Goal: Book appointment/travel/reservation

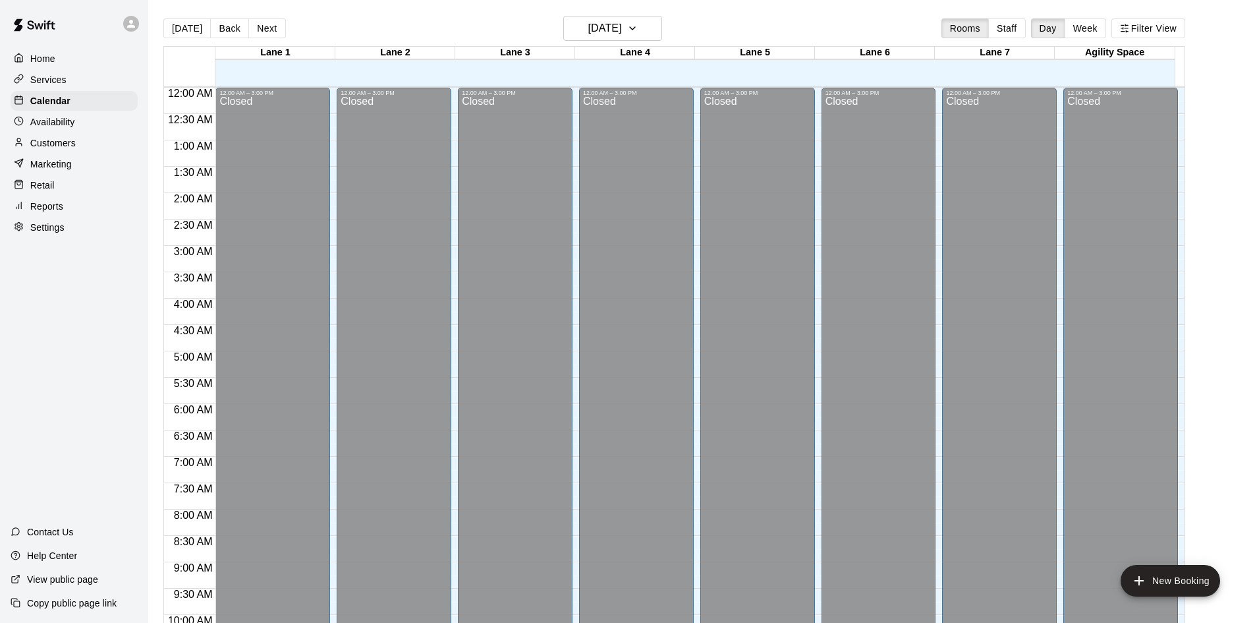
scroll to position [676, 0]
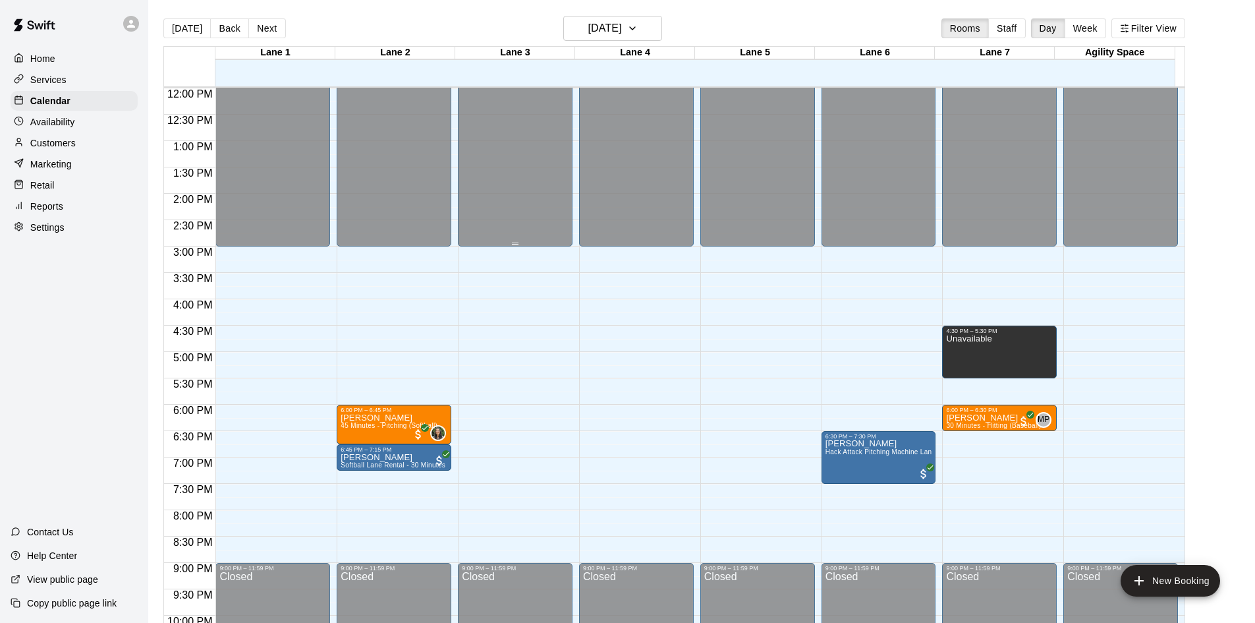
scroll to position [697, 0]
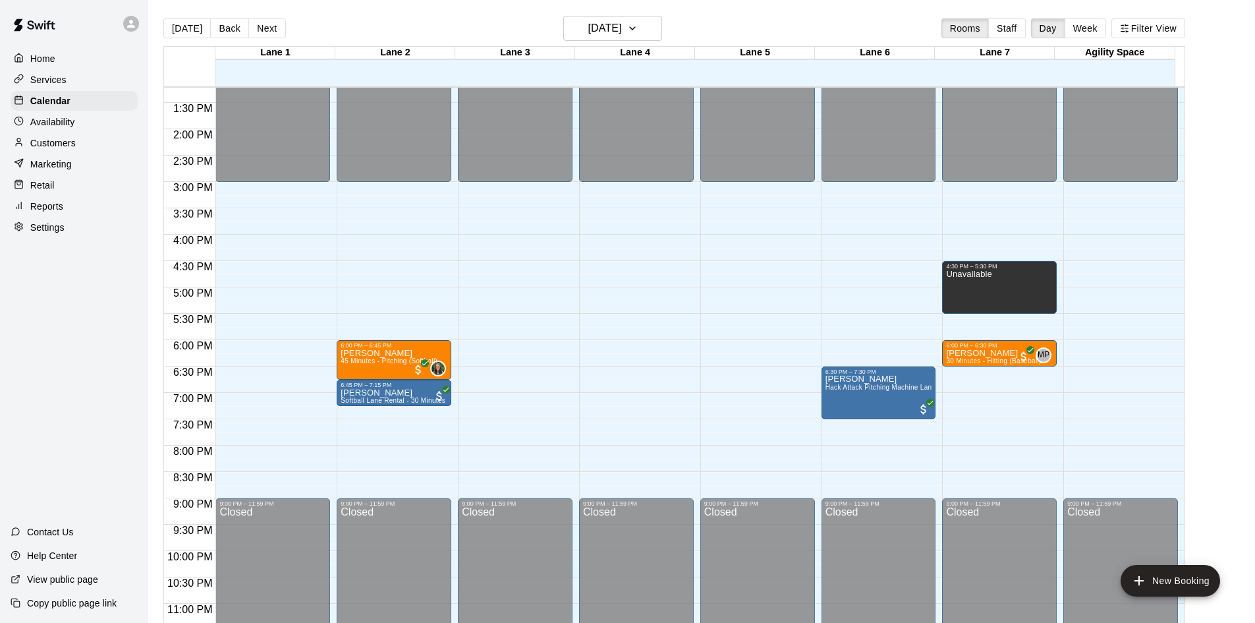
click at [741, 322] on div "12:00 AM – 3:00 PM Closed 9:00 PM – 11:59 PM Closed" at bounding box center [758, 23] width 115 height 1265
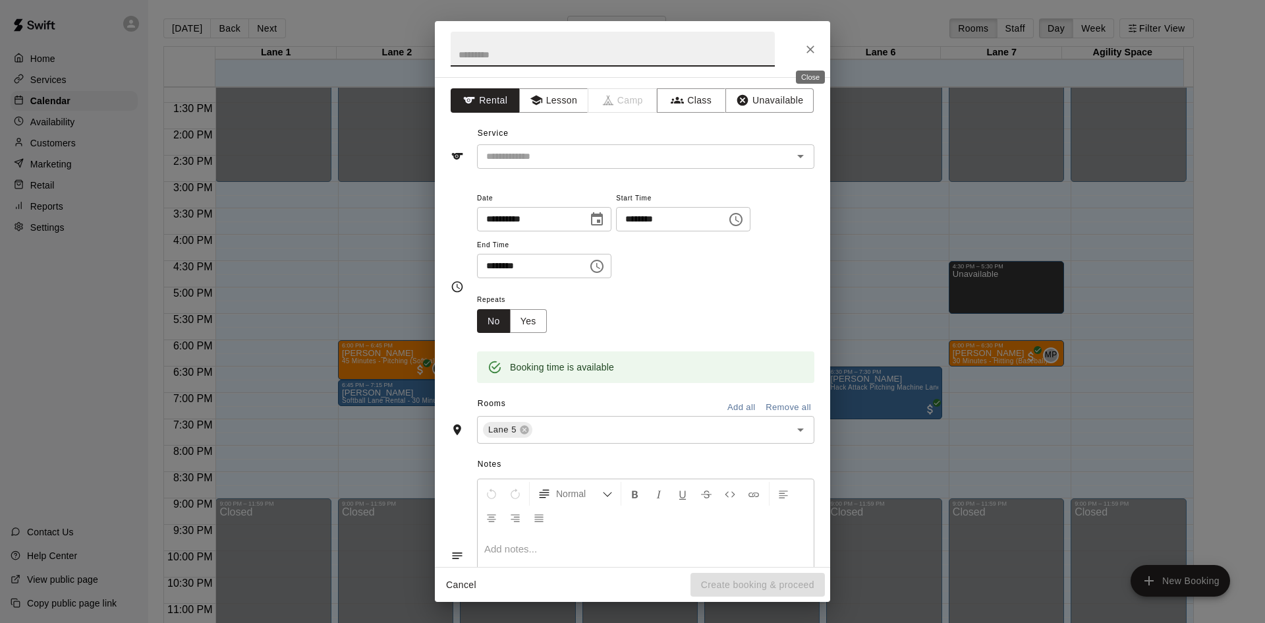
click at [818, 52] on button "Close" at bounding box center [811, 50] width 24 height 24
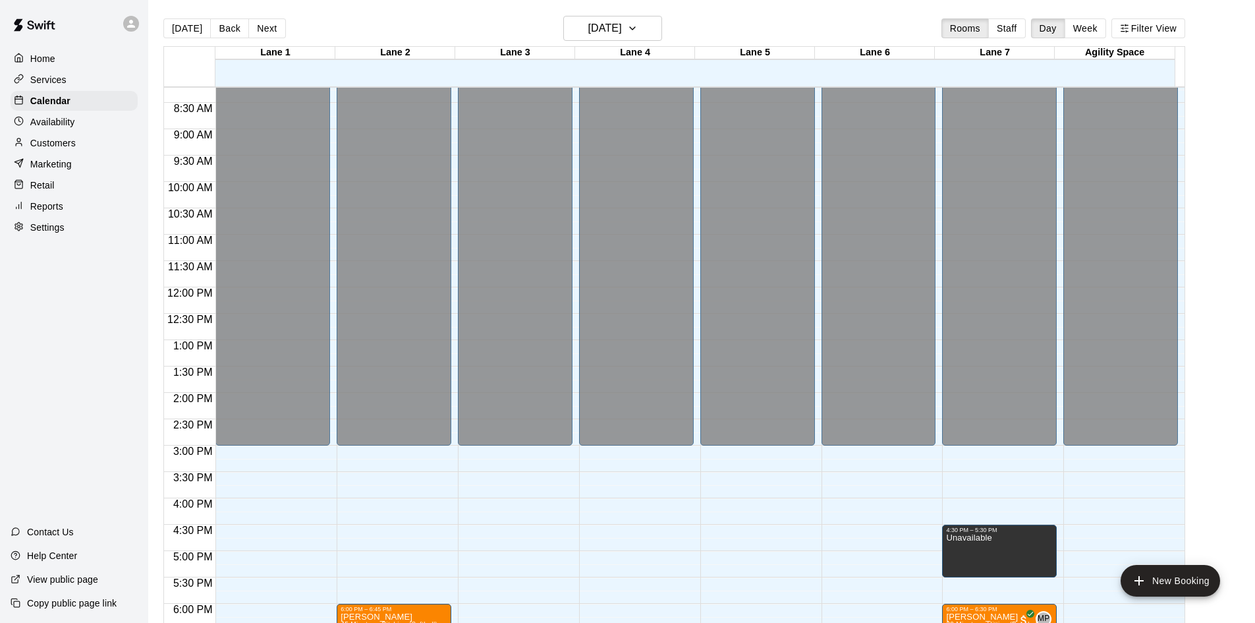
scroll to position [565, 0]
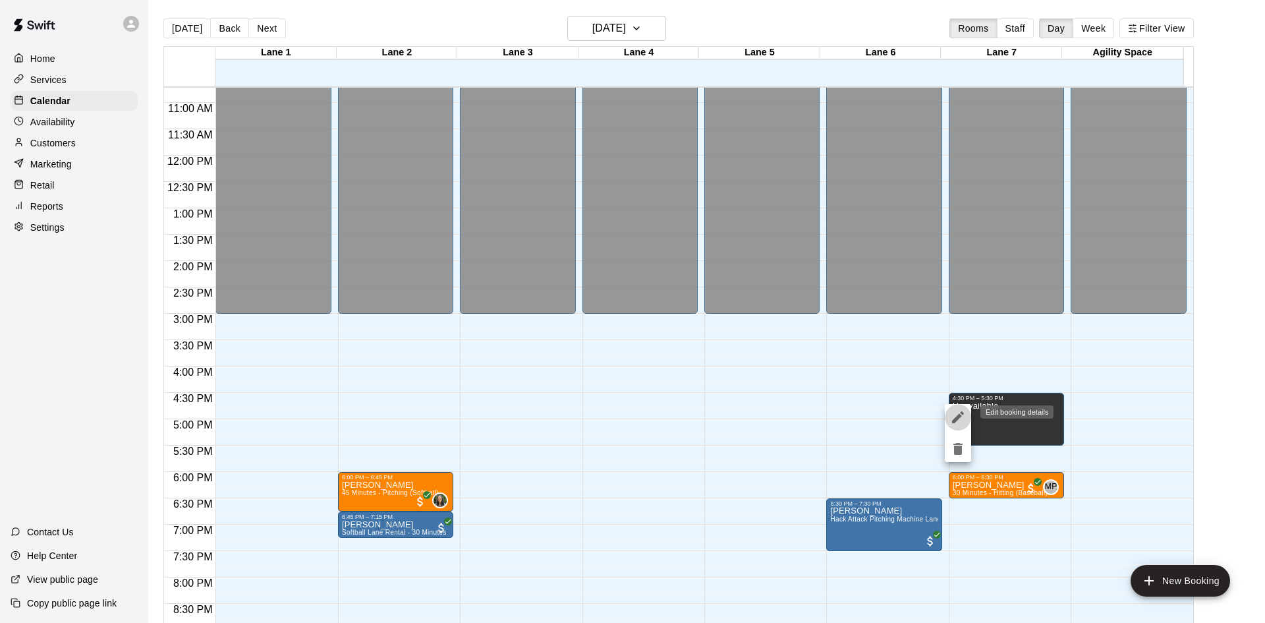
click at [963, 417] on icon "edit" at bounding box center [958, 417] width 16 height 16
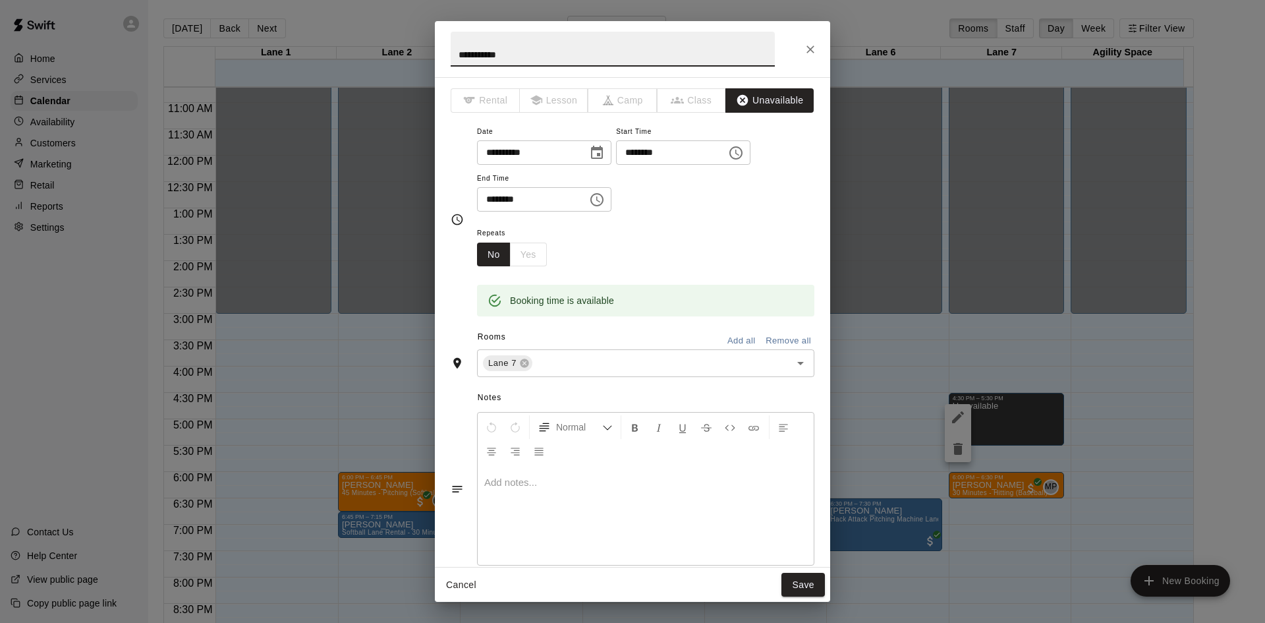
drag, startPoint x: 517, startPoint y: 58, endPoint x: 362, endPoint y: 42, distance: 155.7
click at [362, 42] on div "**********" at bounding box center [632, 311] width 1265 height 623
type input "**********"
click at [816, 581] on button "Save" at bounding box center [803, 585] width 43 height 24
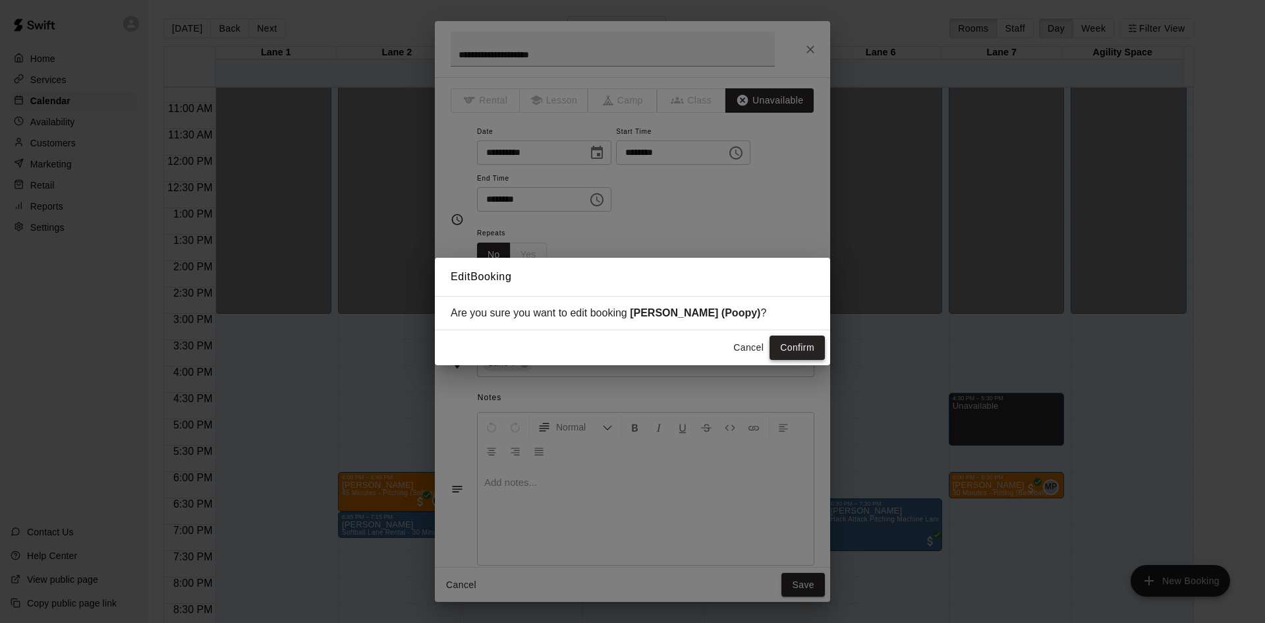
click at [804, 353] on button "Confirm" at bounding box center [797, 347] width 55 height 24
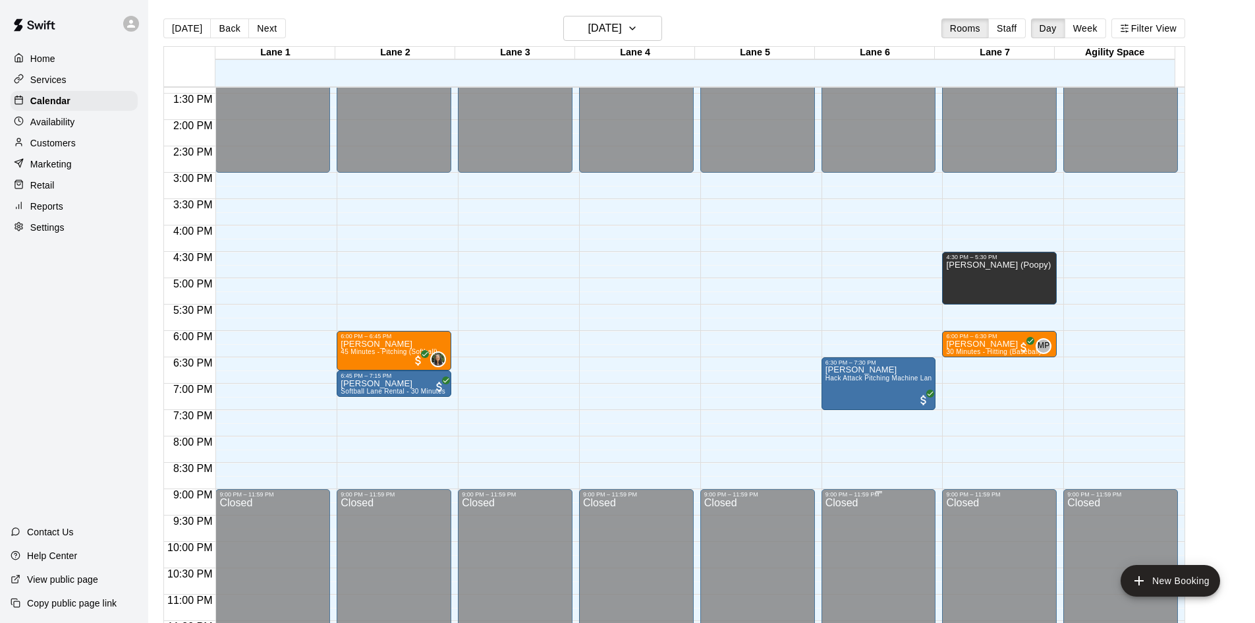
scroll to position [716, 0]
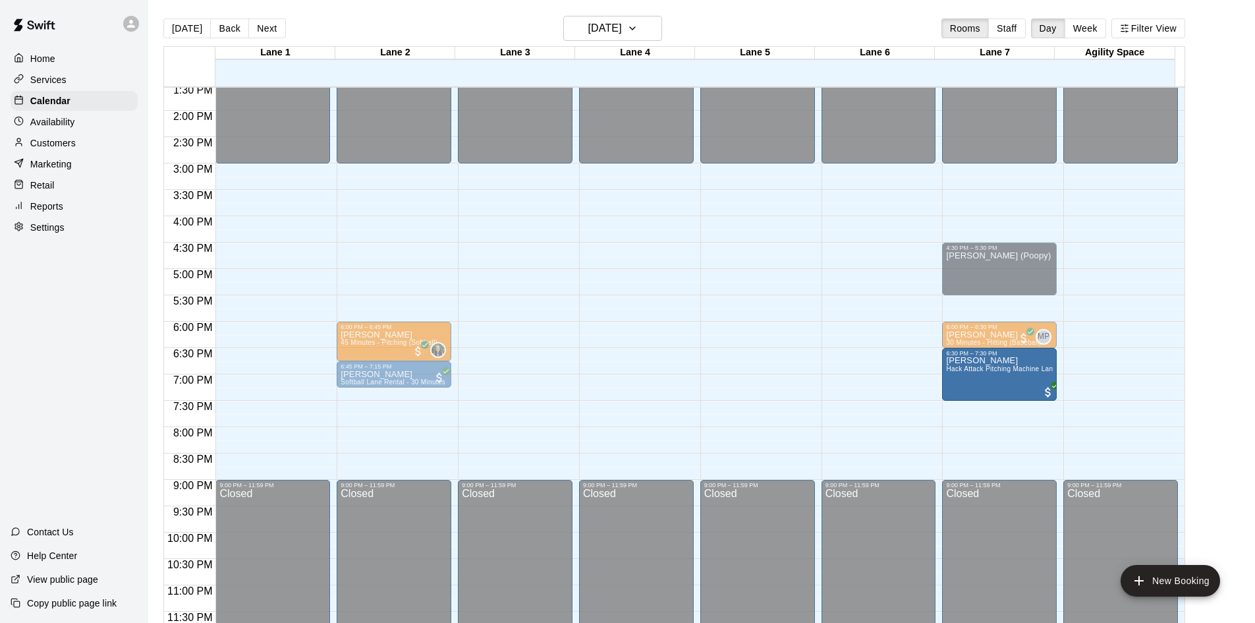
drag, startPoint x: 861, startPoint y: 376, endPoint x: 986, endPoint y: 384, distance: 125.4
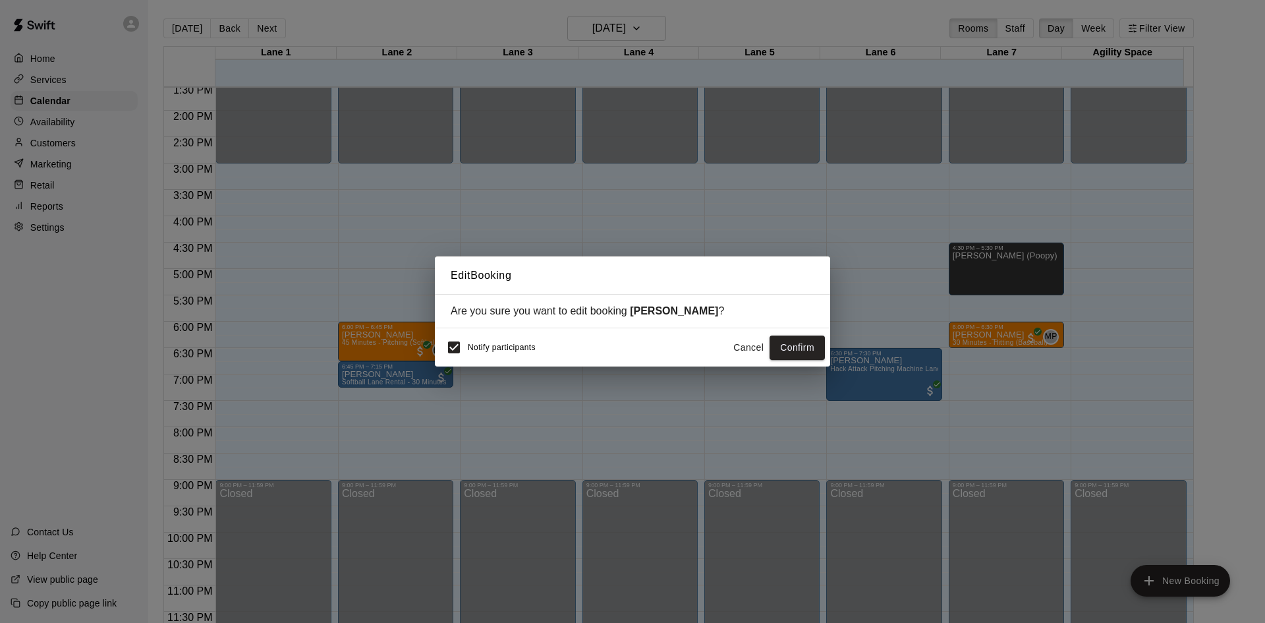
click at [749, 349] on button "Cancel" at bounding box center [749, 347] width 42 height 24
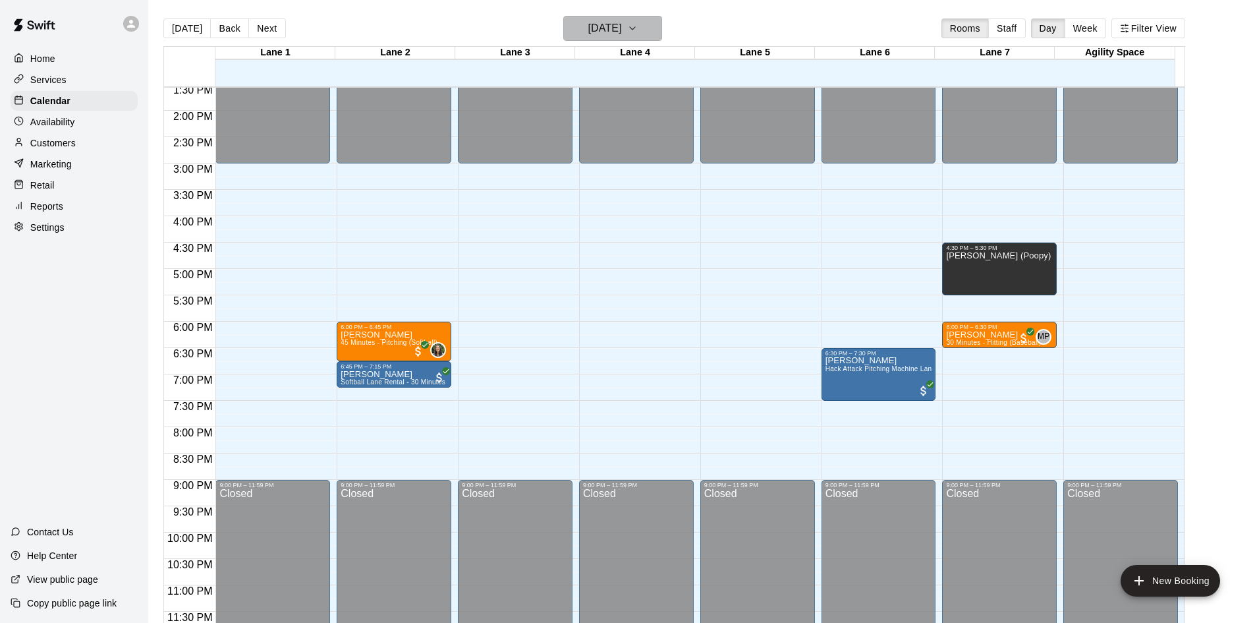
click at [662, 27] on button "[DATE]" at bounding box center [612, 28] width 99 height 25
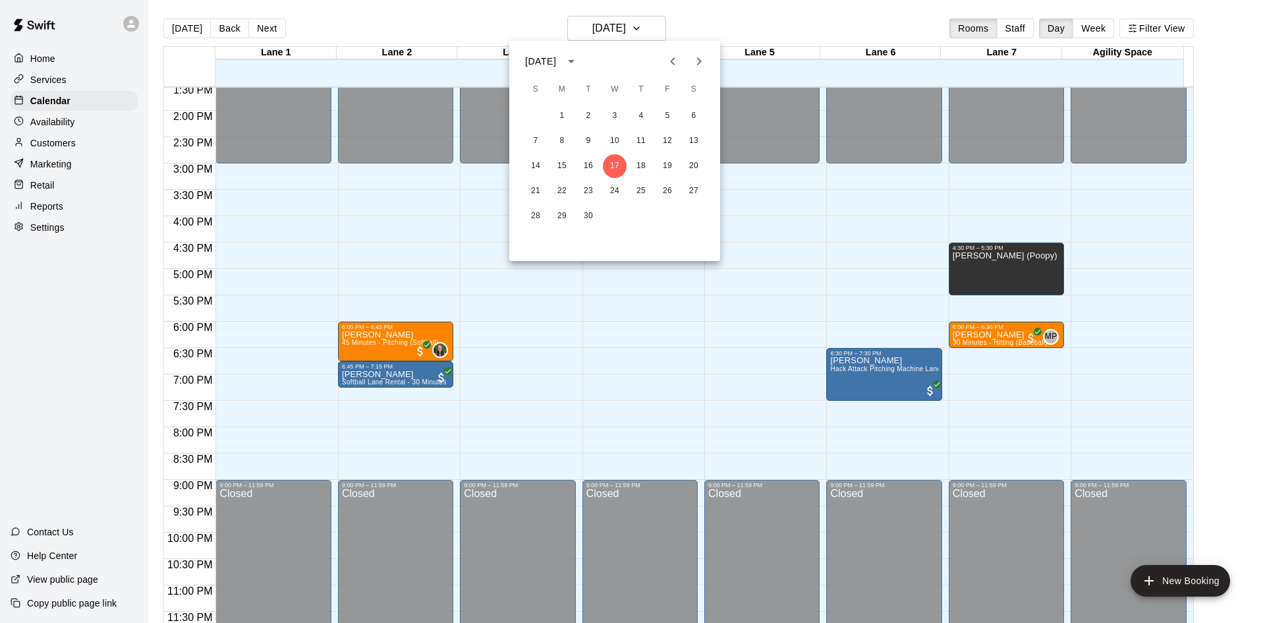
click at [695, 63] on icon "Next month" at bounding box center [699, 61] width 16 height 16
click at [697, 62] on icon "Next month" at bounding box center [699, 61] width 16 height 16
drag, startPoint x: 697, startPoint y: 62, endPoint x: 706, endPoint y: 78, distance: 18.6
click at [698, 65] on icon "Next month" at bounding box center [699, 61] width 16 height 16
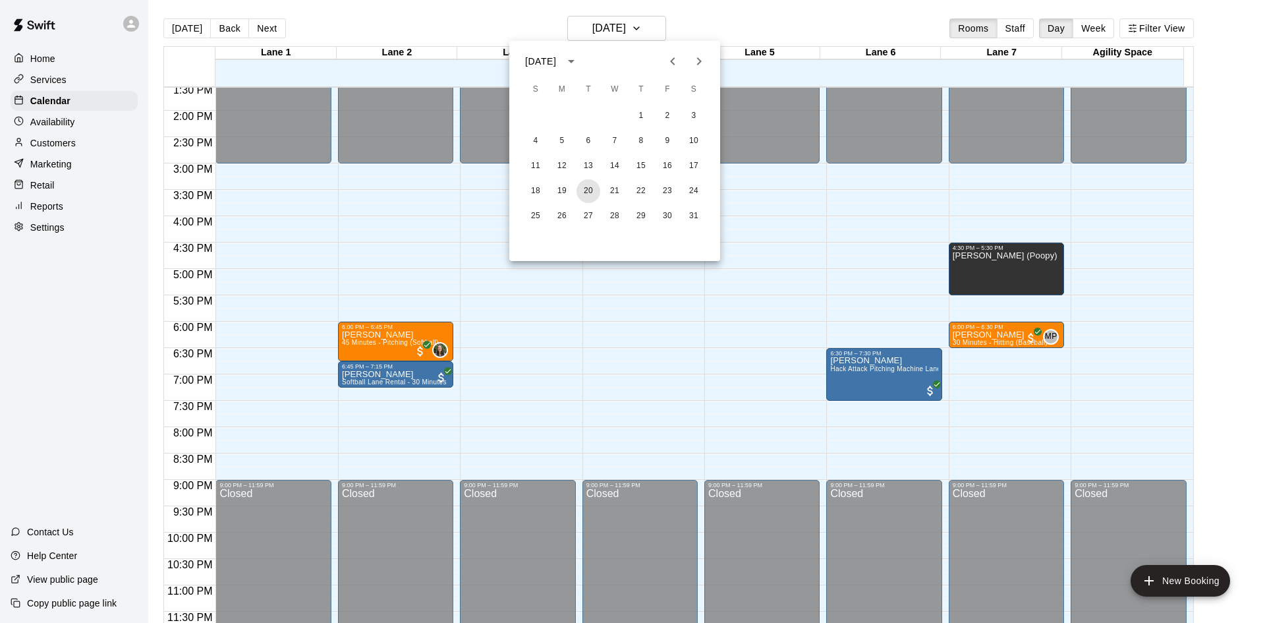
drag, startPoint x: 589, startPoint y: 187, endPoint x: 549, endPoint y: 182, distance: 39.8
click at [589, 188] on button "20" at bounding box center [589, 191] width 24 height 24
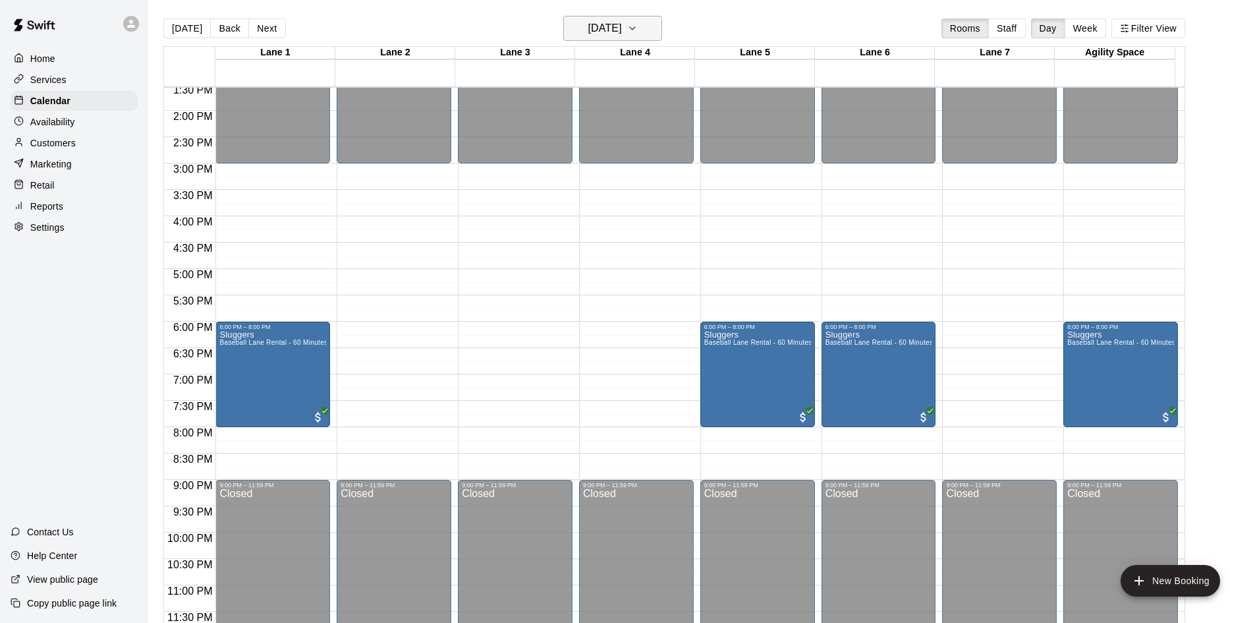
click at [638, 27] on icon "button" at bounding box center [632, 28] width 11 height 16
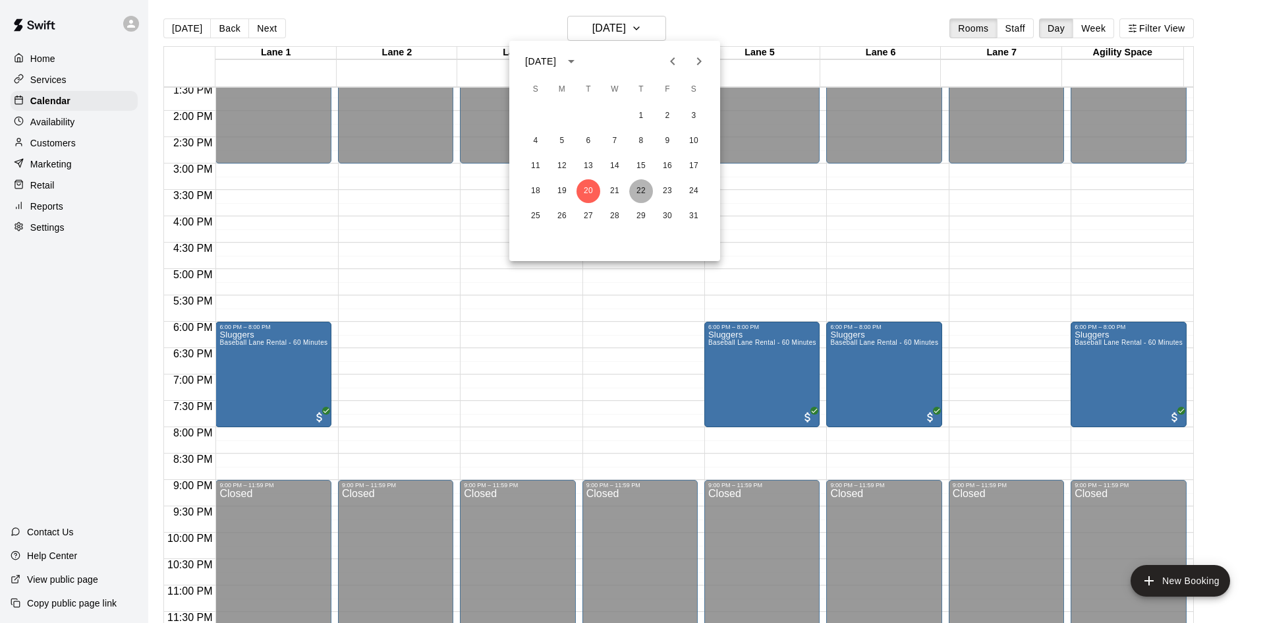
click at [635, 189] on button "22" at bounding box center [641, 191] width 24 height 24
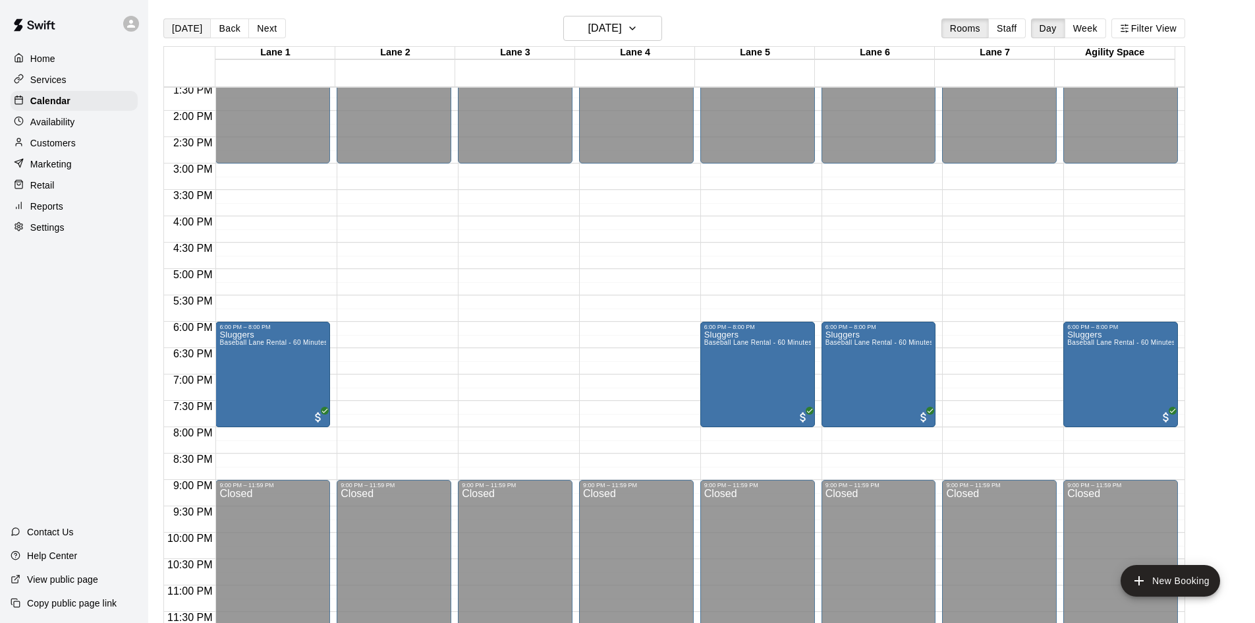
click at [192, 29] on button "[DATE]" at bounding box center [186, 28] width 47 height 20
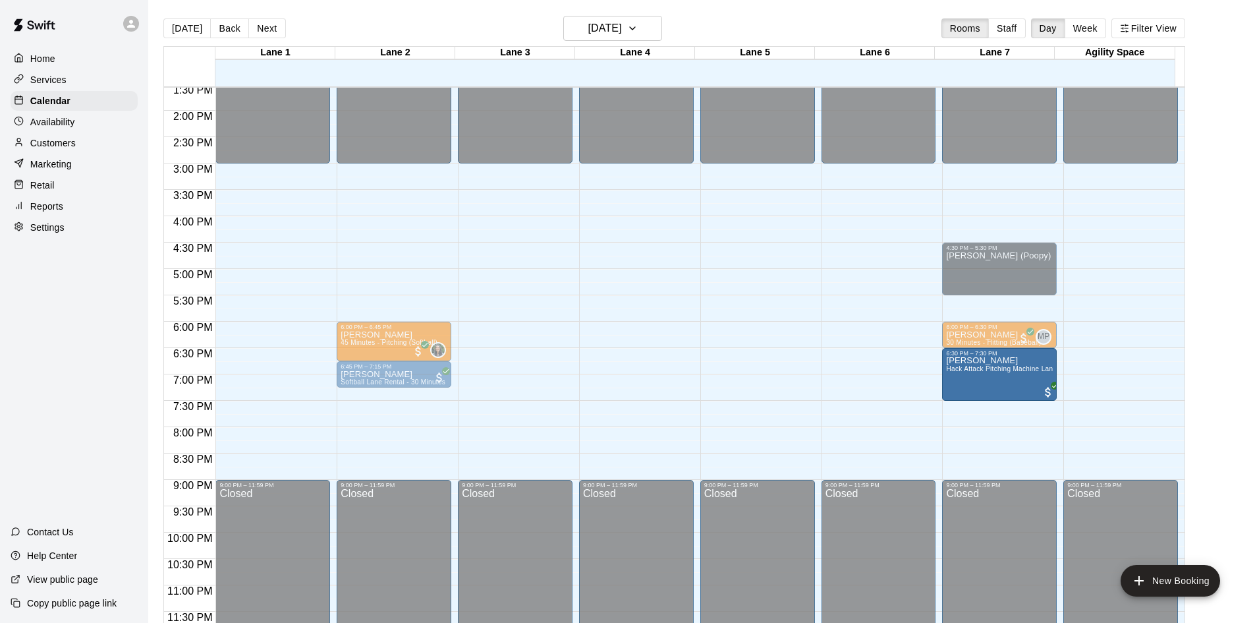
drag, startPoint x: 857, startPoint y: 388, endPoint x: 970, endPoint y: 397, distance: 113.7
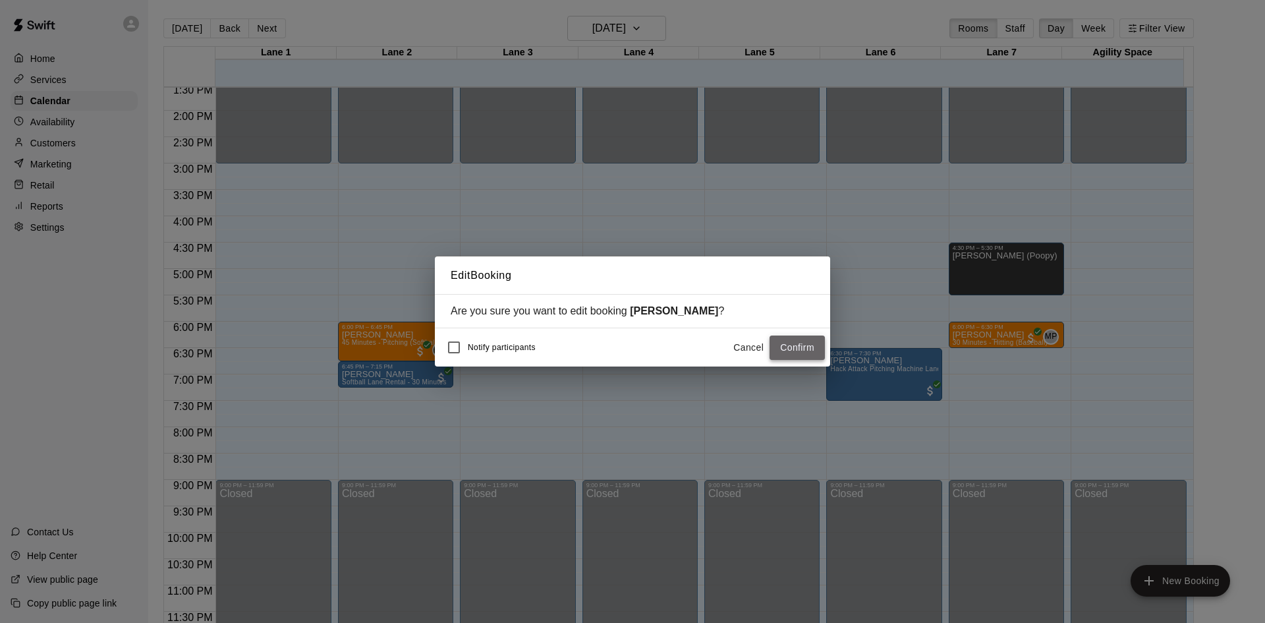
click at [813, 351] on button "Confirm" at bounding box center [797, 347] width 55 height 24
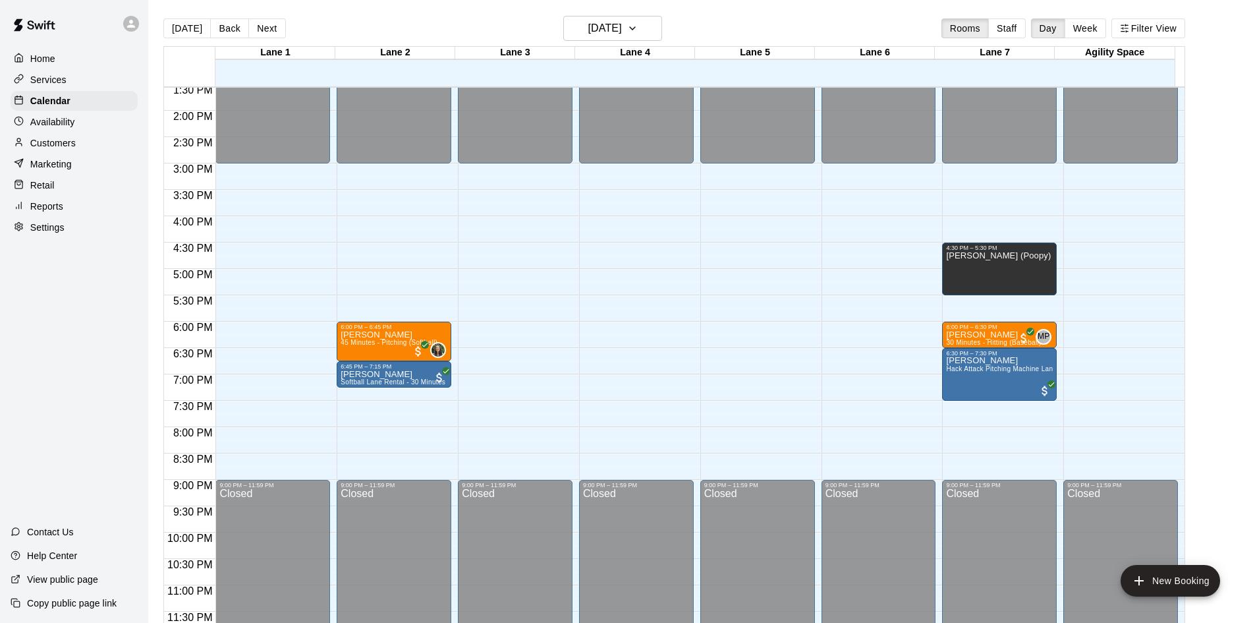
click at [69, 146] on p "Customers" at bounding box center [52, 142] width 45 height 13
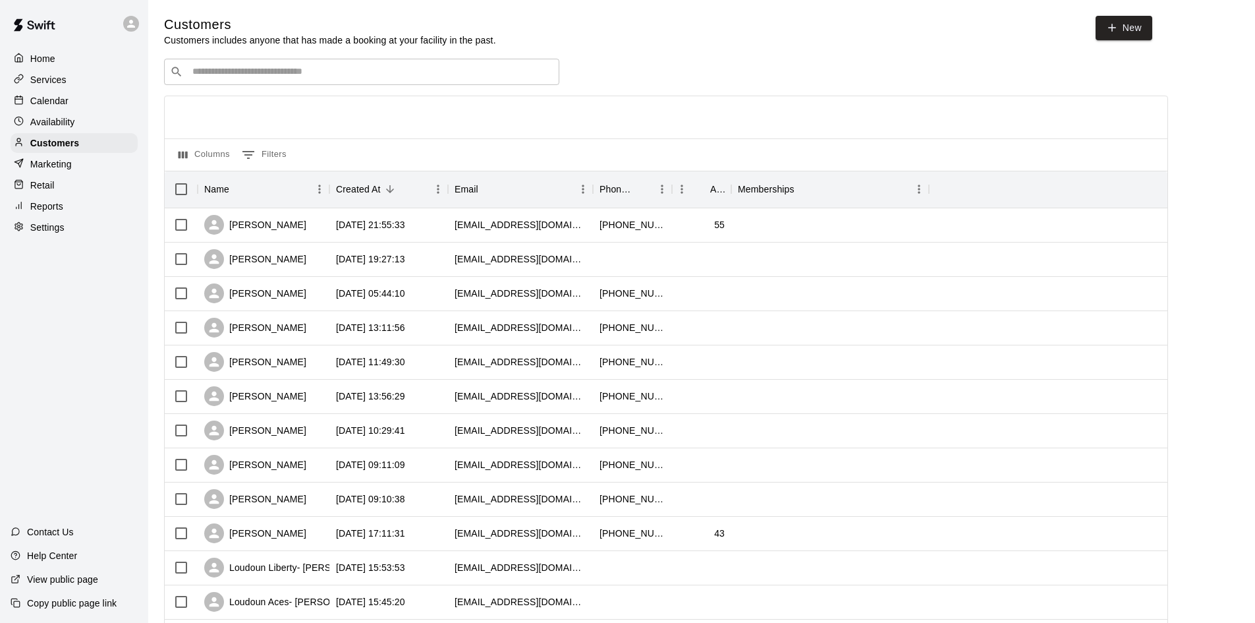
click at [407, 82] on div "​ ​" at bounding box center [361, 72] width 395 height 26
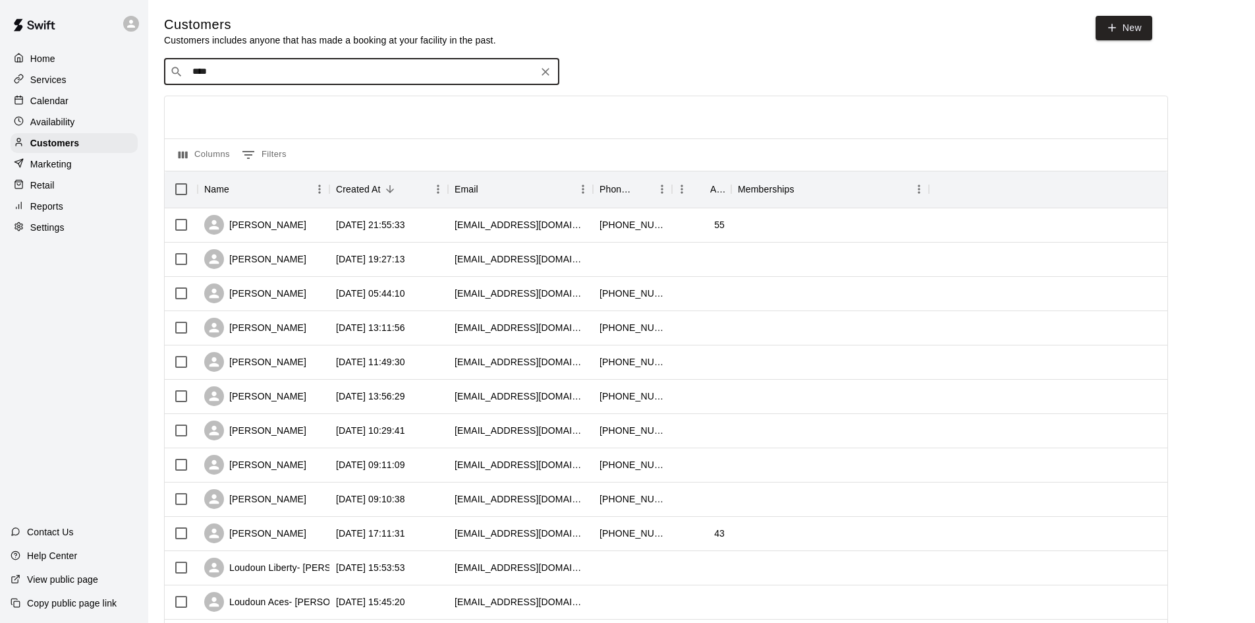
type input "*****"
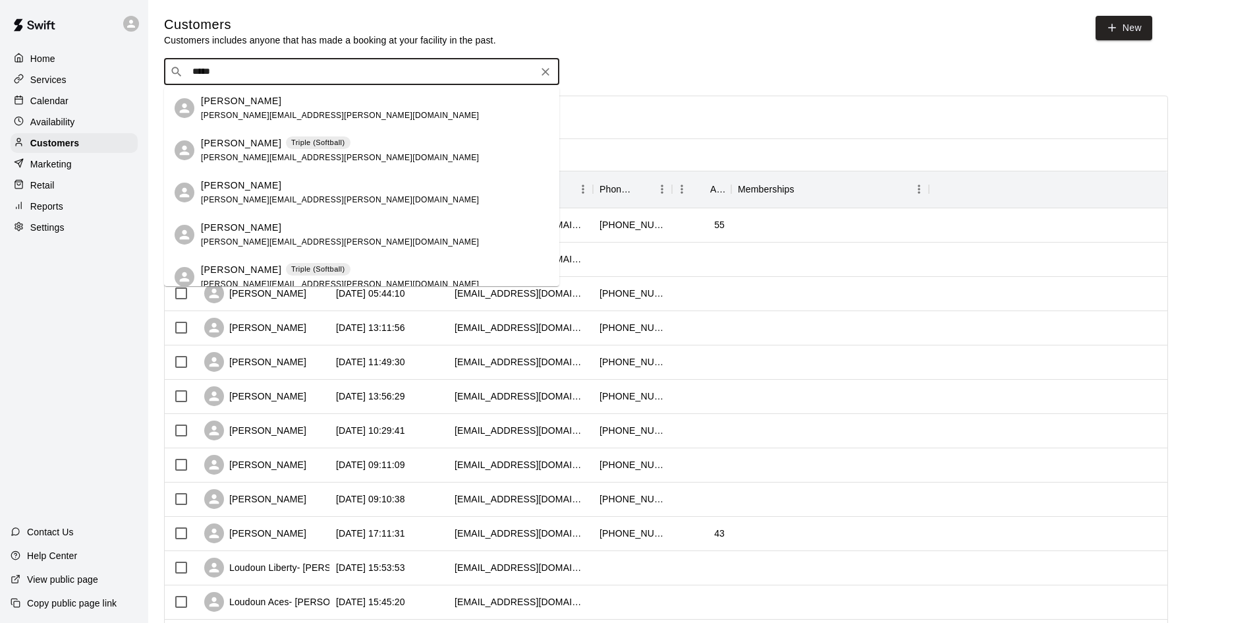
click at [358, 158] on div "Jon Signorelli Triple (Softball) jon.signorelli@gmail.com" at bounding box center [375, 150] width 348 height 28
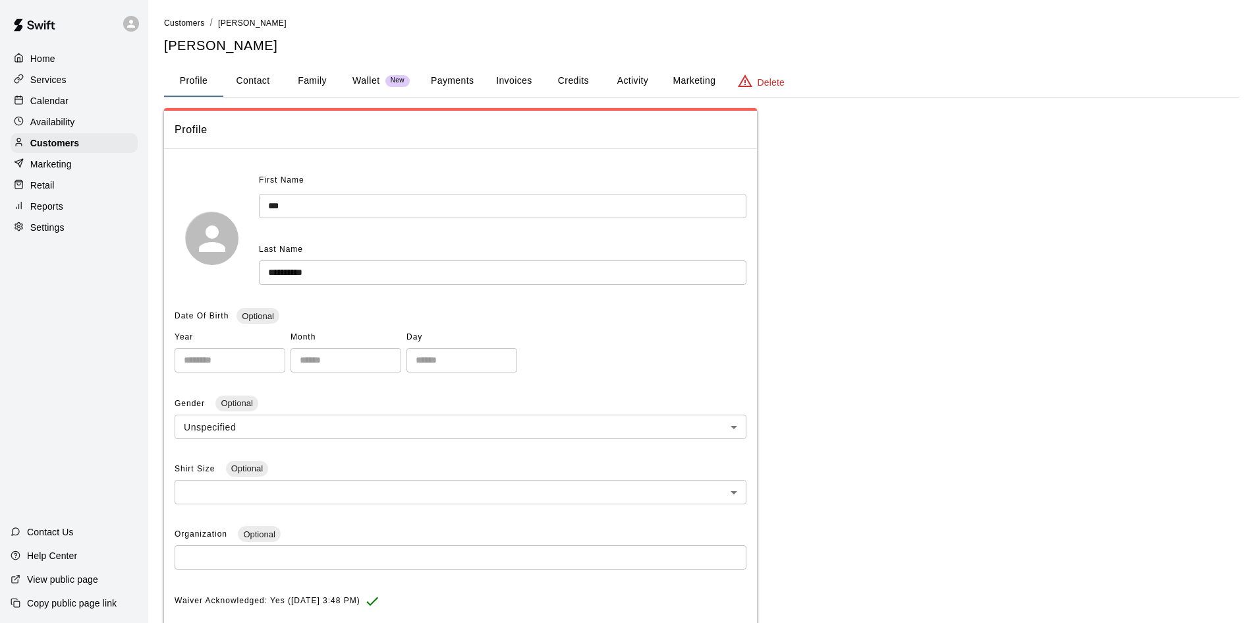
click at [614, 79] on button "Activity" at bounding box center [632, 81] width 59 height 32
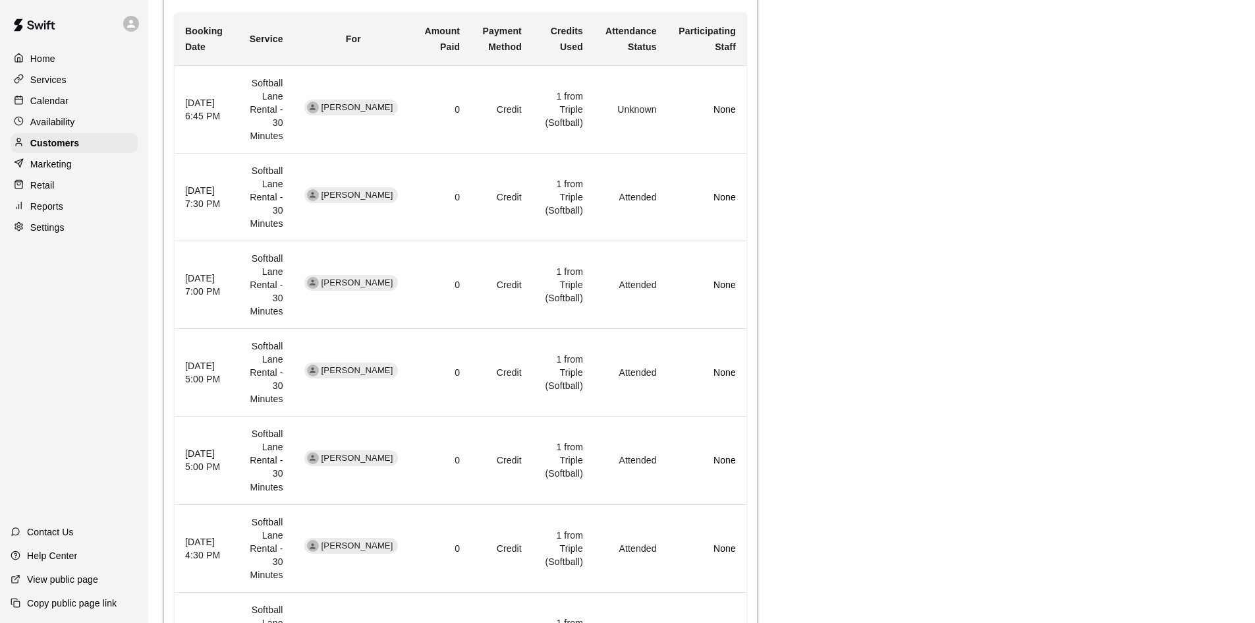
scroll to position [765, 0]
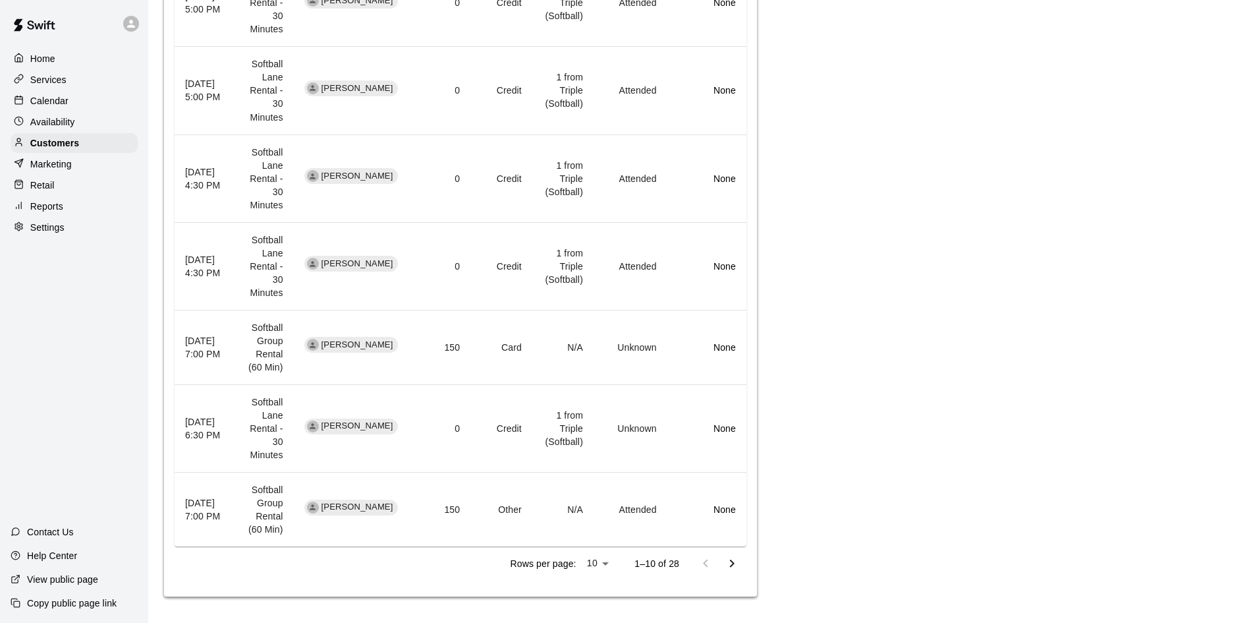
click at [730, 563] on icon "Go to next page" at bounding box center [732, 564] width 16 height 16
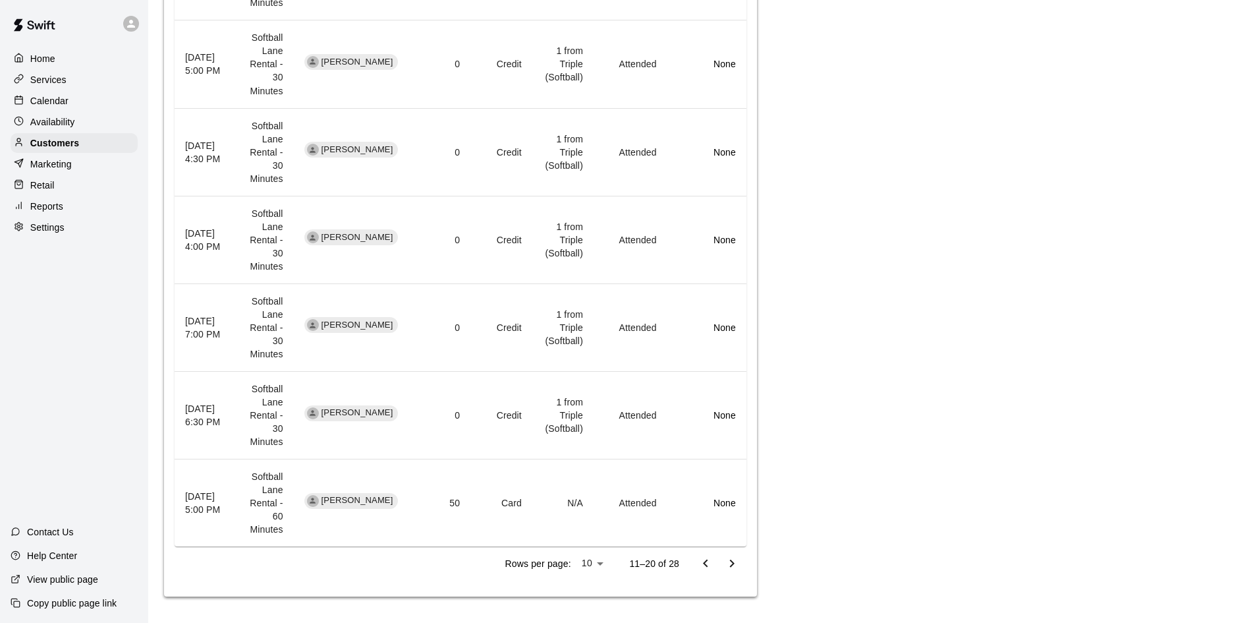
click at [731, 569] on icon "Go to next page" at bounding box center [732, 564] width 16 height 16
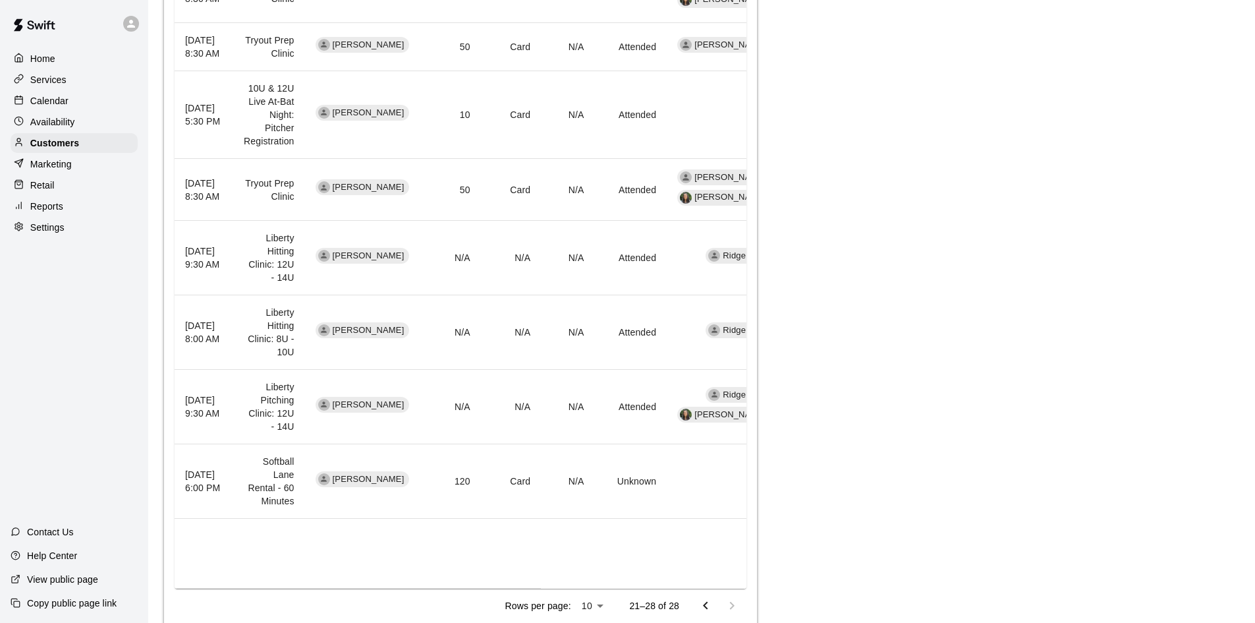
scroll to position [566, 0]
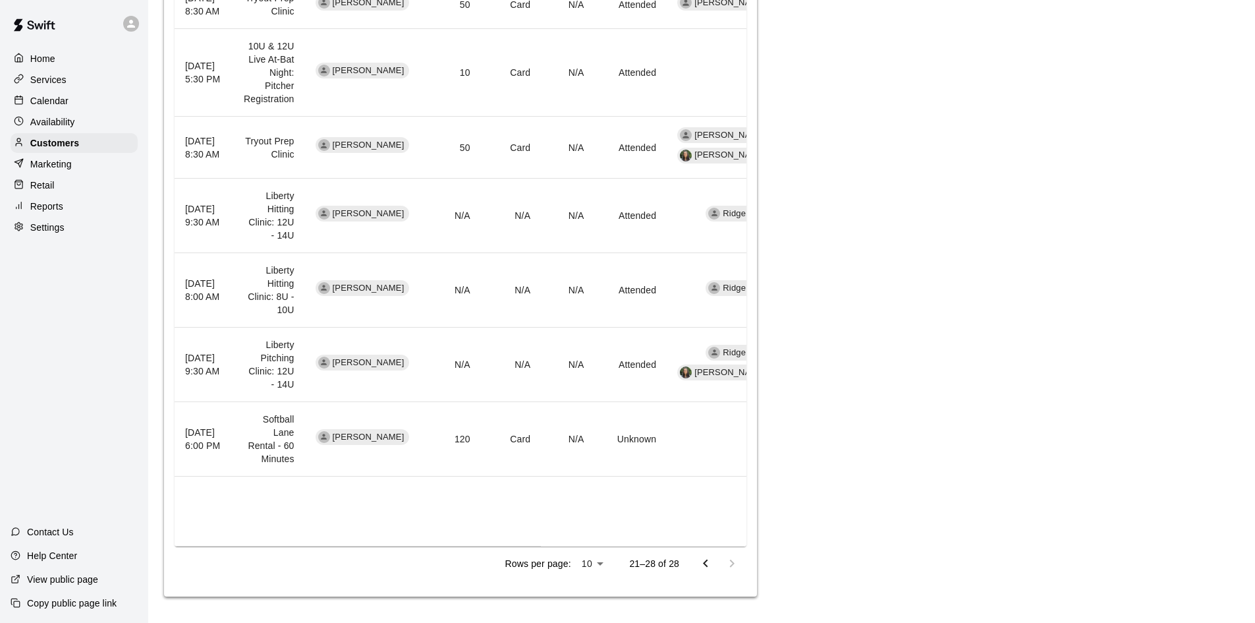
click at [730, 564] on div at bounding box center [719, 563] width 53 height 26
click at [709, 567] on icon "Go to previous page" at bounding box center [706, 564] width 16 height 16
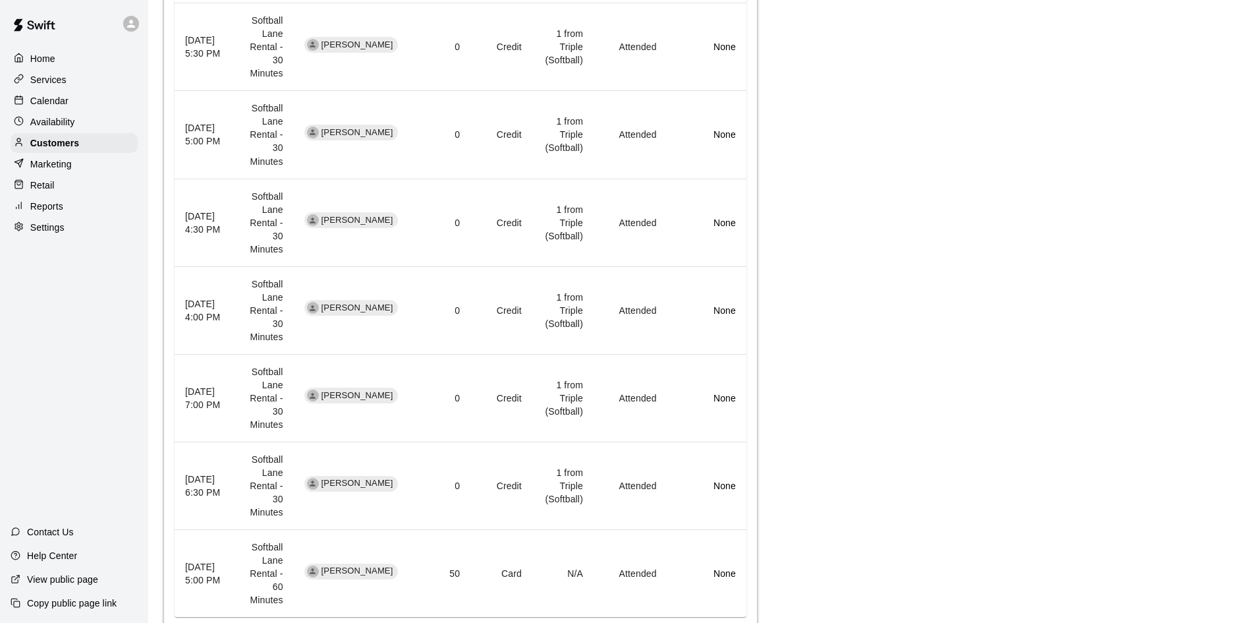
scroll to position [791, 0]
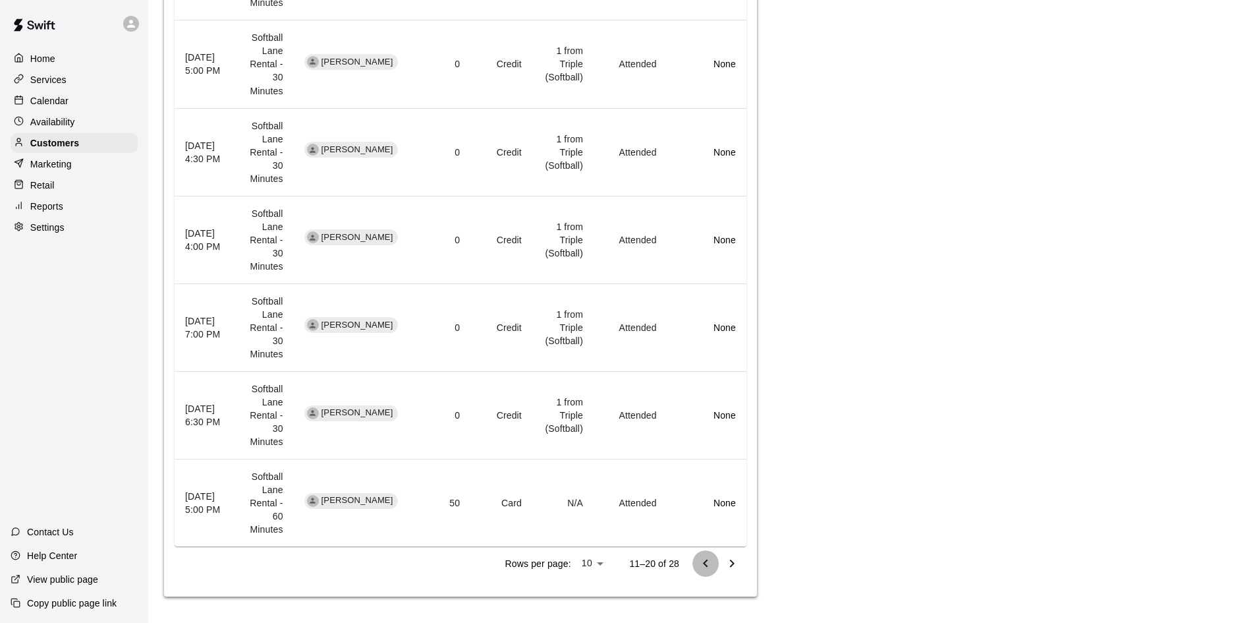
click at [708, 566] on icon "Go to previous page" at bounding box center [706, 564] width 16 height 16
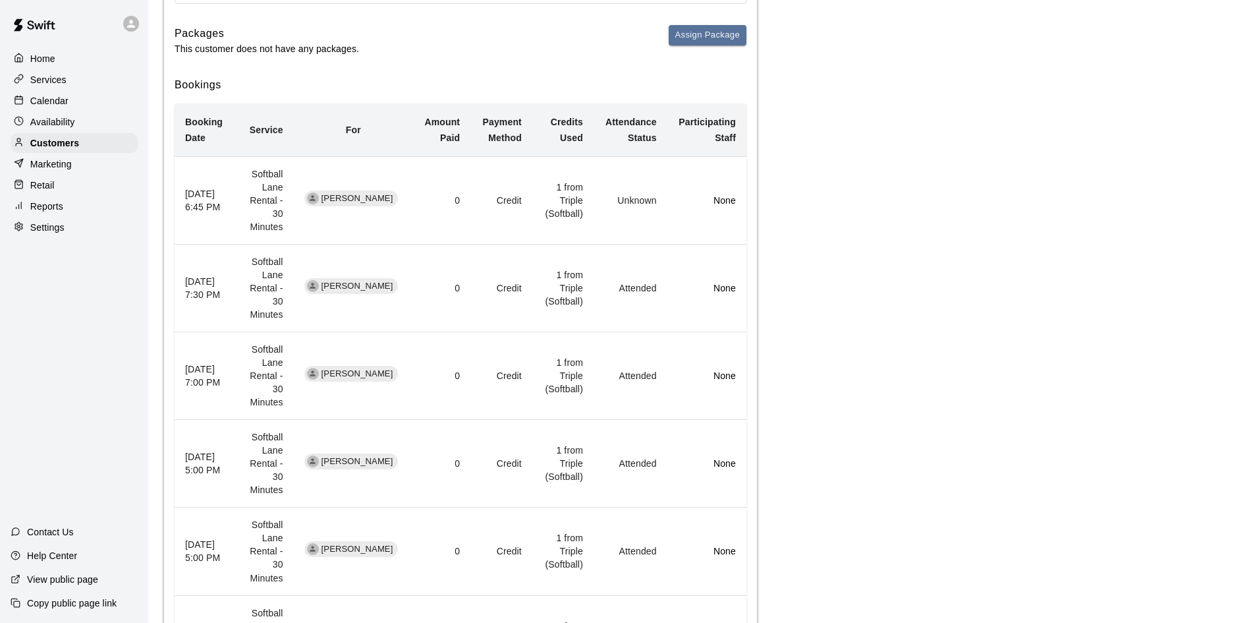
scroll to position [0, 0]
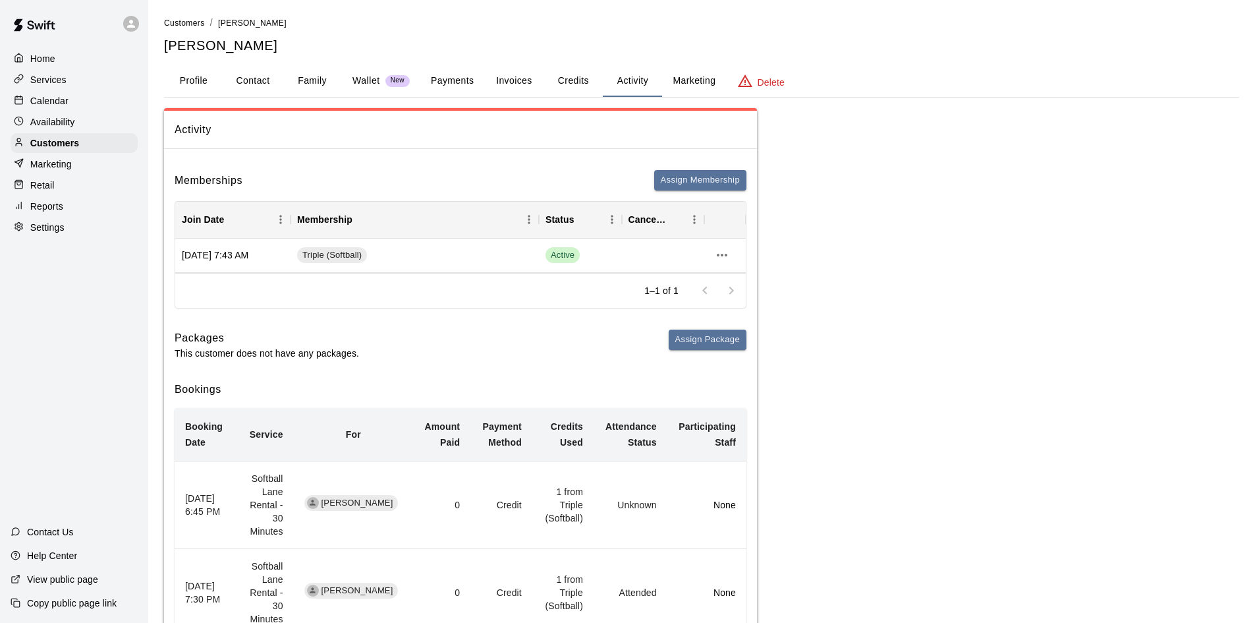
click at [82, 98] on div "Calendar" at bounding box center [74, 101] width 127 height 20
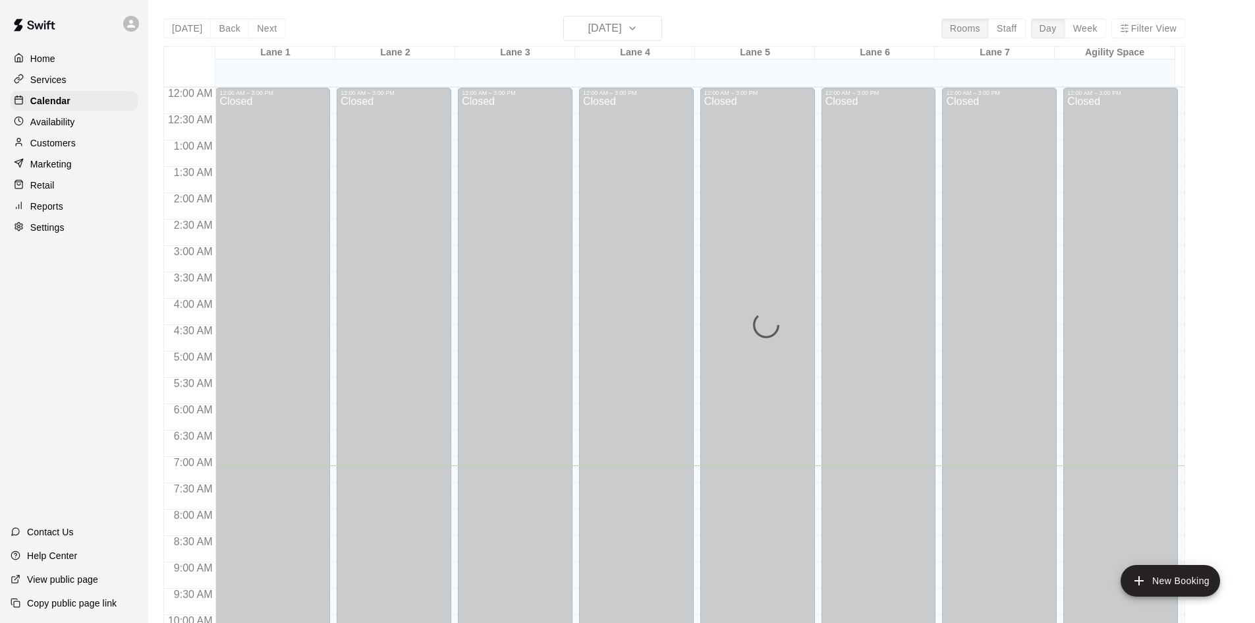
scroll to position [378, 0]
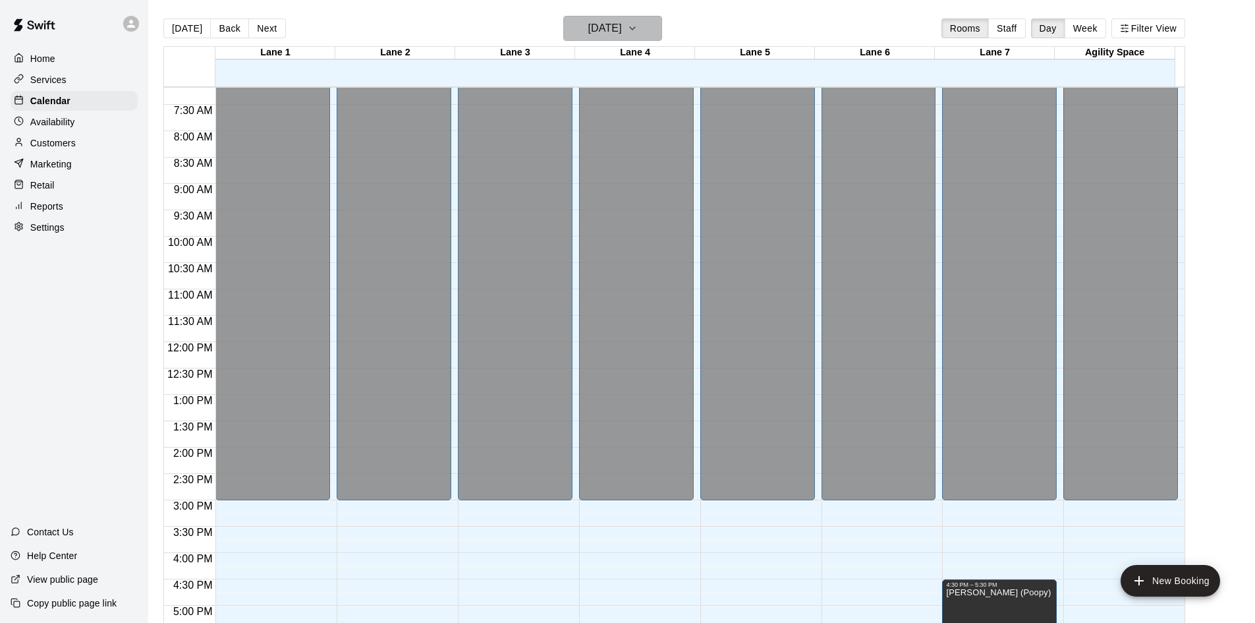
click at [622, 26] on h6 "[DATE]" at bounding box center [606, 28] width 34 height 18
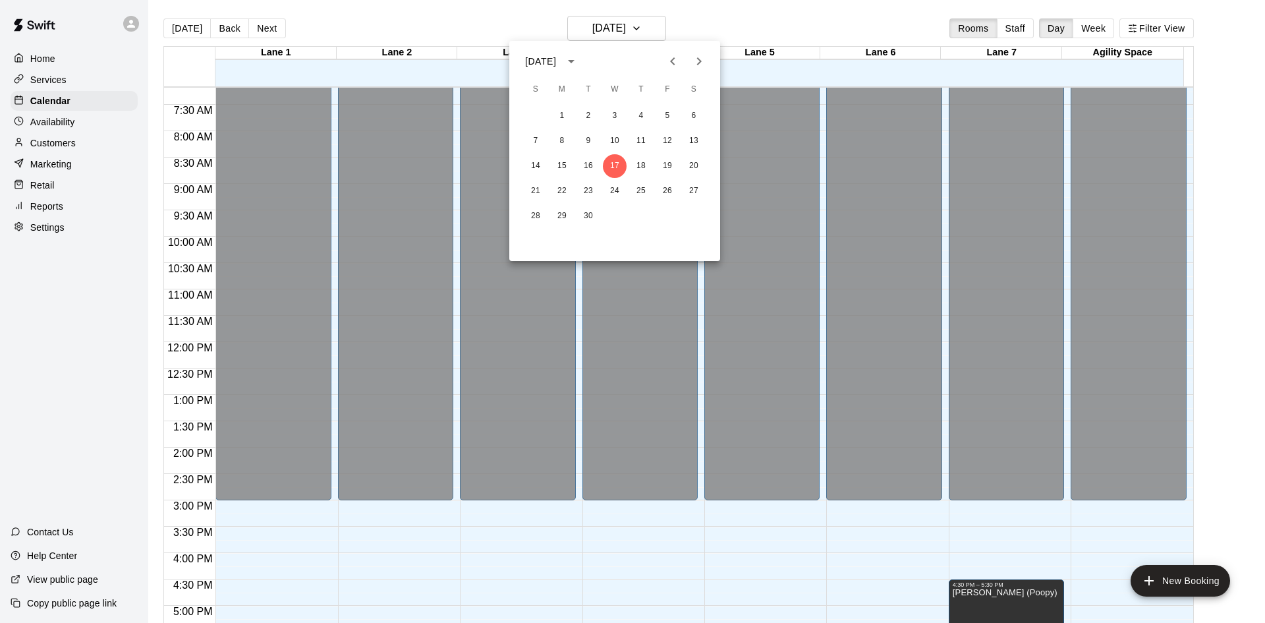
click at [674, 60] on icon "Previous month" at bounding box center [673, 61] width 16 height 16
click at [640, 165] on button "19" at bounding box center [641, 166] width 24 height 24
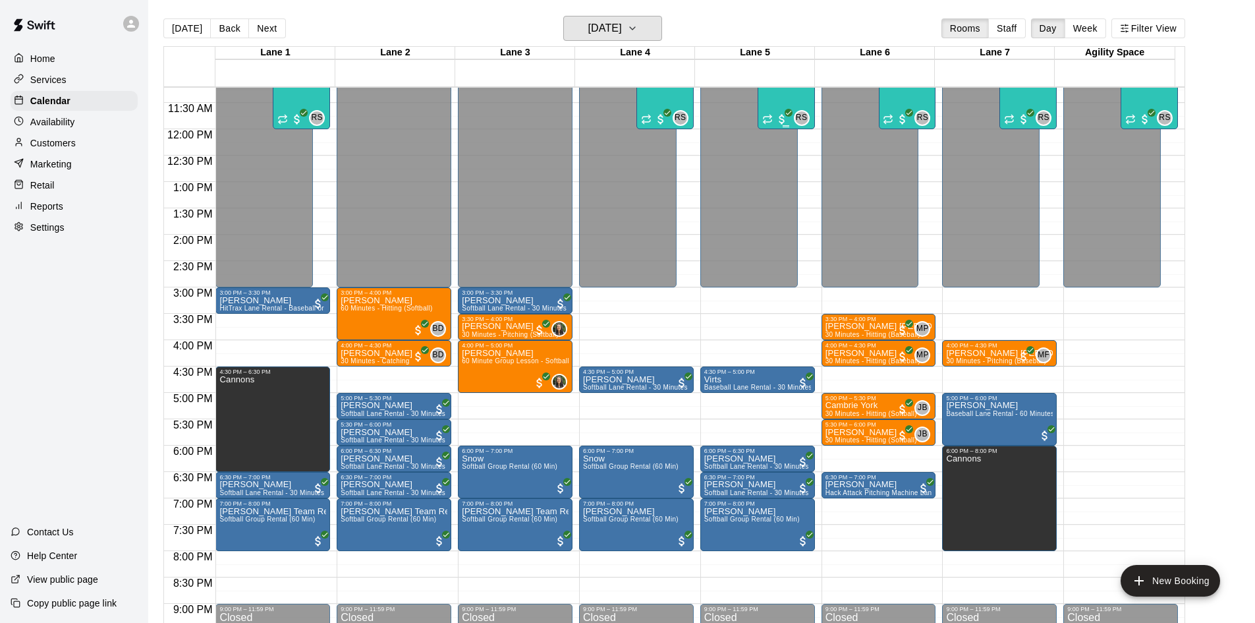
scroll to position [716, 0]
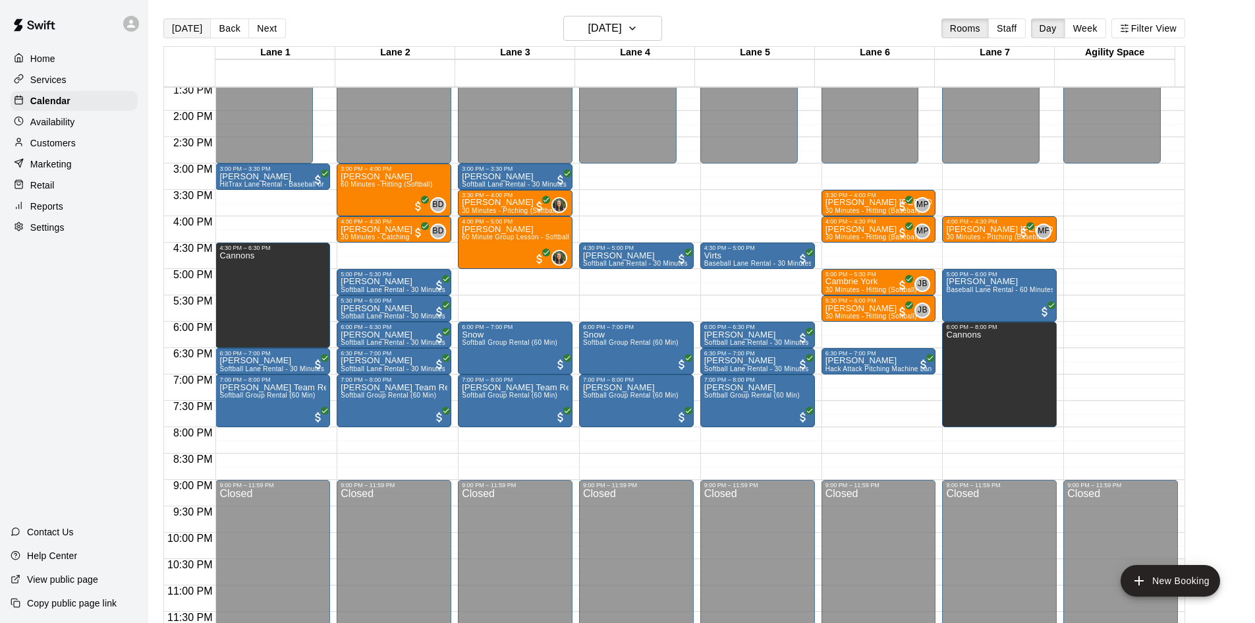
click at [190, 27] on button "[DATE]" at bounding box center [186, 28] width 47 height 20
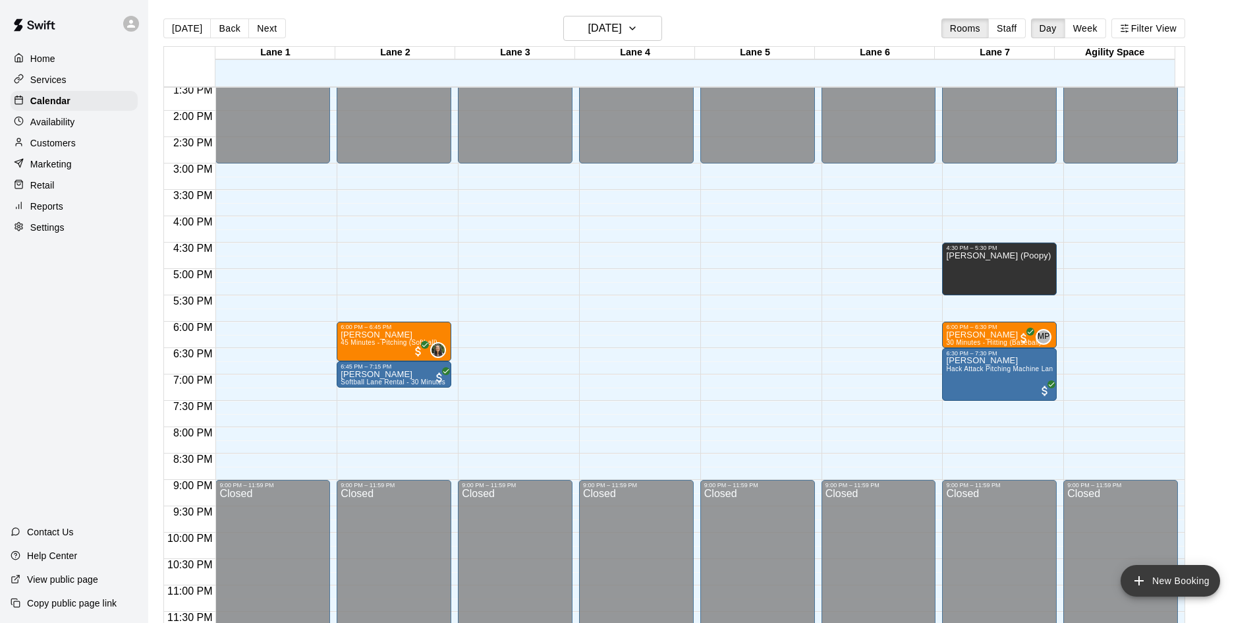
click at [1145, 586] on icon "add" at bounding box center [1140, 581] width 16 height 16
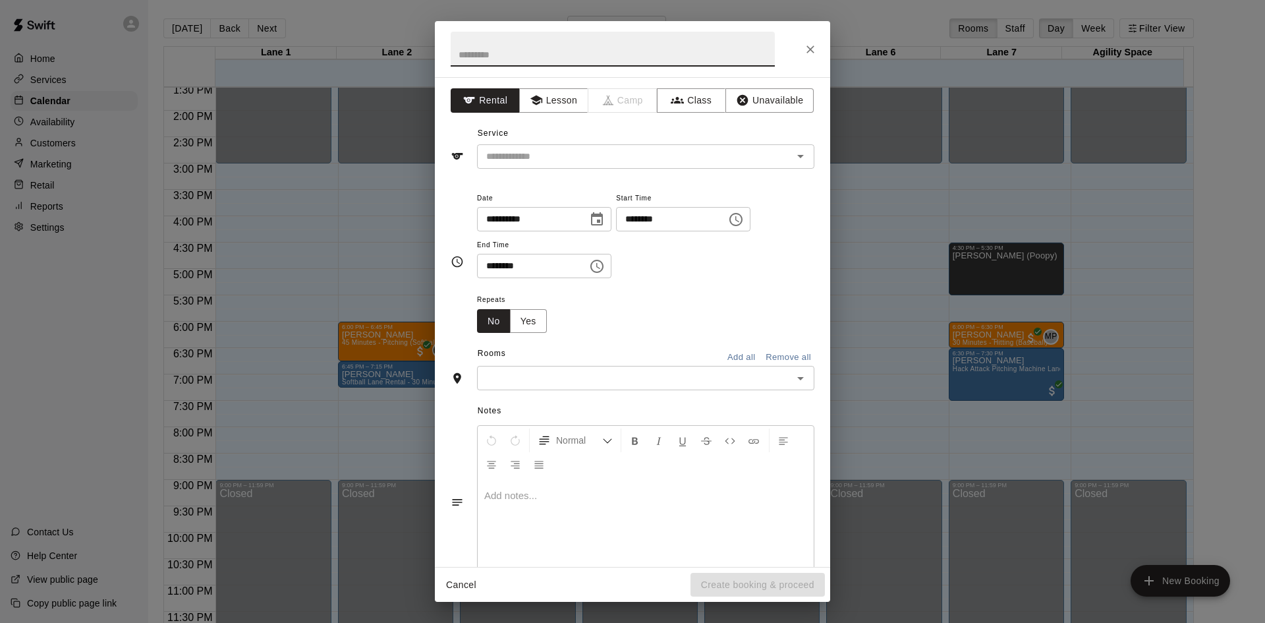
click at [701, 219] on input "********" at bounding box center [666, 219] width 101 height 24
type input "********"
click at [546, 383] on input "text" at bounding box center [635, 378] width 308 height 16
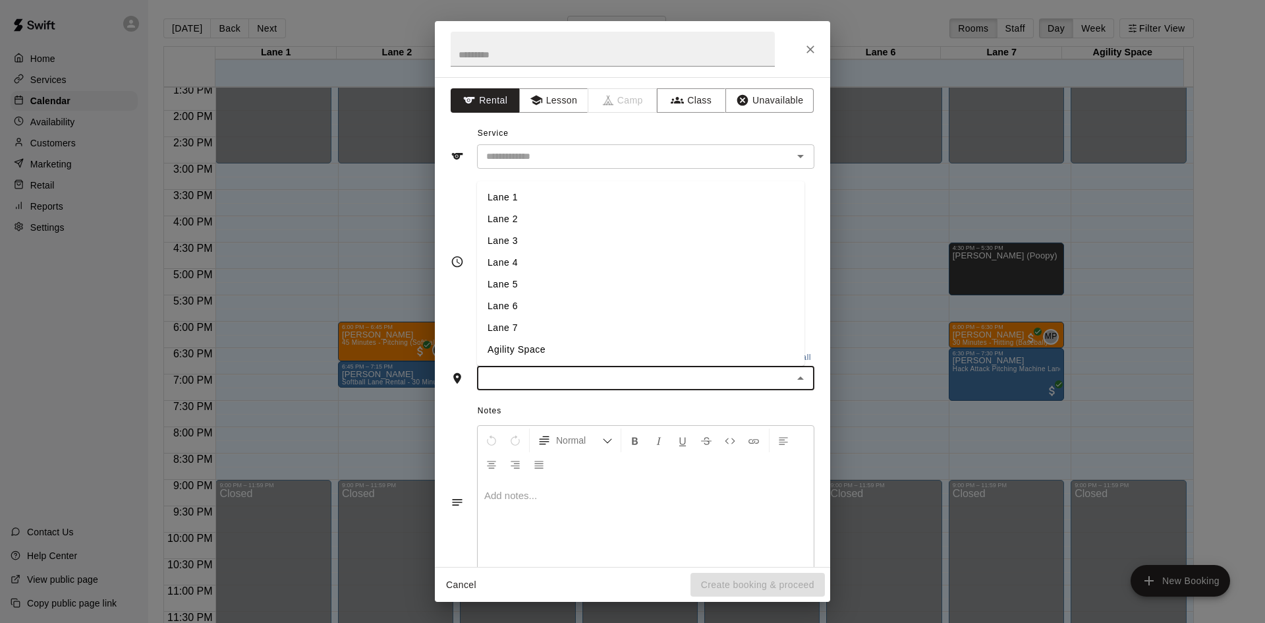
click at [540, 270] on li "Lane 4" at bounding box center [641, 263] width 328 height 22
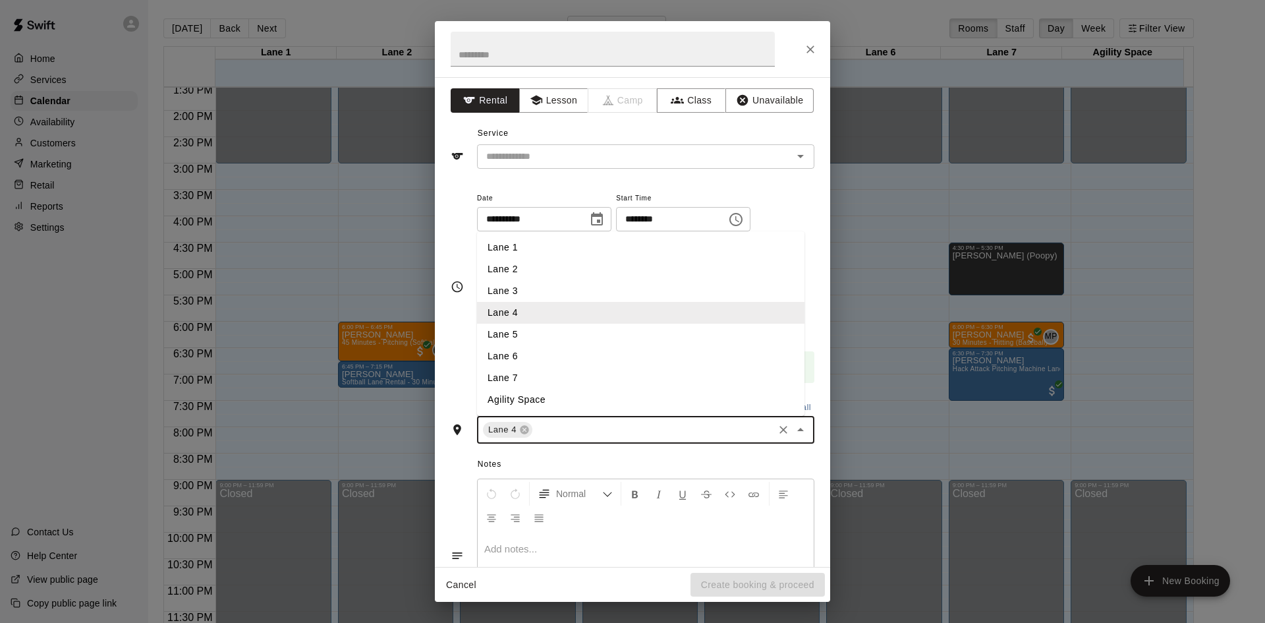
click at [567, 436] on input "text" at bounding box center [652, 430] width 237 height 16
click at [554, 343] on li "Lane 5" at bounding box center [641, 335] width 328 height 22
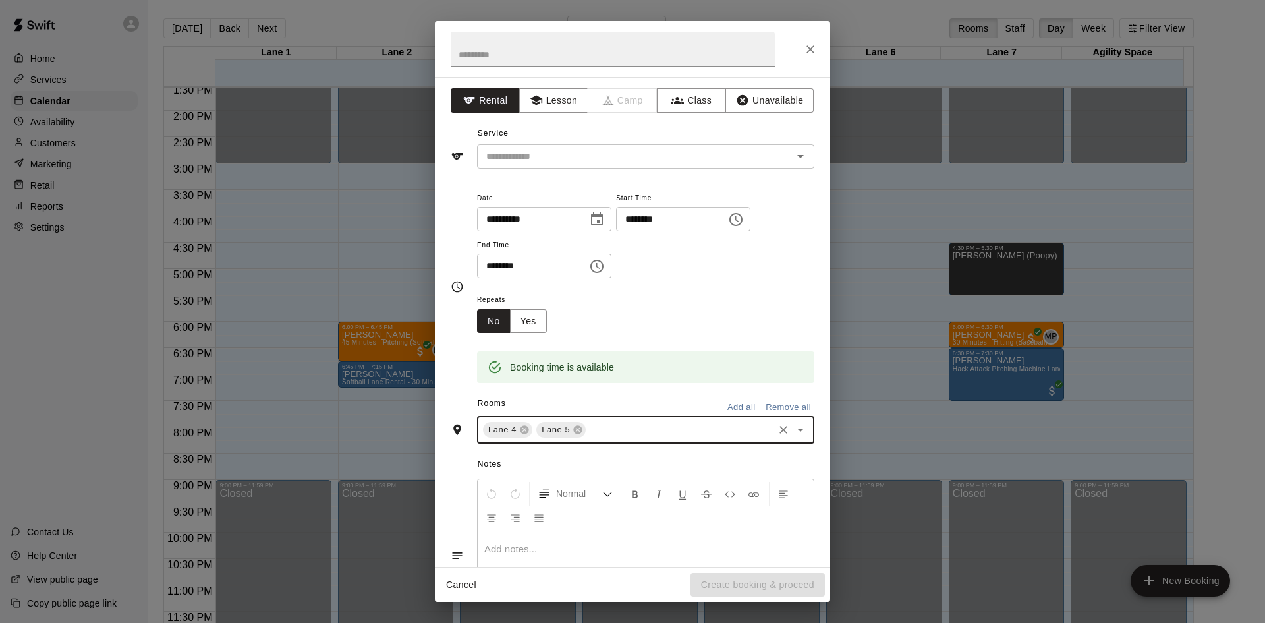
click at [610, 431] on input "text" at bounding box center [680, 430] width 184 height 16
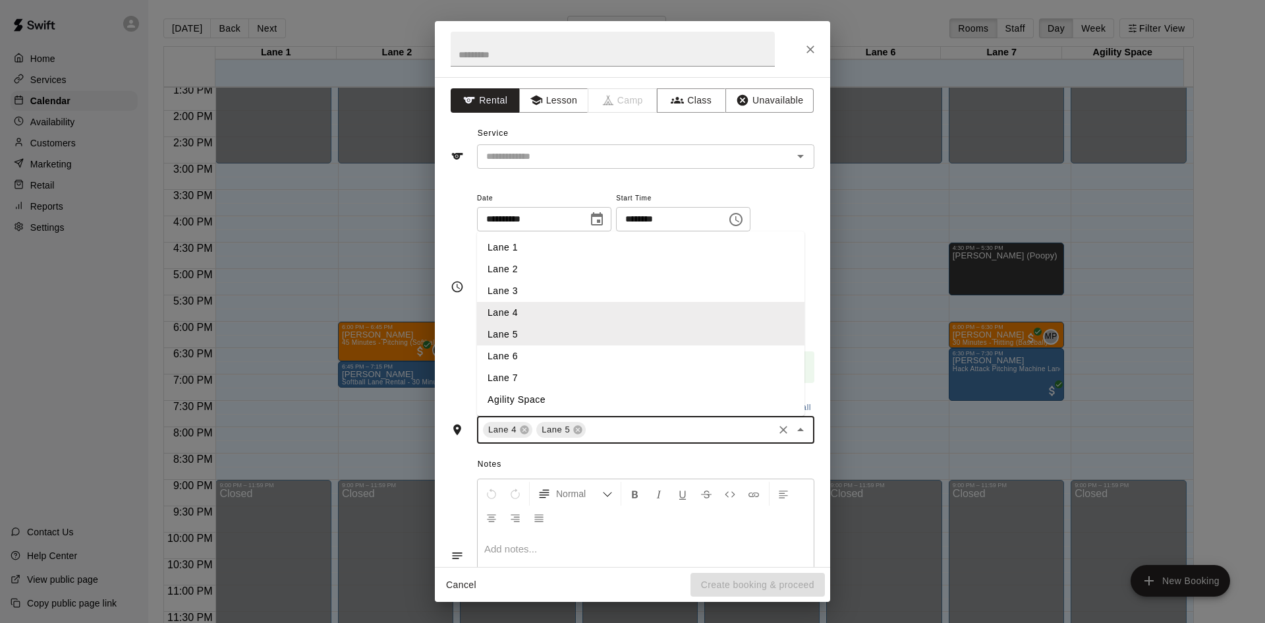
click at [590, 363] on li "Lane 6" at bounding box center [641, 356] width 328 height 22
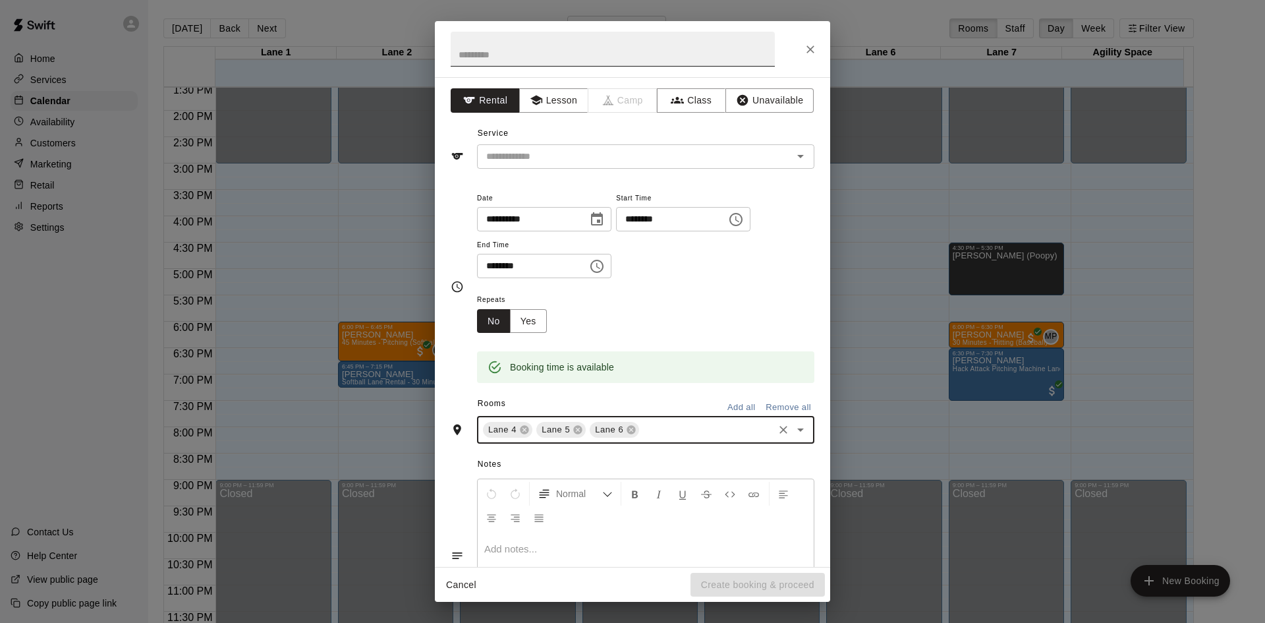
click at [563, 60] on input "text" at bounding box center [613, 49] width 324 height 35
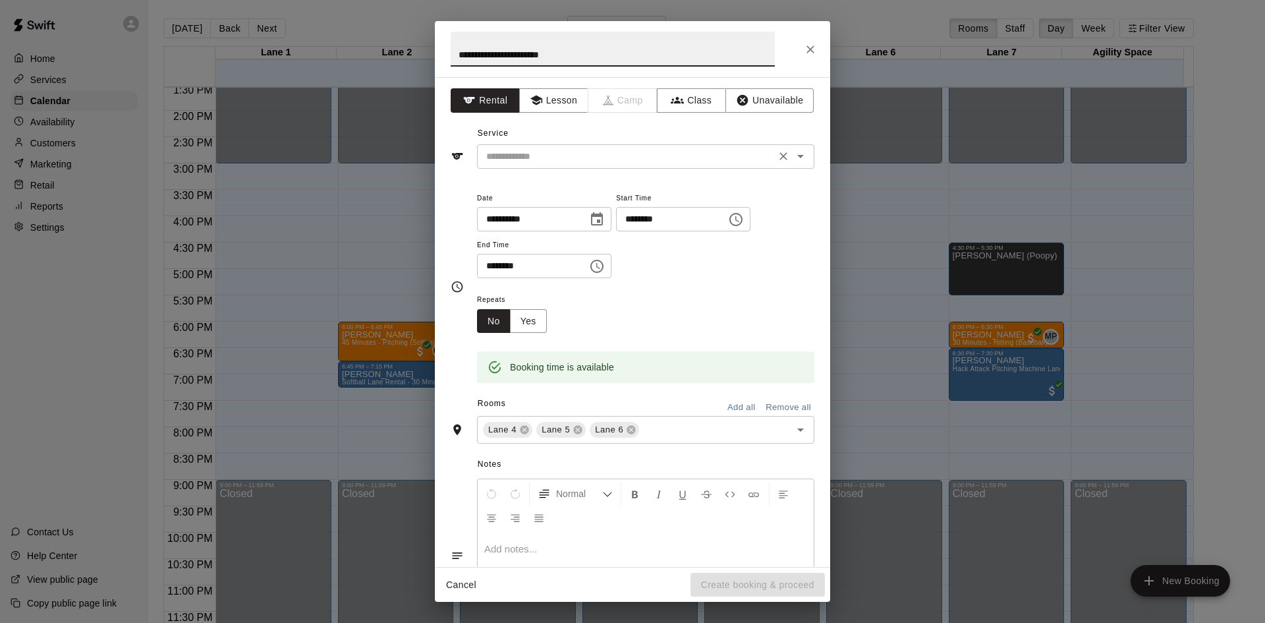
type input "**********"
click at [550, 158] on input "text" at bounding box center [626, 156] width 291 height 16
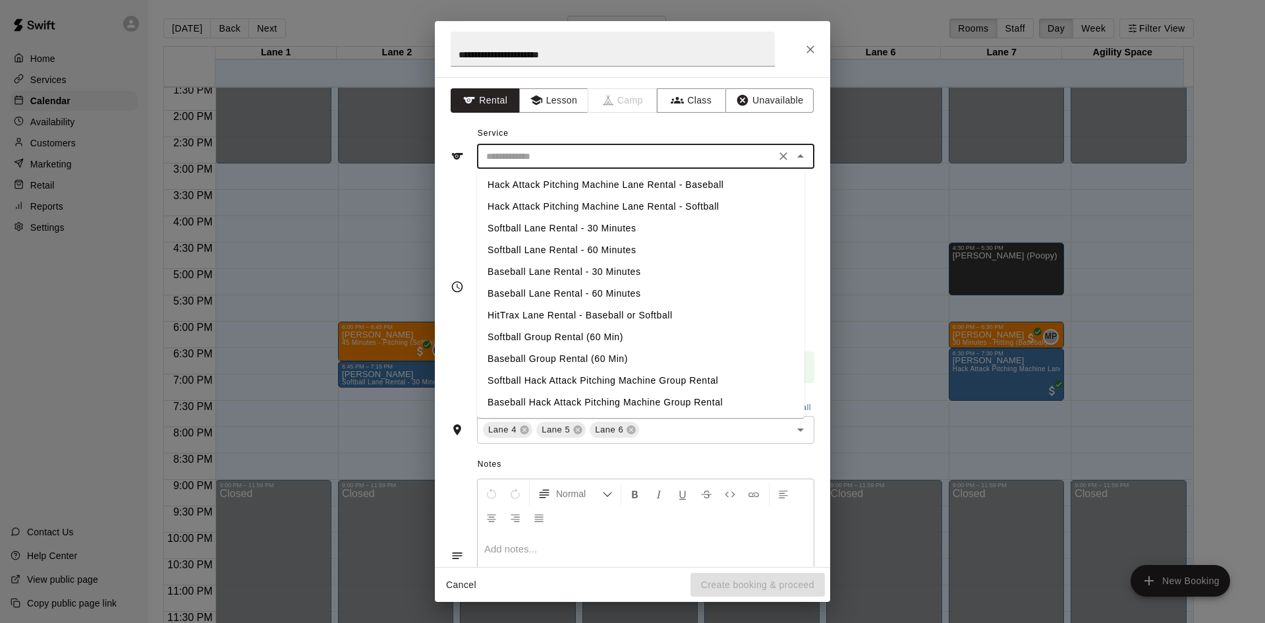
click at [551, 254] on li "Softball Lane Rental - 60 Minutes" at bounding box center [641, 250] width 328 height 22
type input "**********"
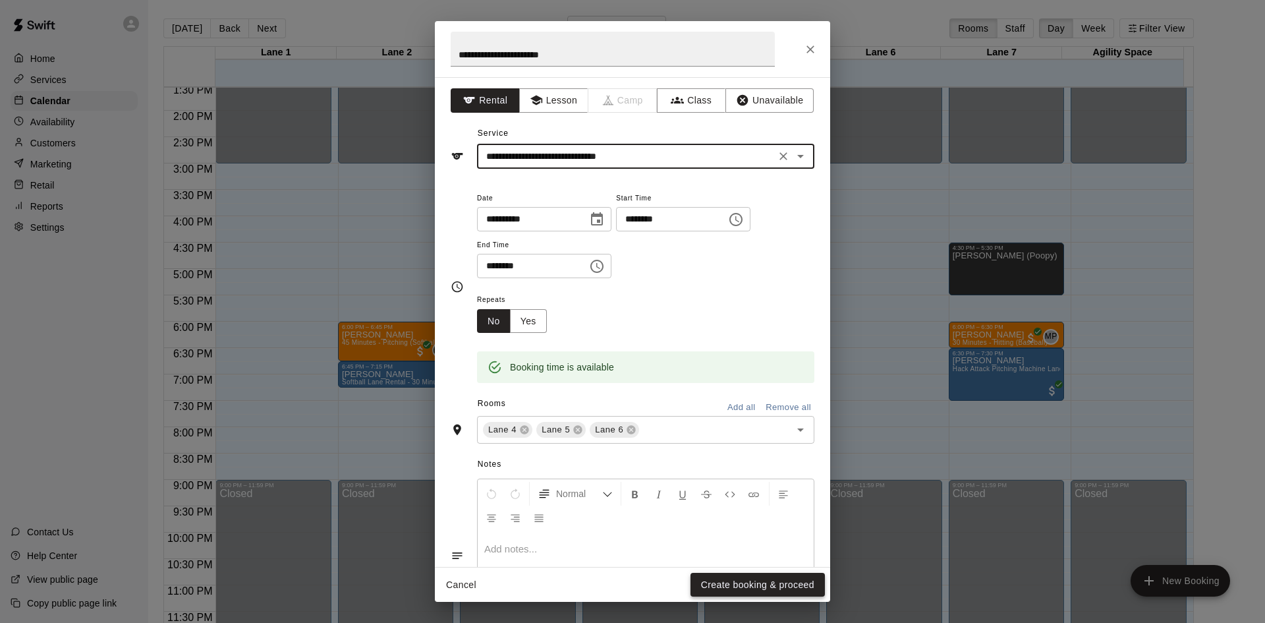
click at [749, 585] on button "Create booking & proceed" at bounding box center [758, 585] width 134 height 24
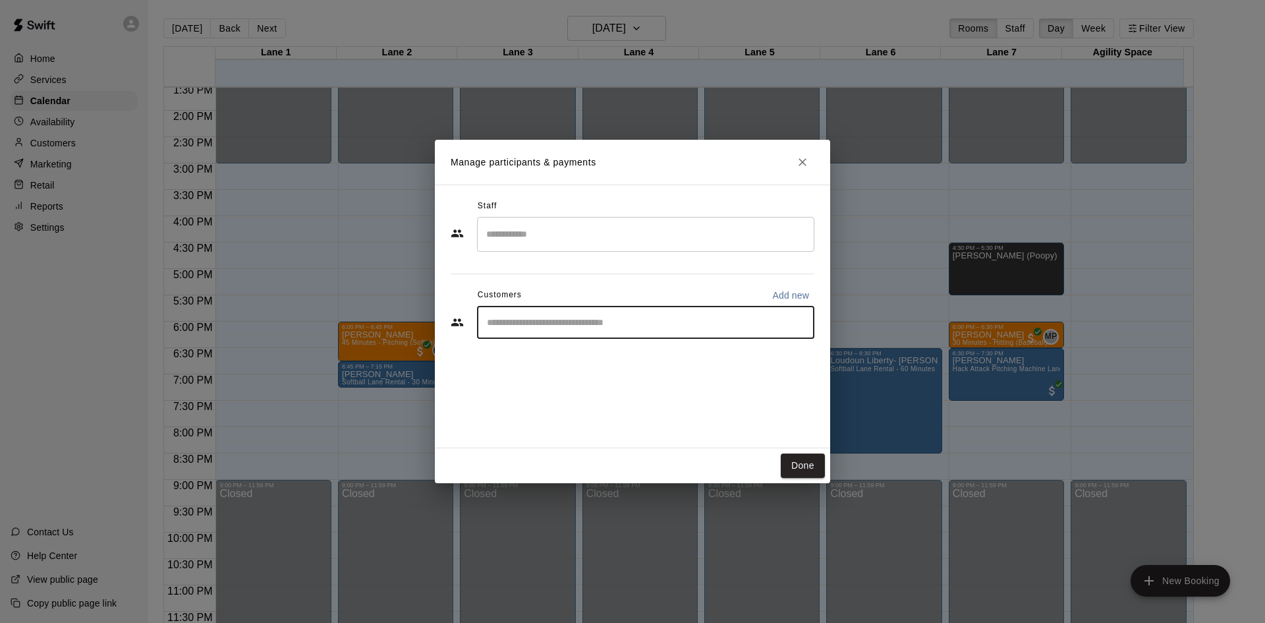
click at [563, 316] on input "Start typing to search customers..." at bounding box center [646, 322] width 326 height 13
type input "****"
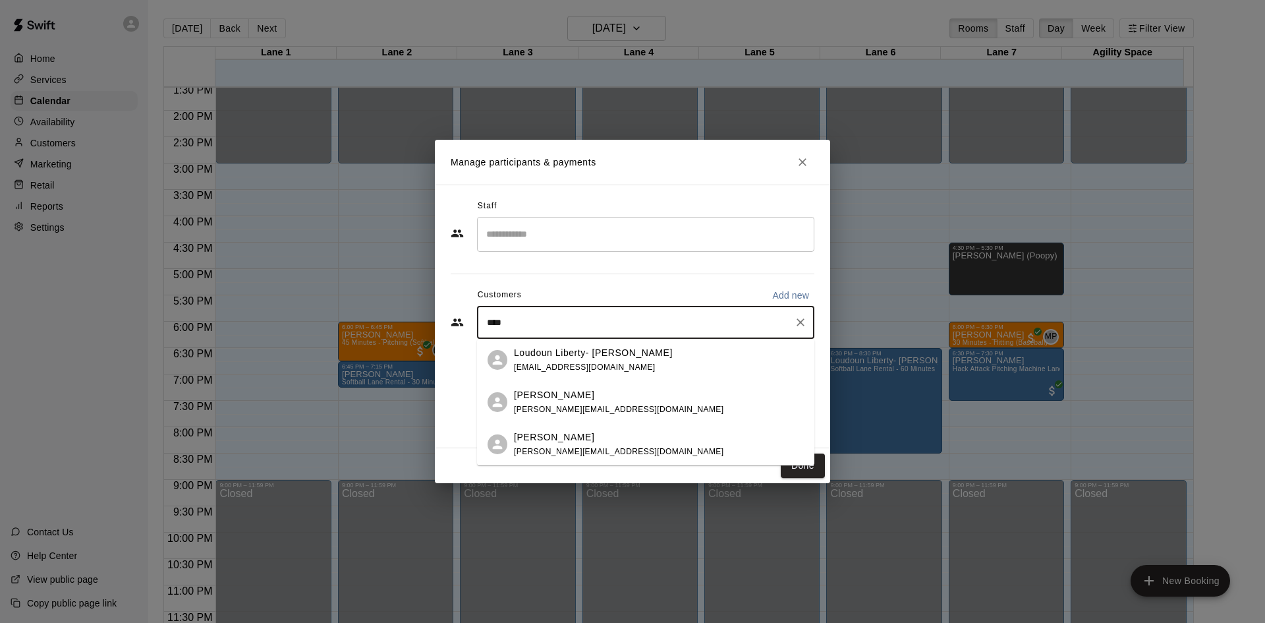
click at [582, 364] on span "sarahmoseley01@gmail.com" at bounding box center [585, 366] width 142 height 9
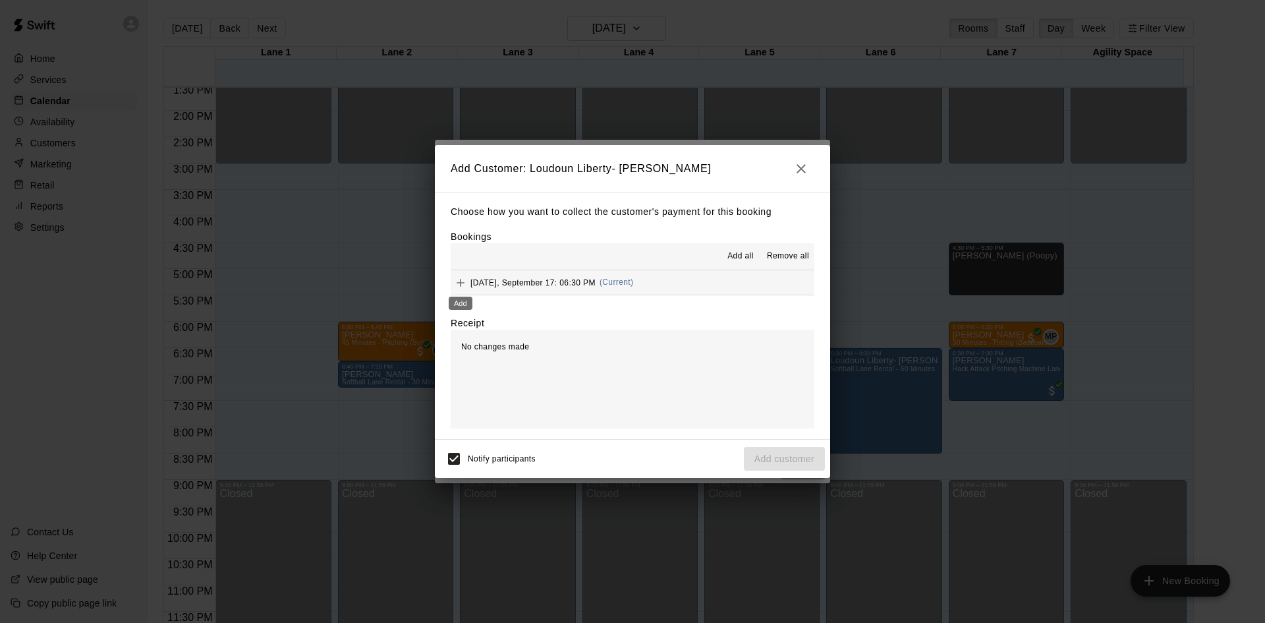
click at [465, 281] on icon "Add" at bounding box center [460, 282] width 13 height 13
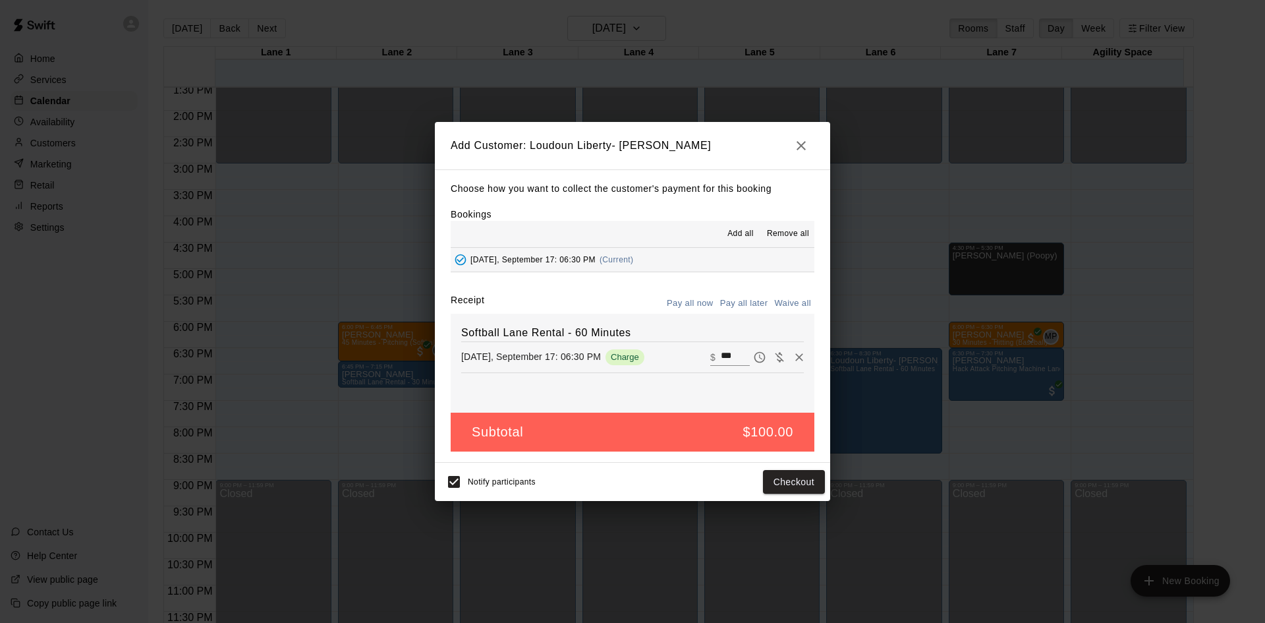
click at [722, 299] on button "Pay all later" at bounding box center [744, 303] width 55 height 20
click at [761, 476] on button "Add customer" at bounding box center [784, 482] width 81 height 24
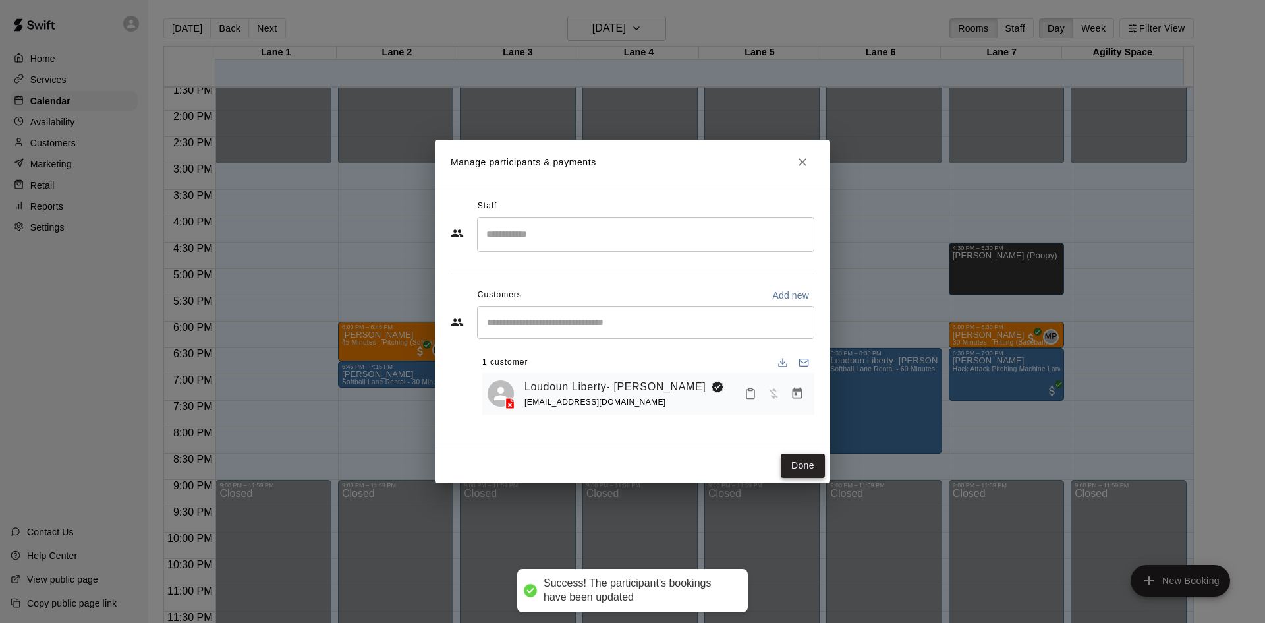
click at [809, 458] on button "Done" at bounding box center [803, 465] width 44 height 24
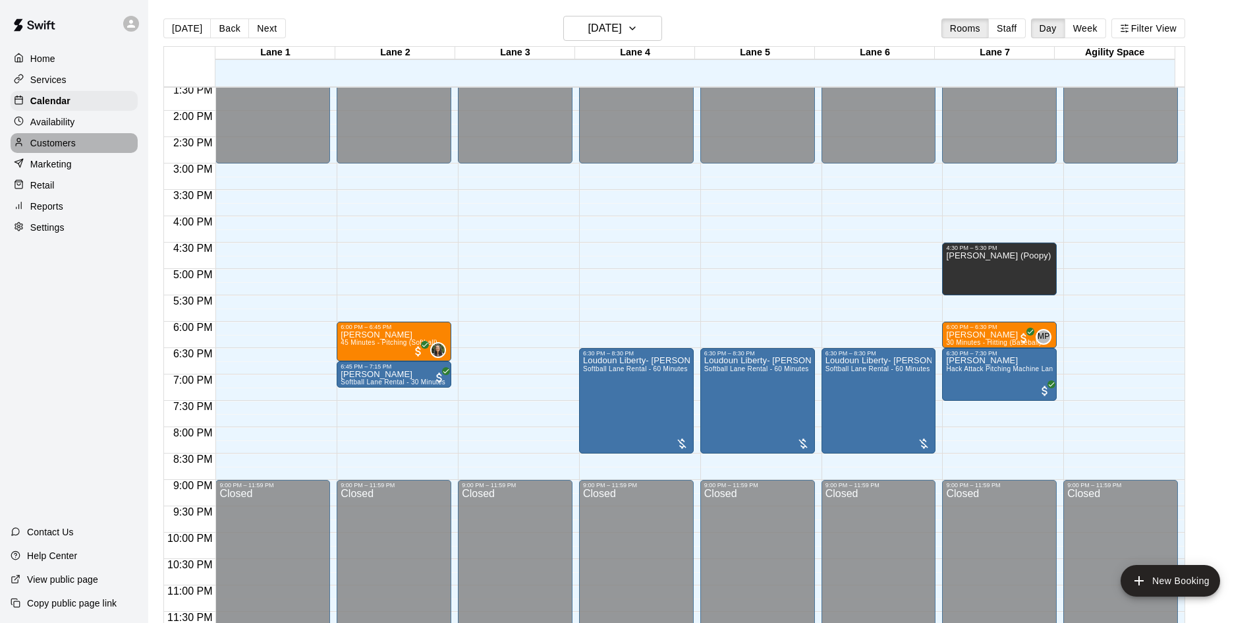
click at [57, 147] on p "Customers" at bounding box center [52, 142] width 45 height 13
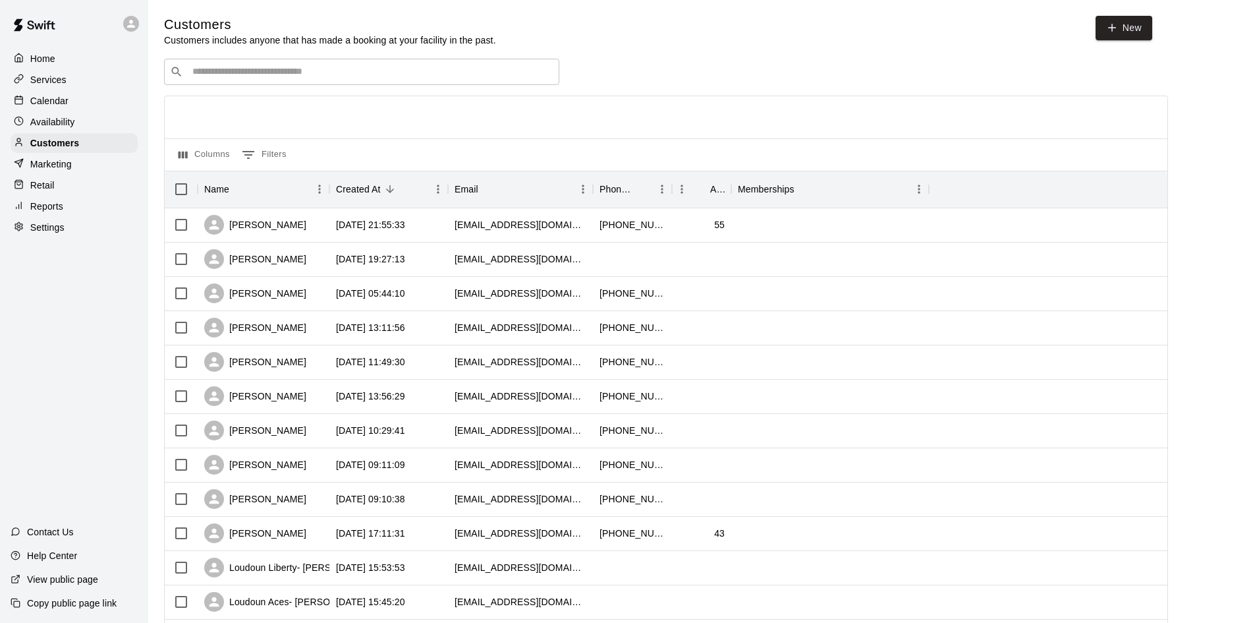
click at [407, 67] on input "Search customers by name or email" at bounding box center [370, 71] width 365 height 13
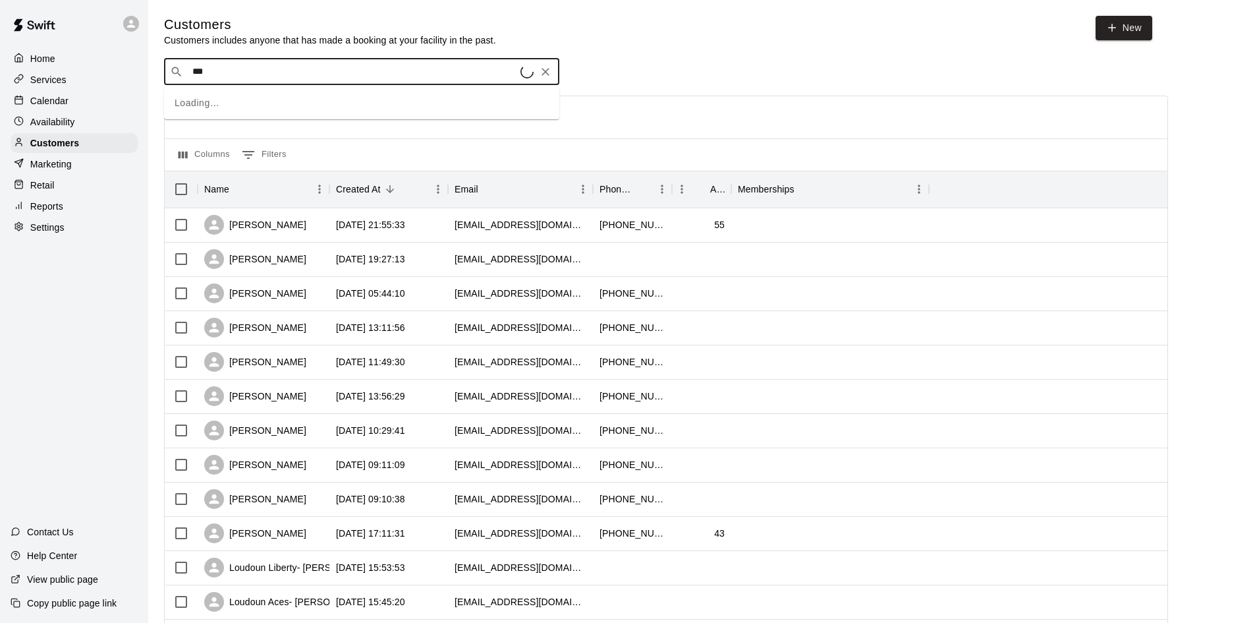
type input "****"
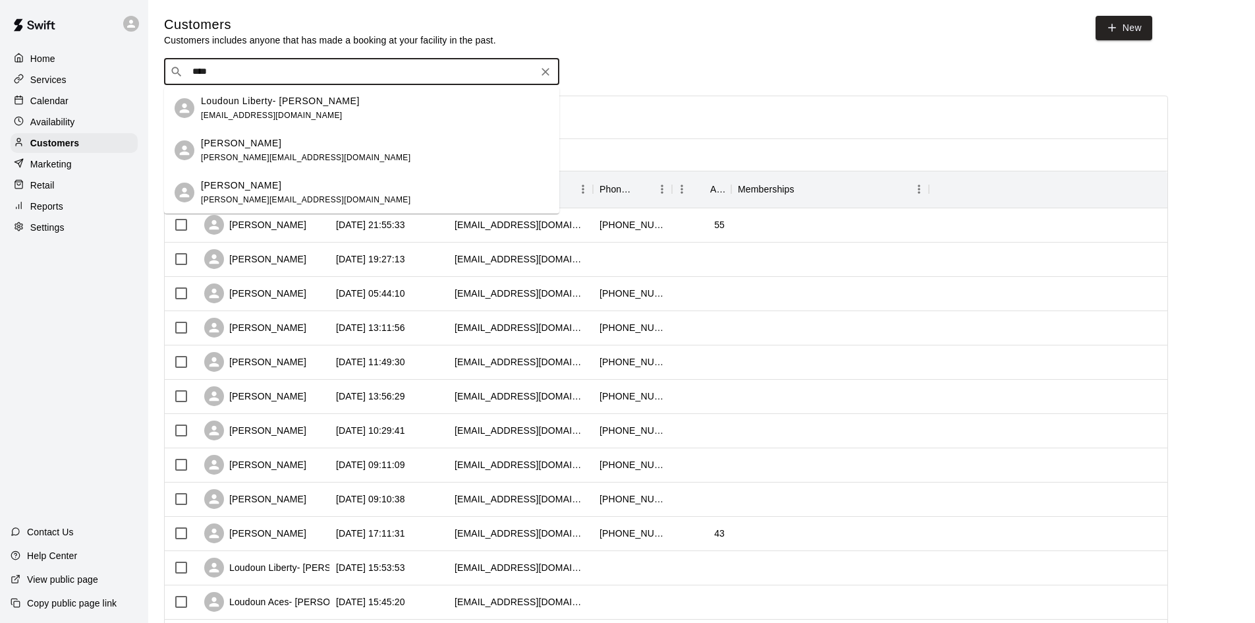
click at [355, 108] on div "Loudoun Liberty- Moseley sarahmoseley01@gmail.com" at bounding box center [375, 108] width 348 height 28
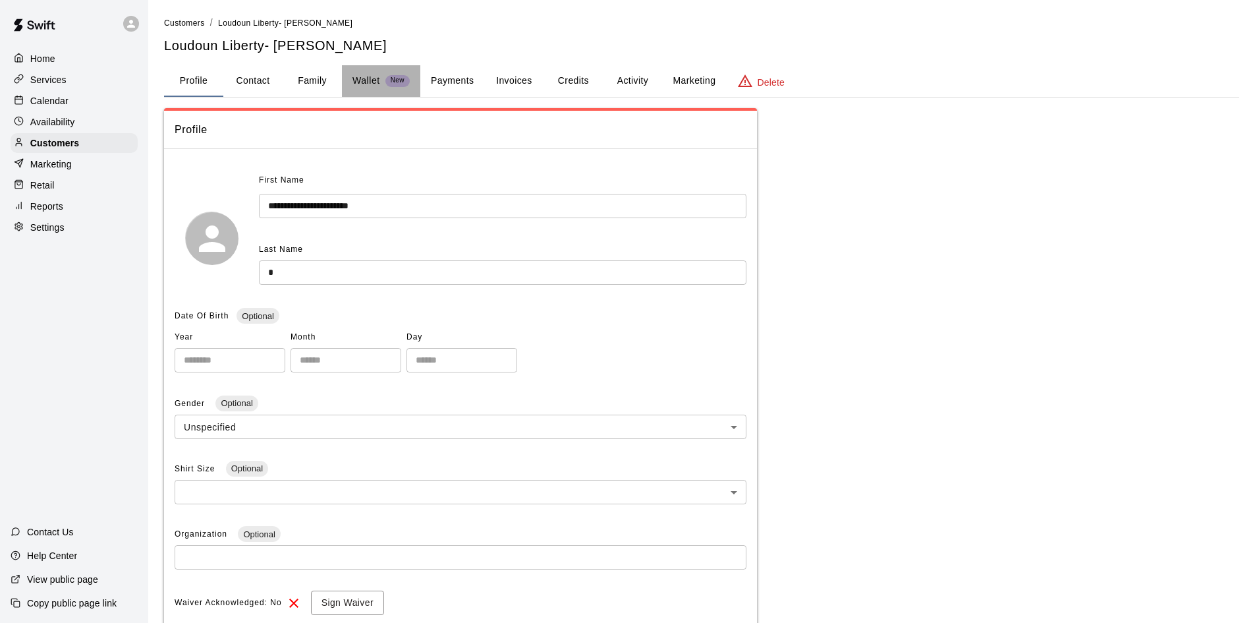
click at [372, 80] on p "Wallet" at bounding box center [367, 81] width 28 height 14
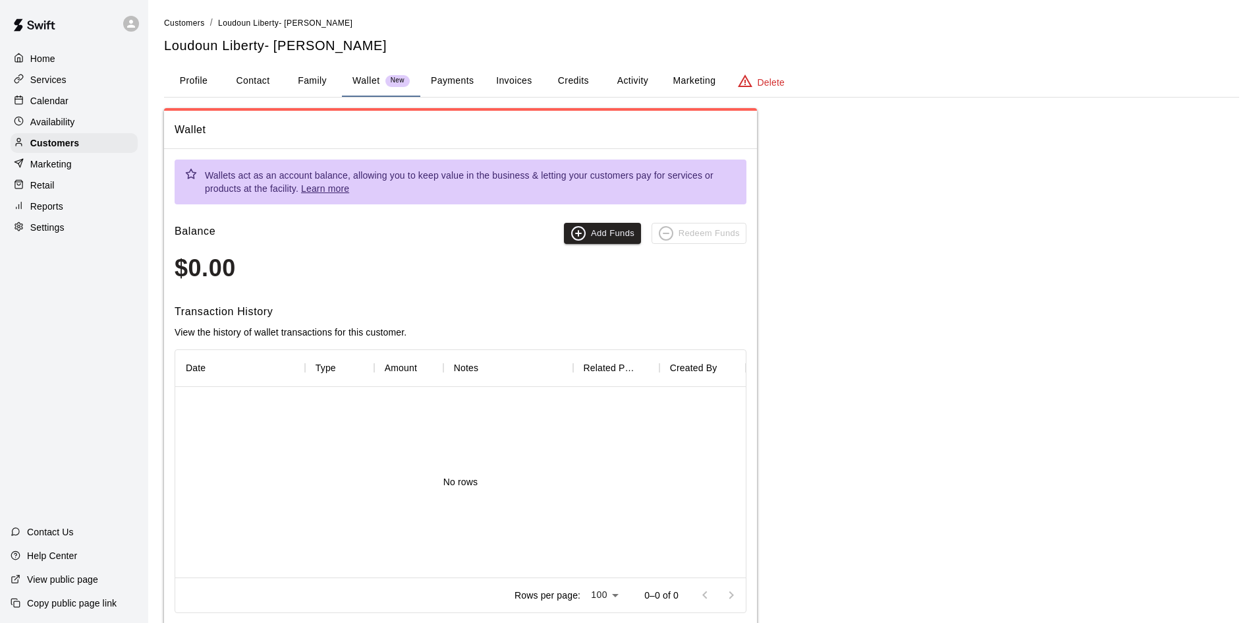
click at [467, 84] on button "Payments" at bounding box center [452, 81] width 64 height 32
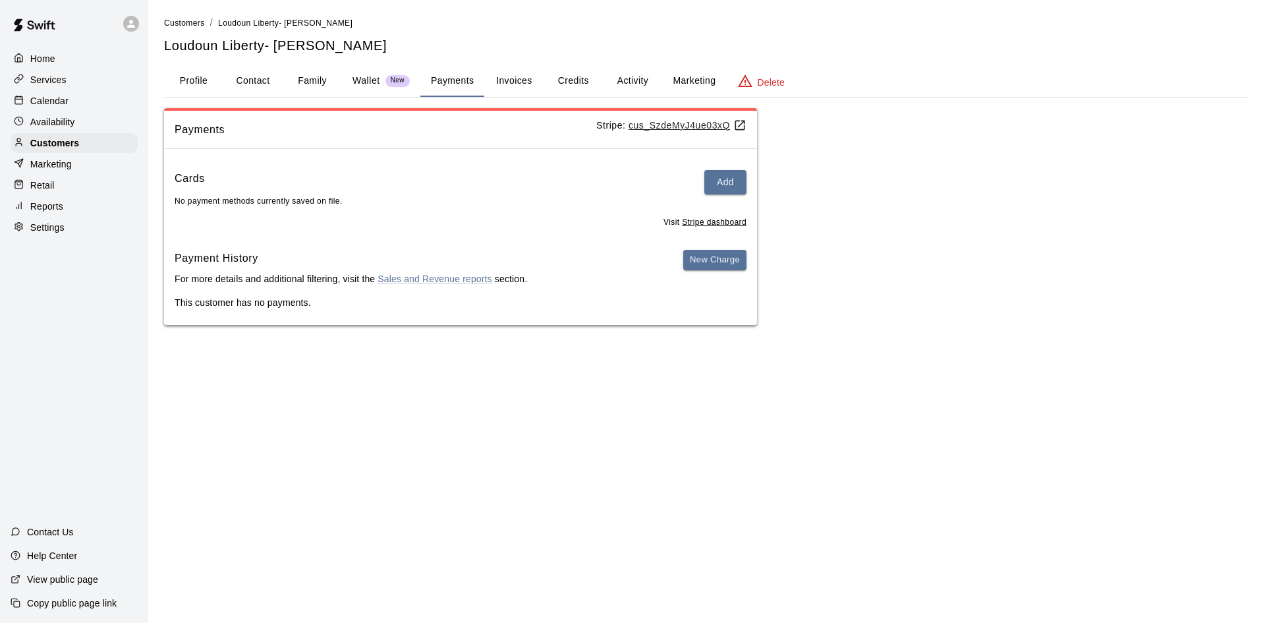
click at [635, 80] on button "Activity" at bounding box center [632, 81] width 59 height 32
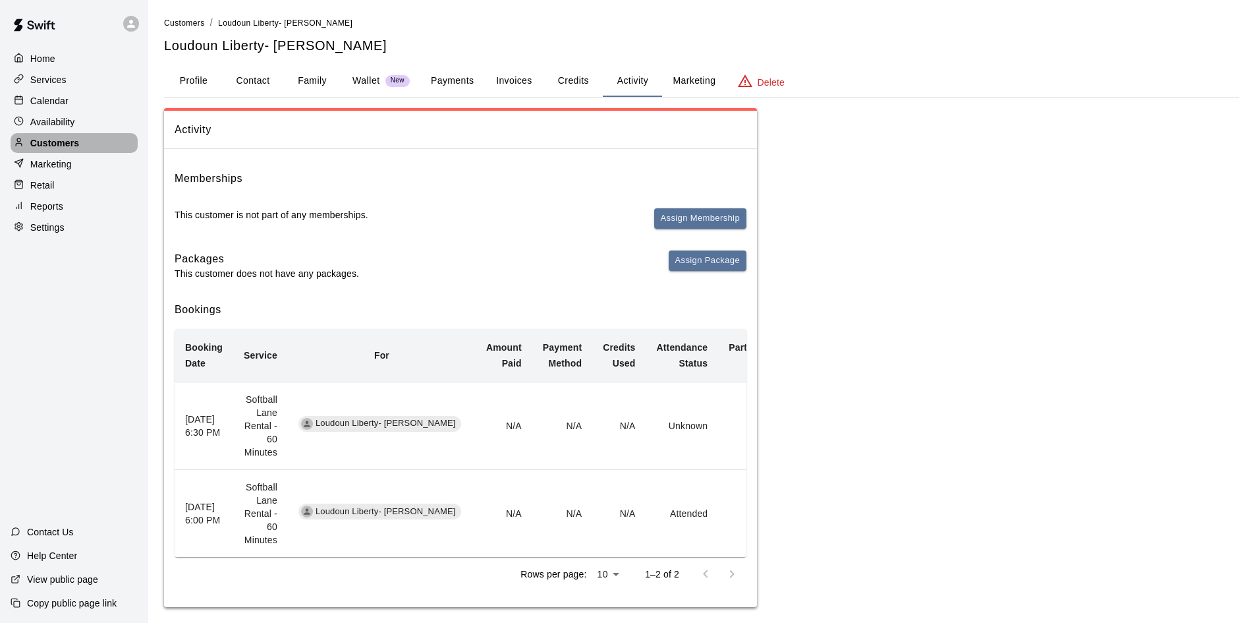
click at [41, 143] on p "Customers" at bounding box center [54, 142] width 49 height 13
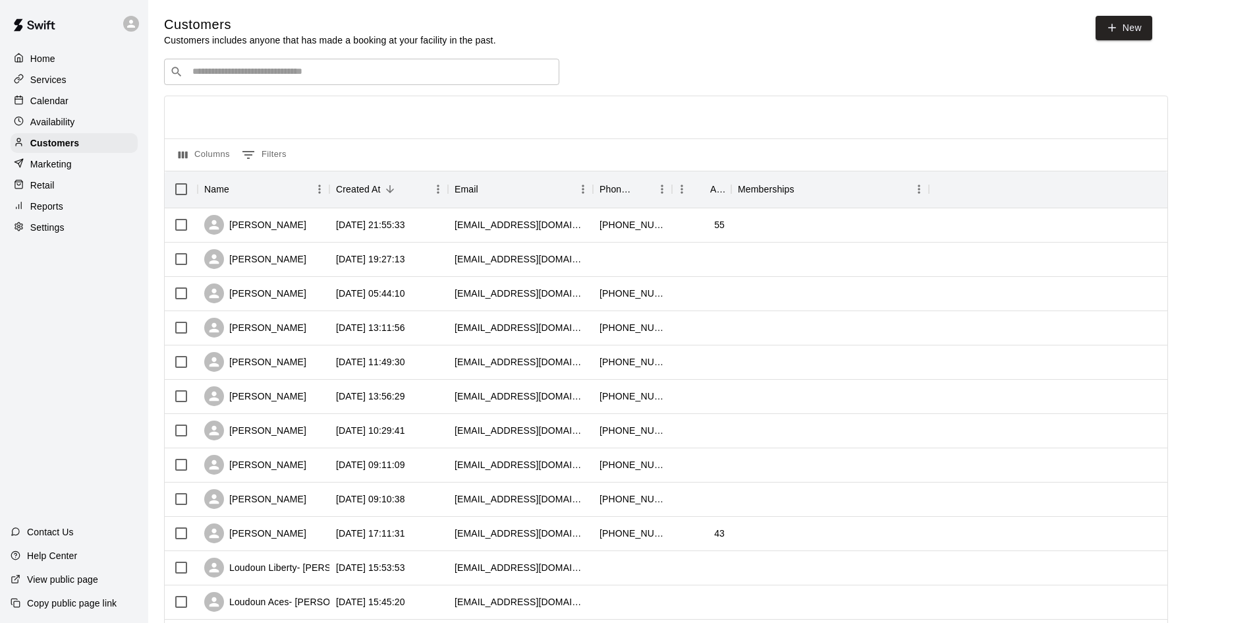
click at [239, 78] on input "Search customers by name or email" at bounding box center [370, 71] width 365 height 13
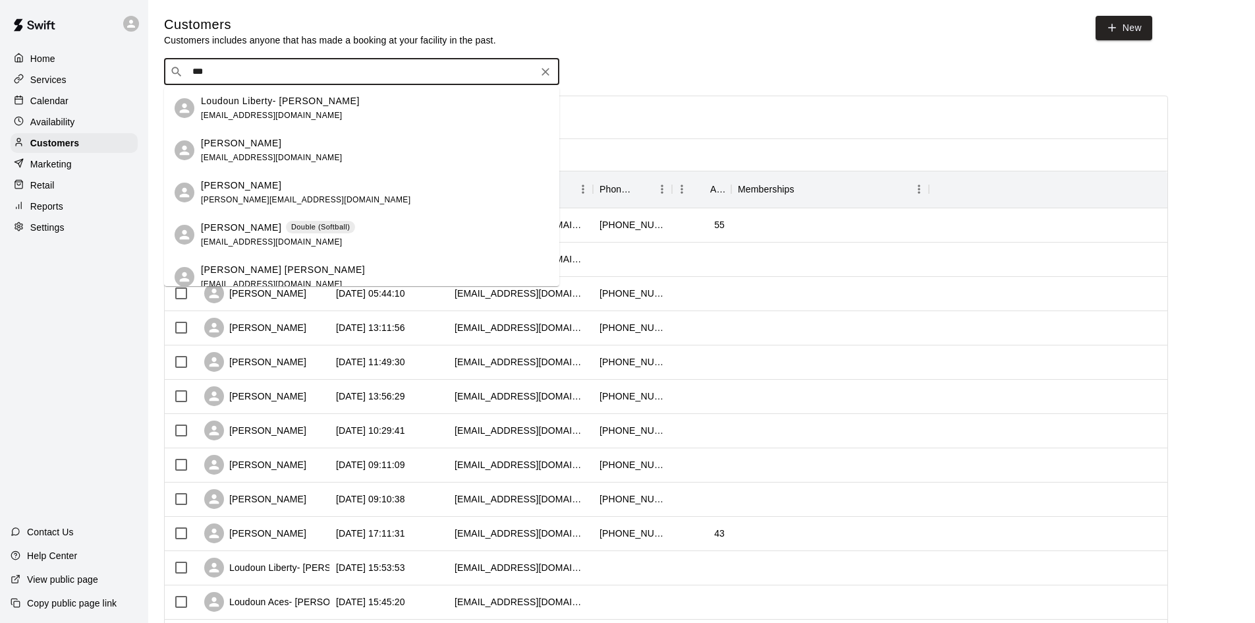
type input "****"
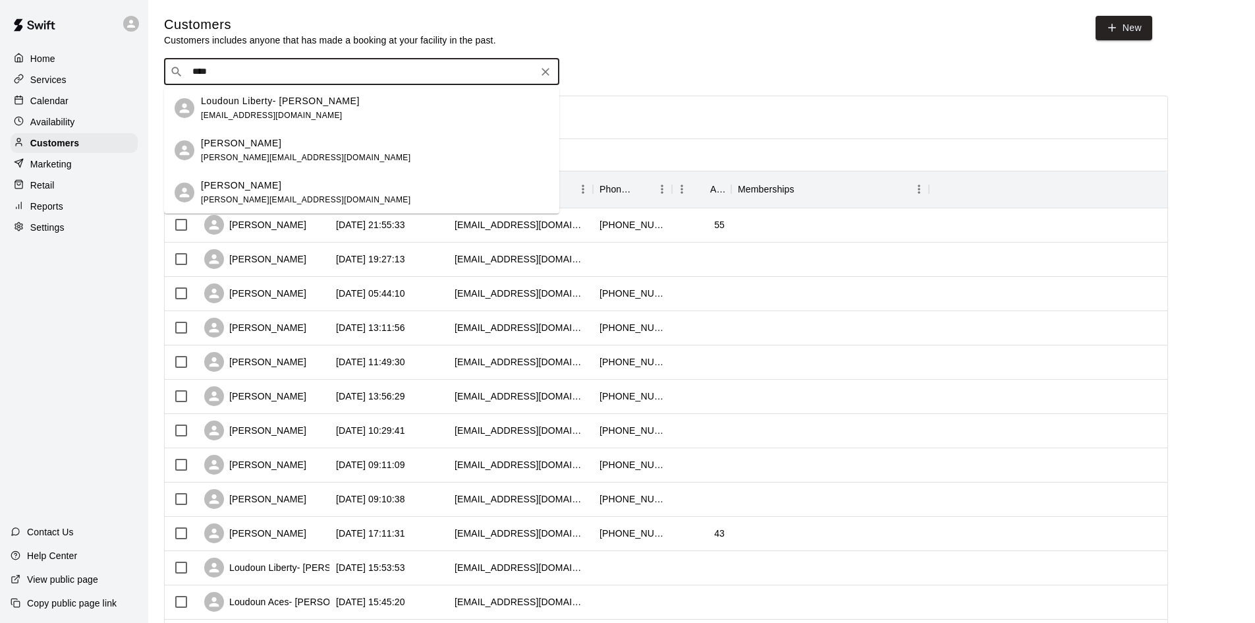
click at [228, 150] on div "Matthew Moseley matthew.moseley8@gmail.com" at bounding box center [306, 150] width 210 height 28
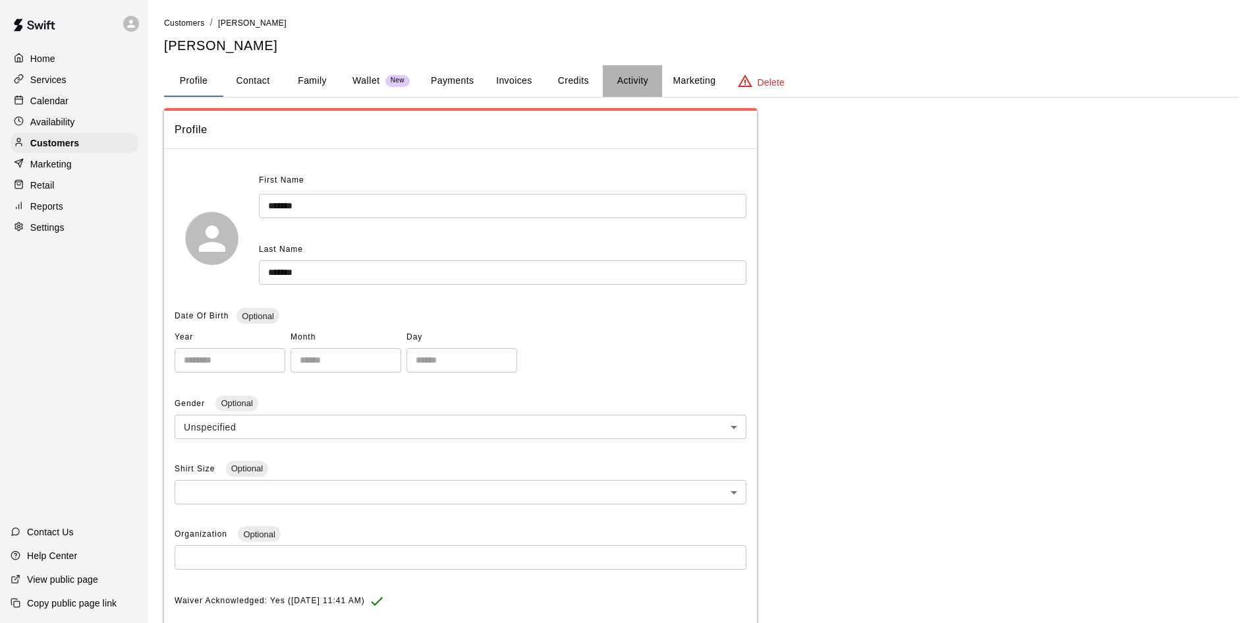
click at [641, 78] on button "Activity" at bounding box center [632, 81] width 59 height 32
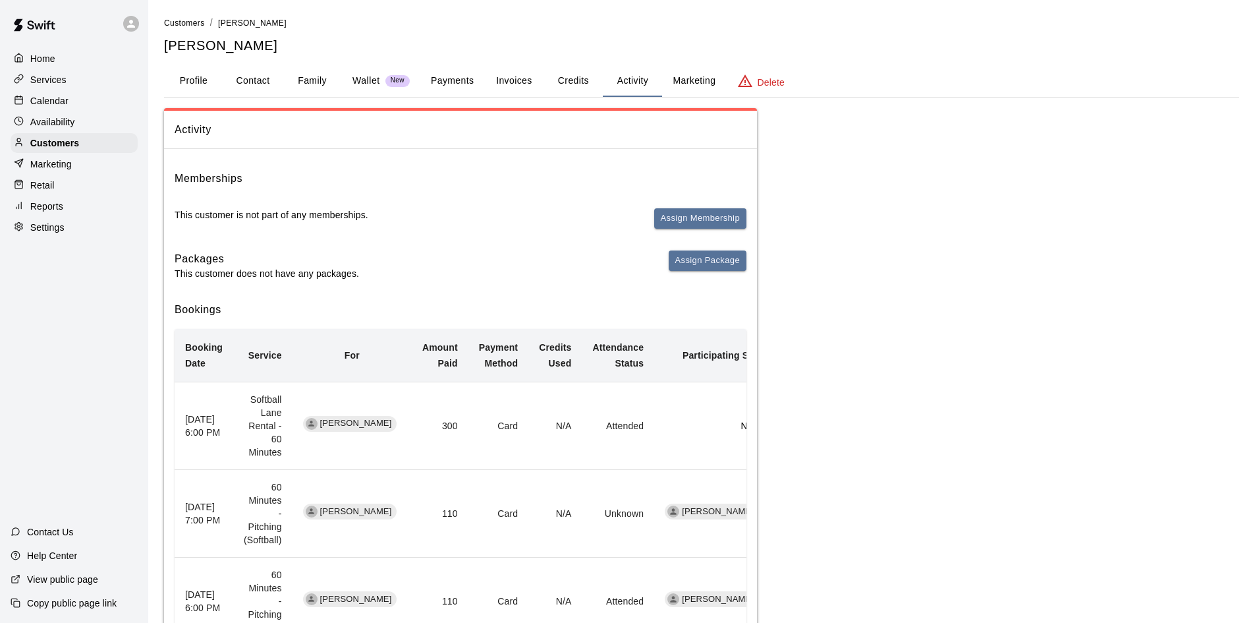
click at [37, 102] on p "Calendar" at bounding box center [49, 100] width 38 height 13
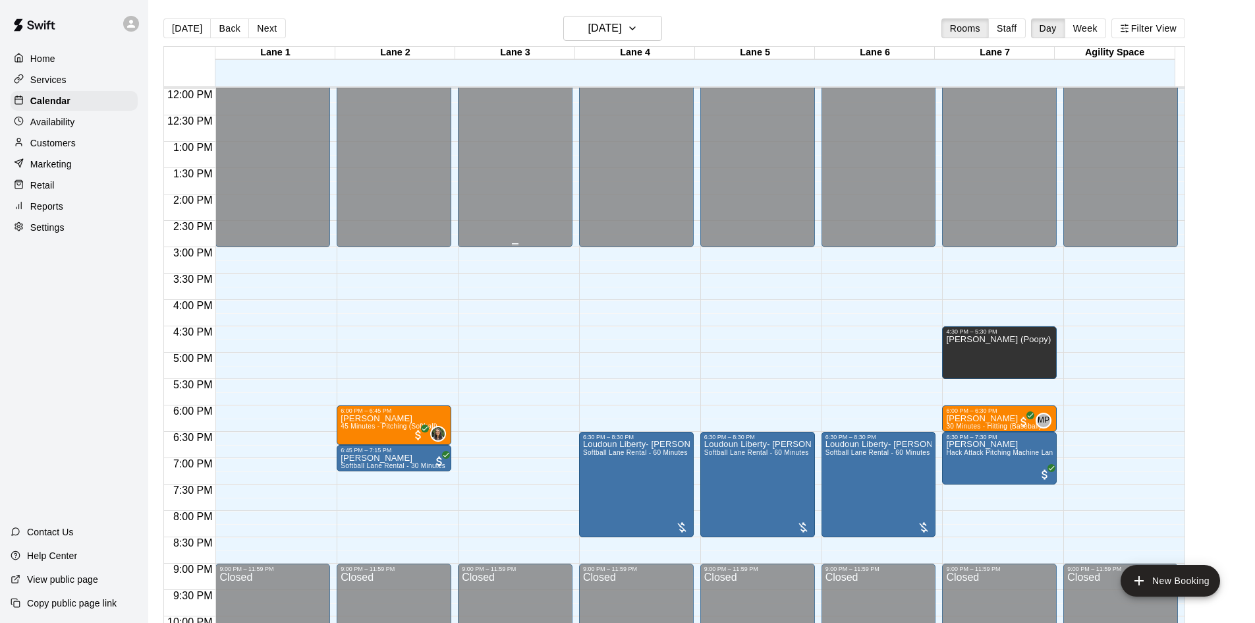
scroll to position [716, 0]
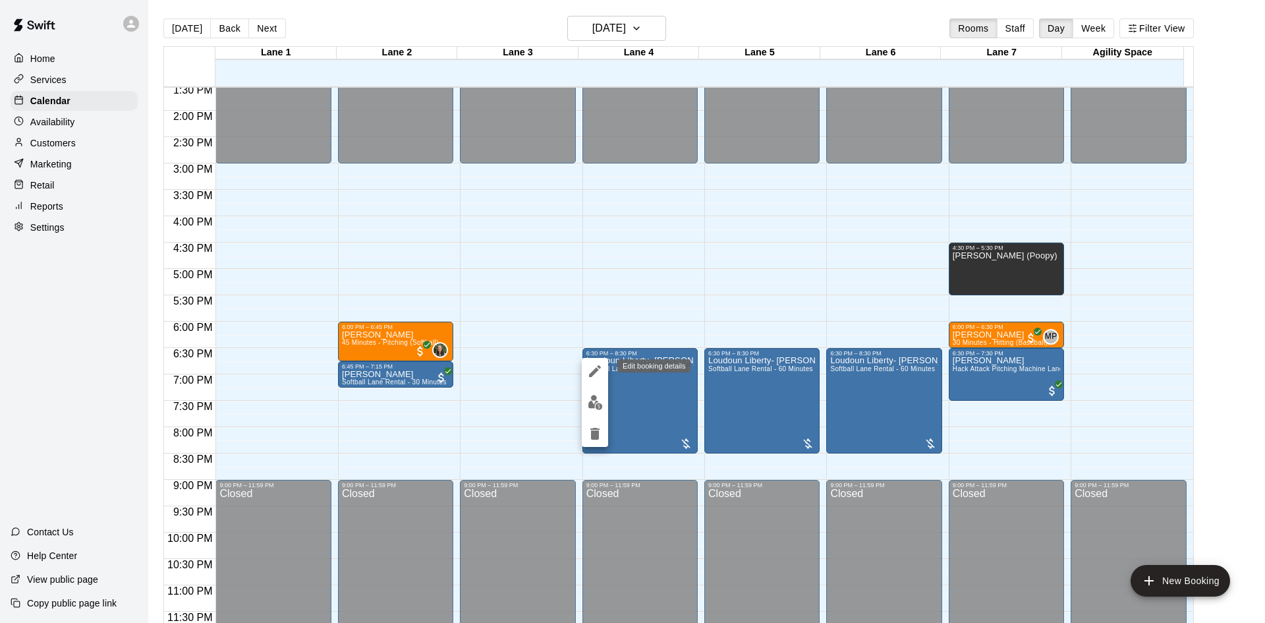
click at [592, 372] on icon "edit" at bounding box center [595, 371] width 12 height 12
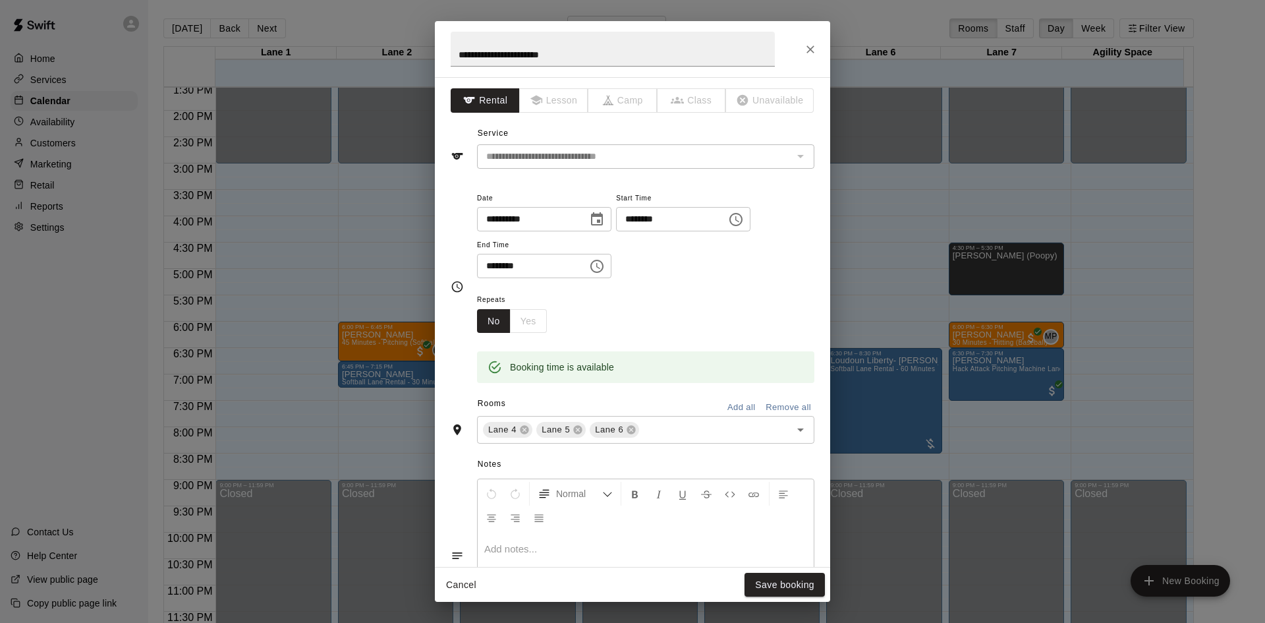
click at [299, 256] on div "**********" at bounding box center [632, 311] width 1265 height 623
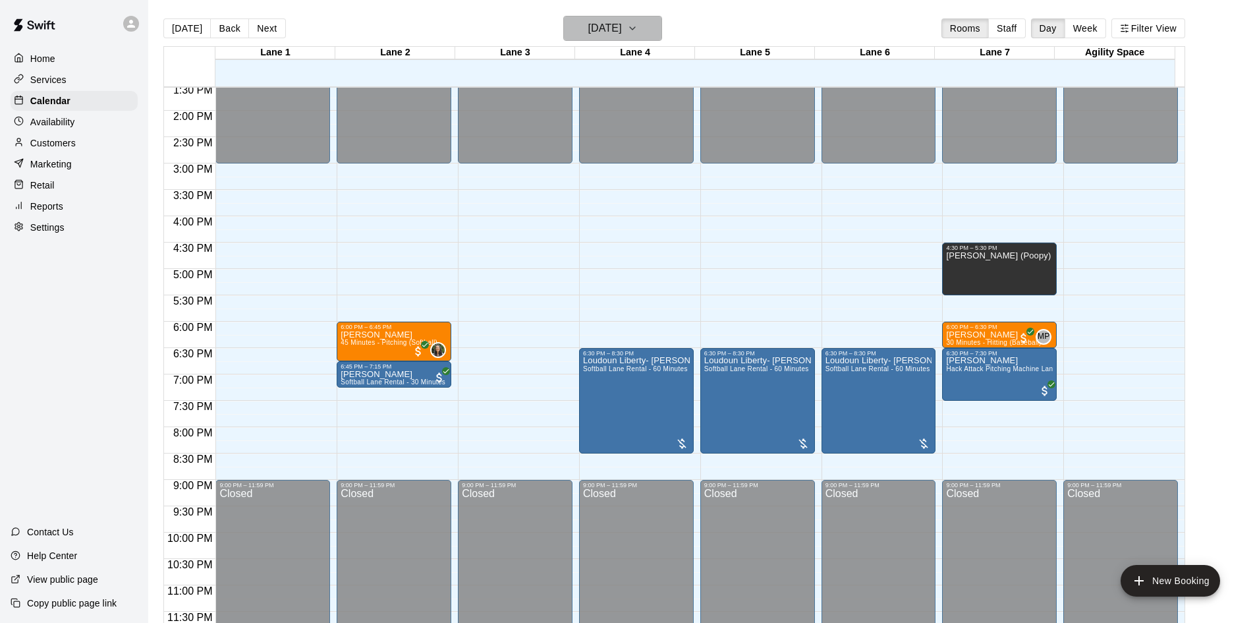
click at [662, 29] on button "[DATE]" at bounding box center [612, 28] width 99 height 25
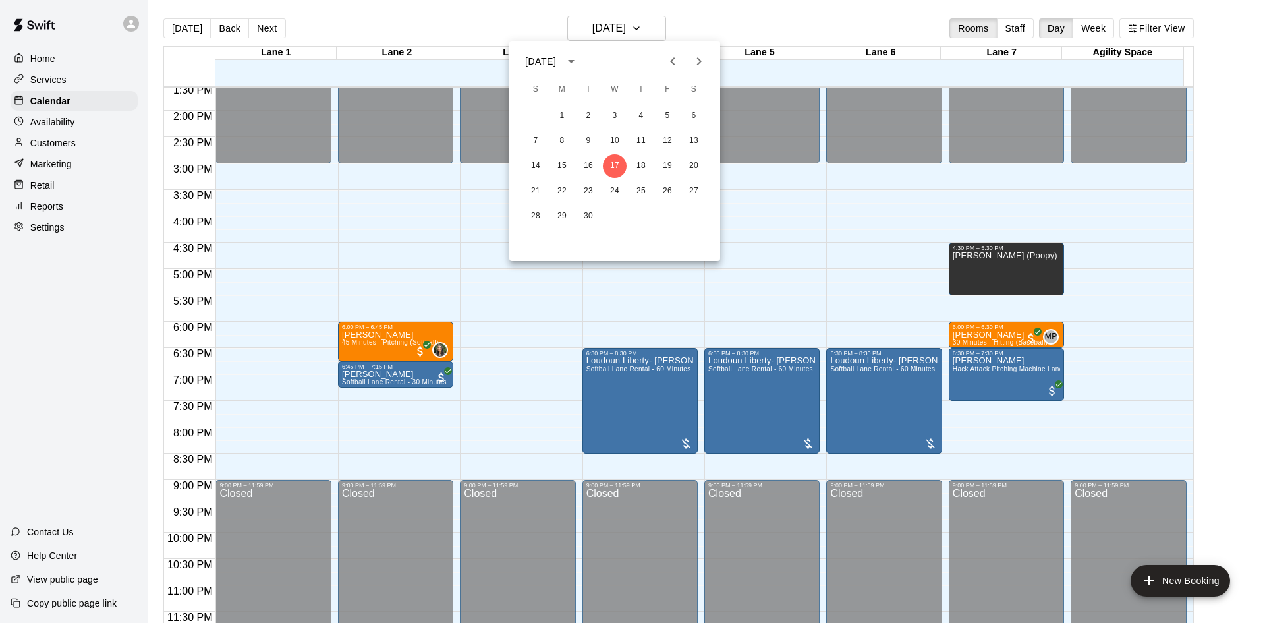
click at [704, 62] on icon "Next month" at bounding box center [699, 61] width 16 height 16
click at [589, 189] on button "20" at bounding box center [589, 191] width 24 height 24
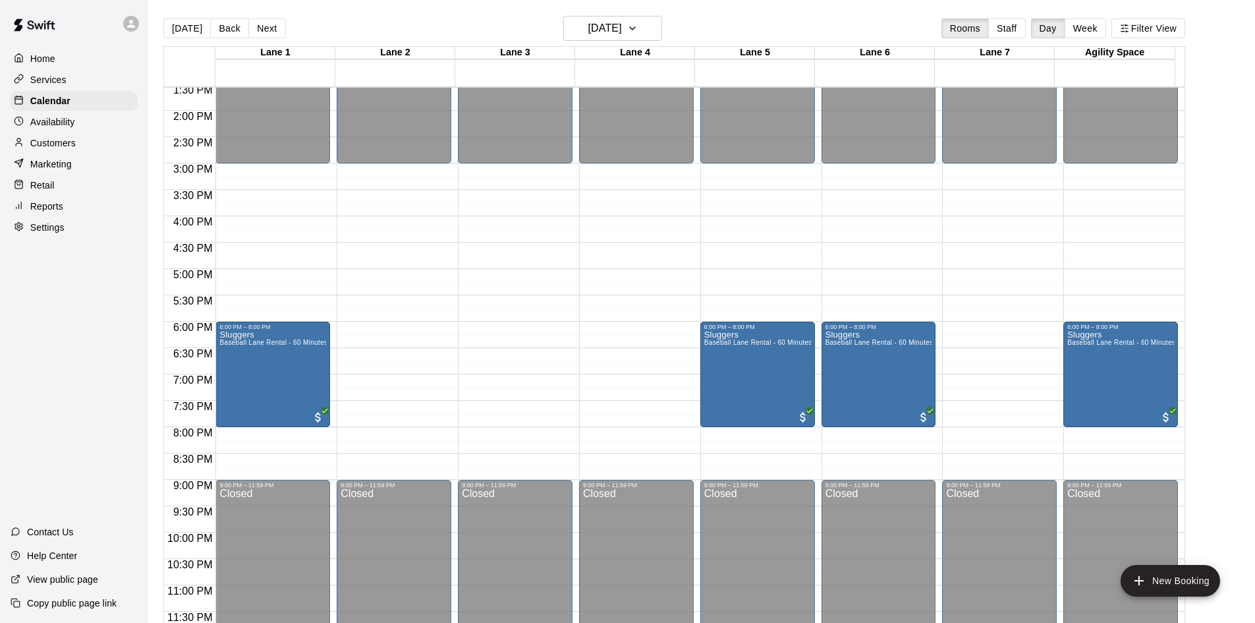
drag, startPoint x: 185, startPoint y: 32, endPoint x: 192, endPoint y: 24, distance: 10.3
click at [186, 31] on button "[DATE]" at bounding box center [186, 28] width 47 height 20
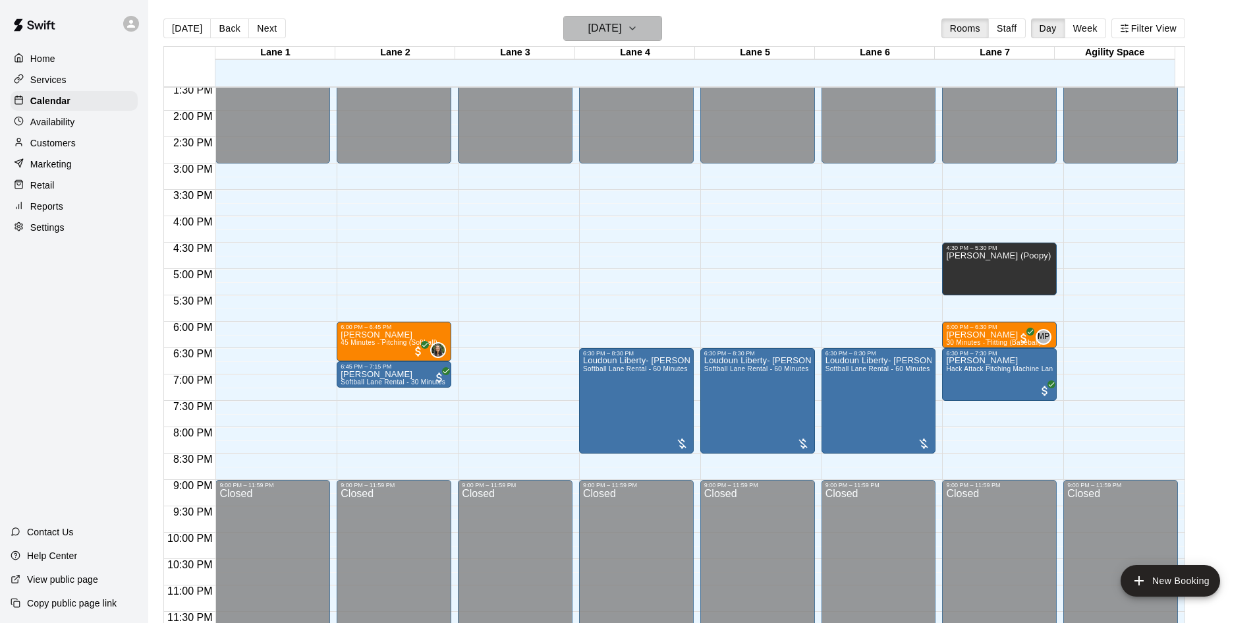
click at [662, 31] on button "[DATE]" at bounding box center [612, 28] width 99 height 25
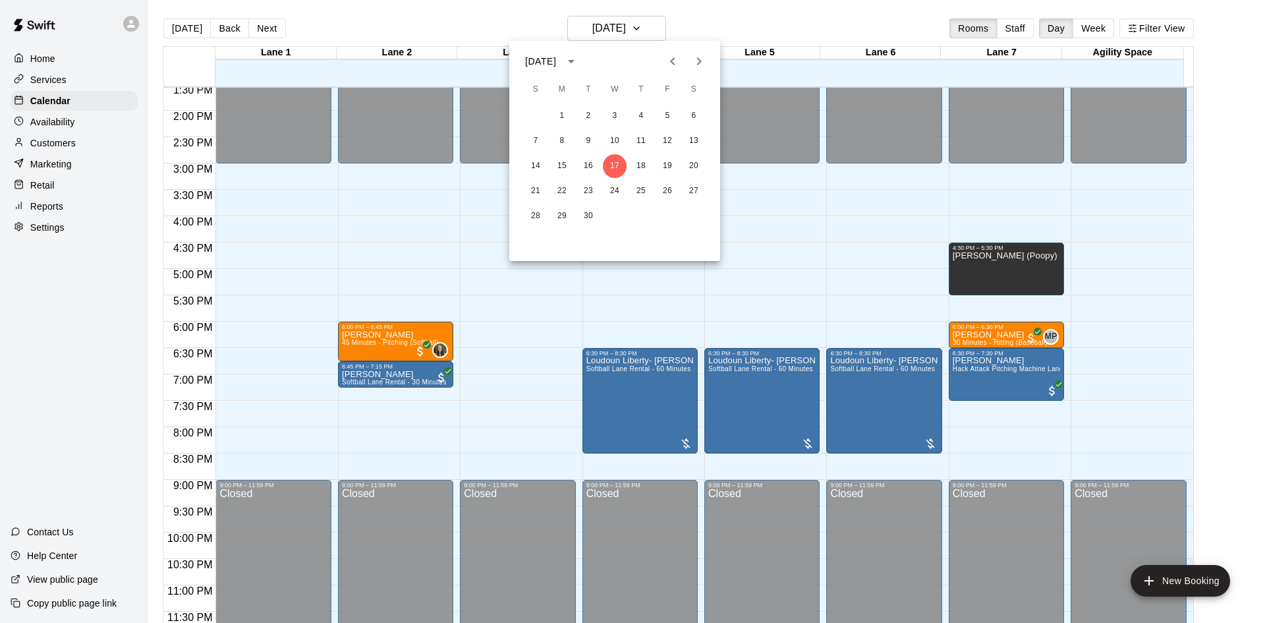
click at [699, 59] on icon "Next month" at bounding box center [699, 61] width 5 height 8
click at [699, 60] on icon "Next month" at bounding box center [699, 61] width 5 height 8
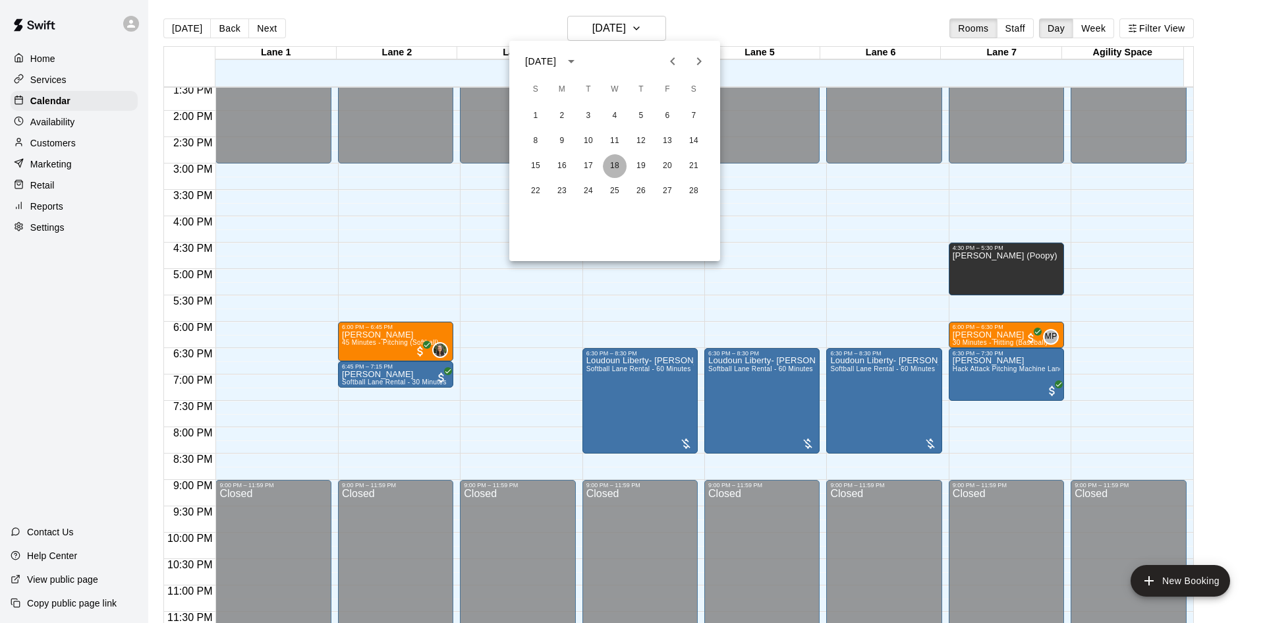
click at [617, 163] on button "18" at bounding box center [615, 166] width 24 height 24
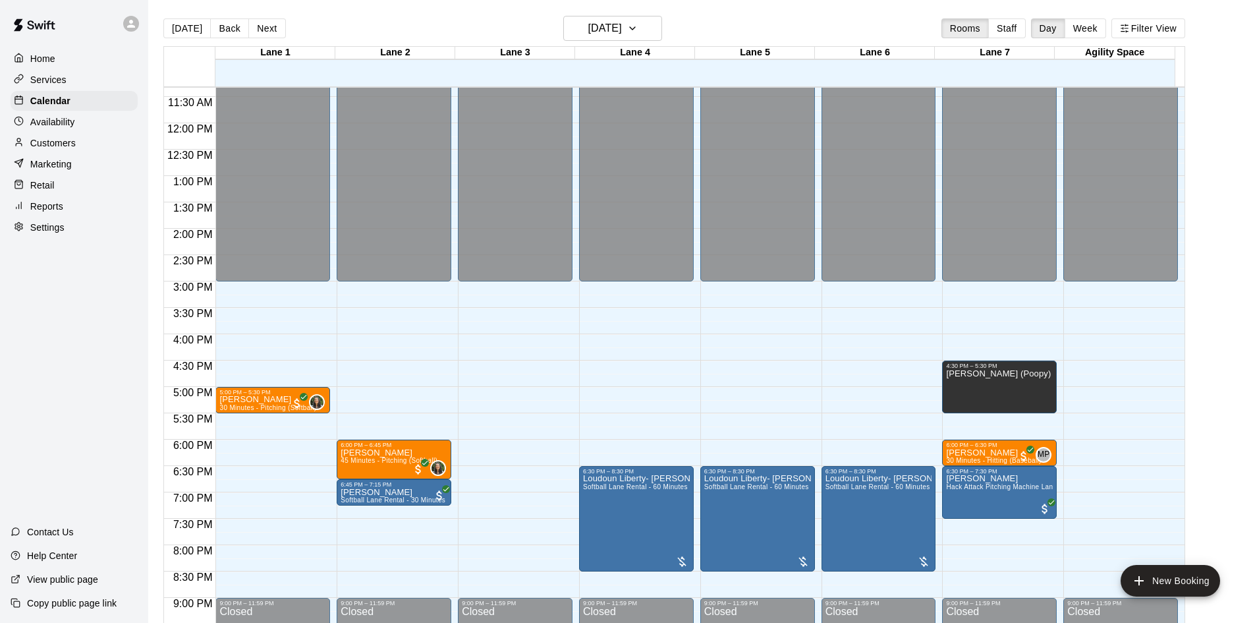
scroll to position [716, 0]
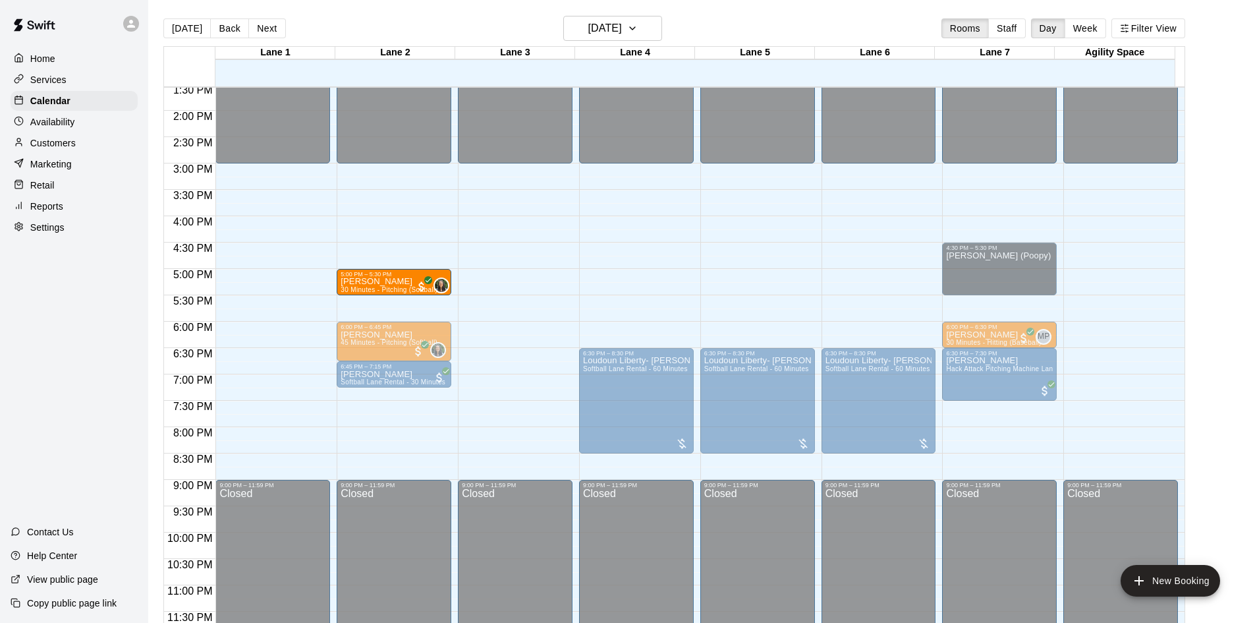
drag, startPoint x: 275, startPoint y: 285, endPoint x: 336, endPoint y: 289, distance: 60.8
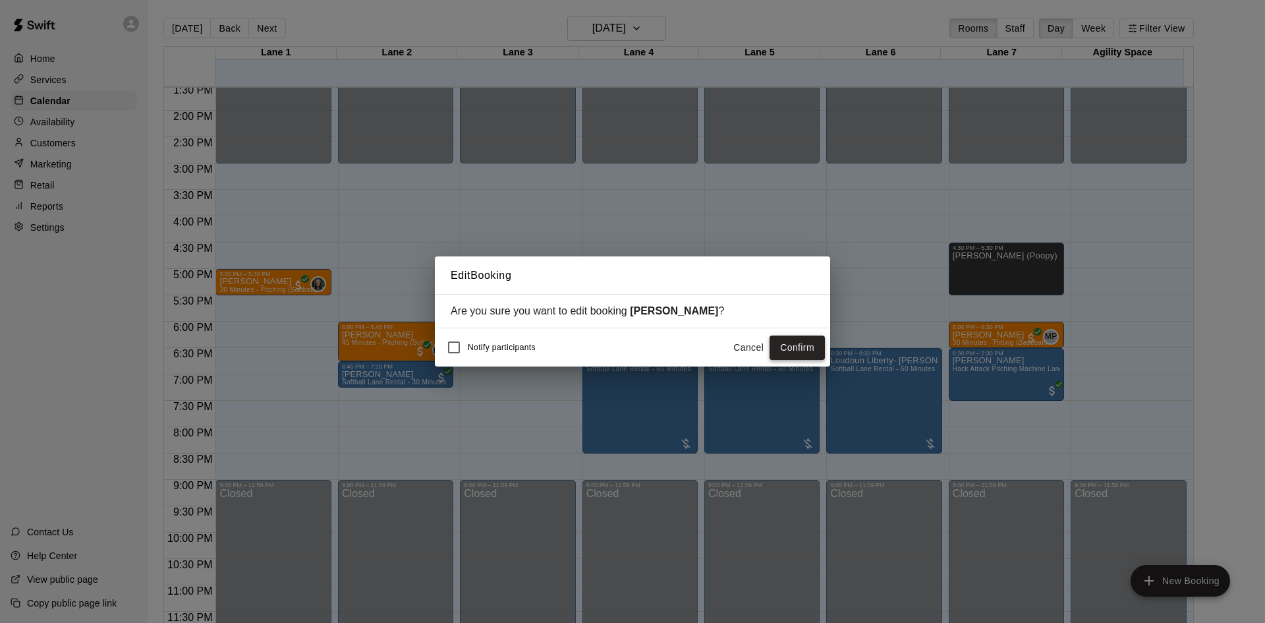
click at [794, 350] on button "Confirm" at bounding box center [797, 347] width 55 height 24
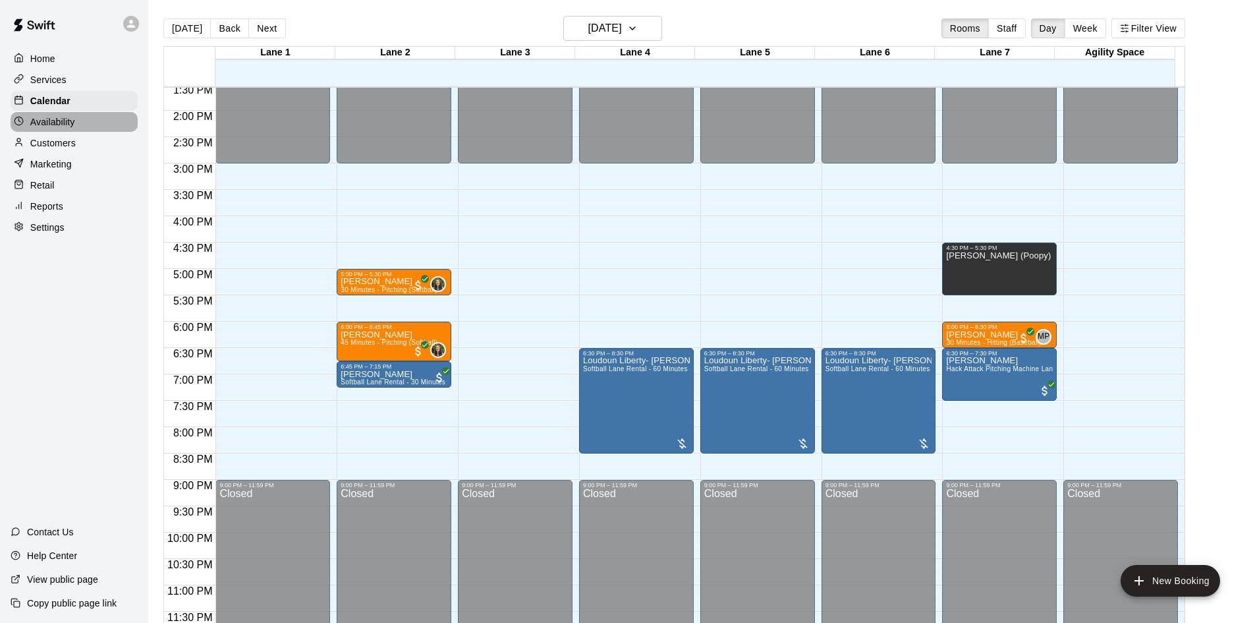
click at [62, 125] on p "Availability" at bounding box center [52, 121] width 45 height 13
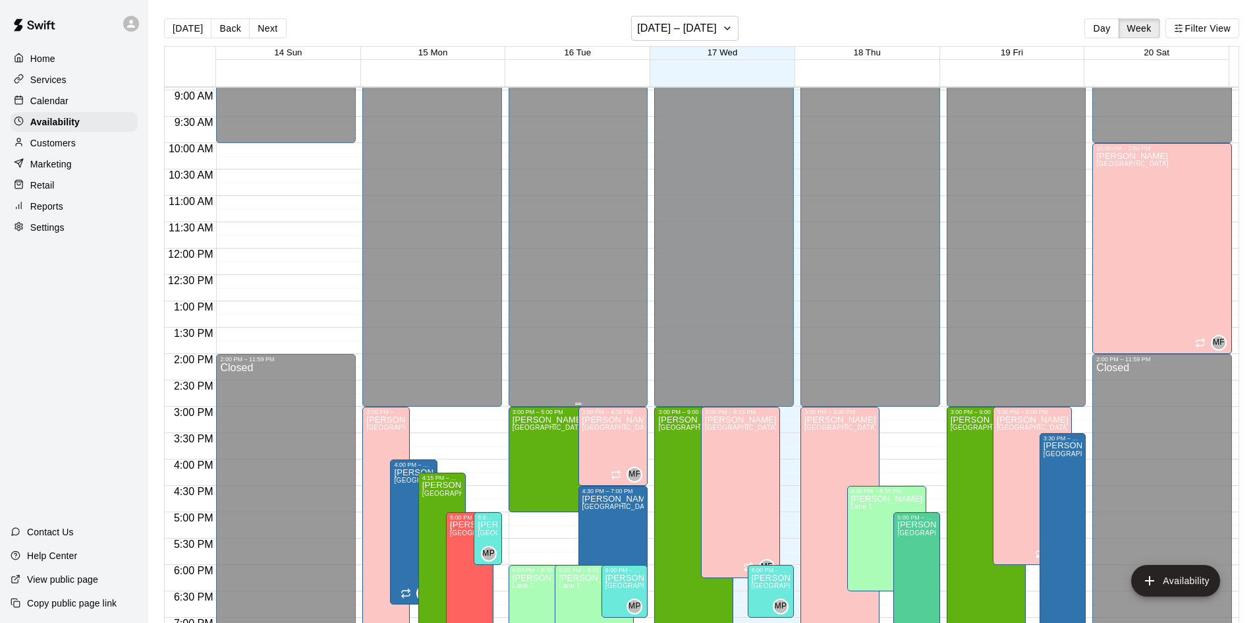
scroll to position [670, 0]
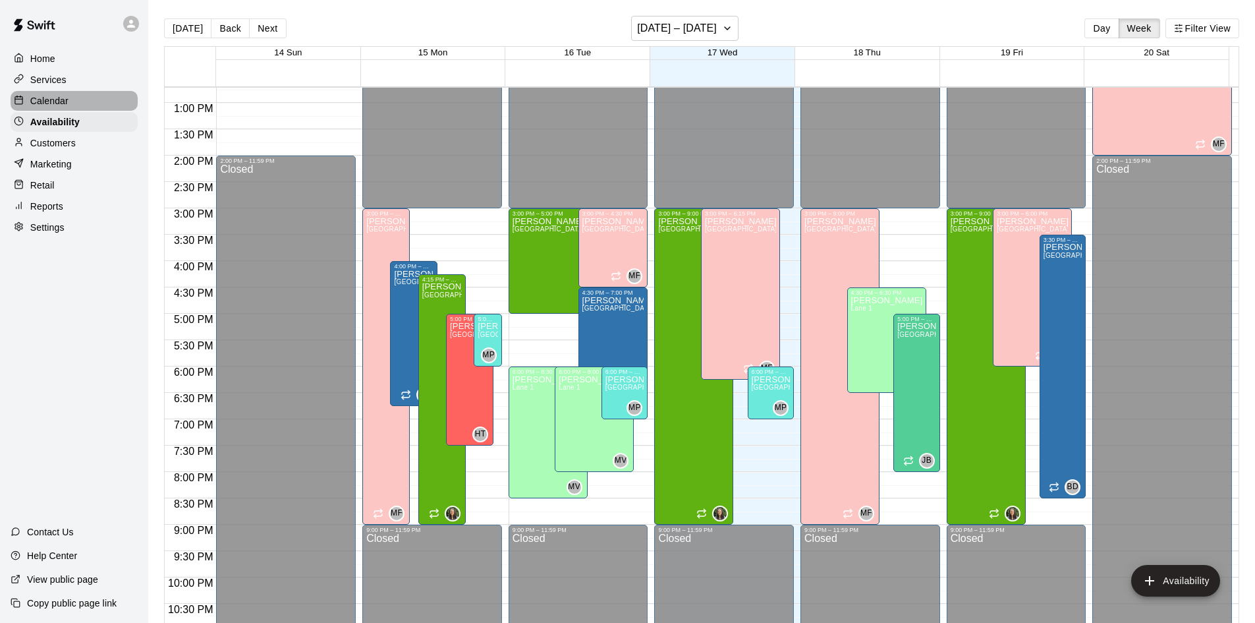
click at [53, 98] on p "Calendar" at bounding box center [49, 100] width 38 height 13
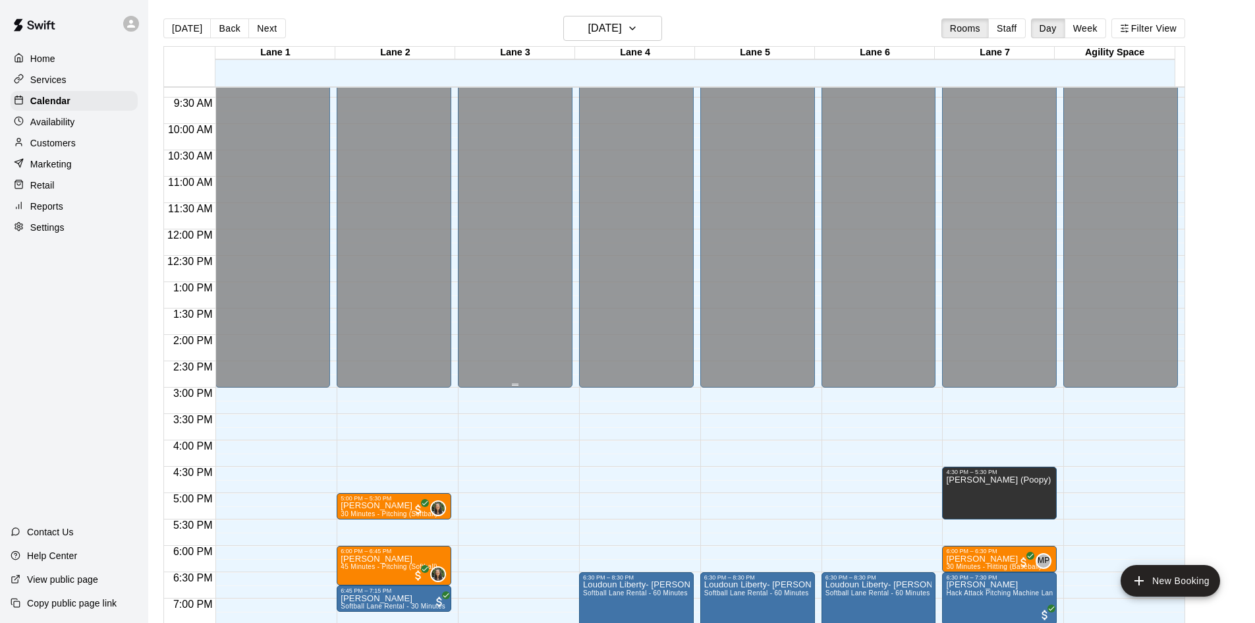
scroll to position [604, 0]
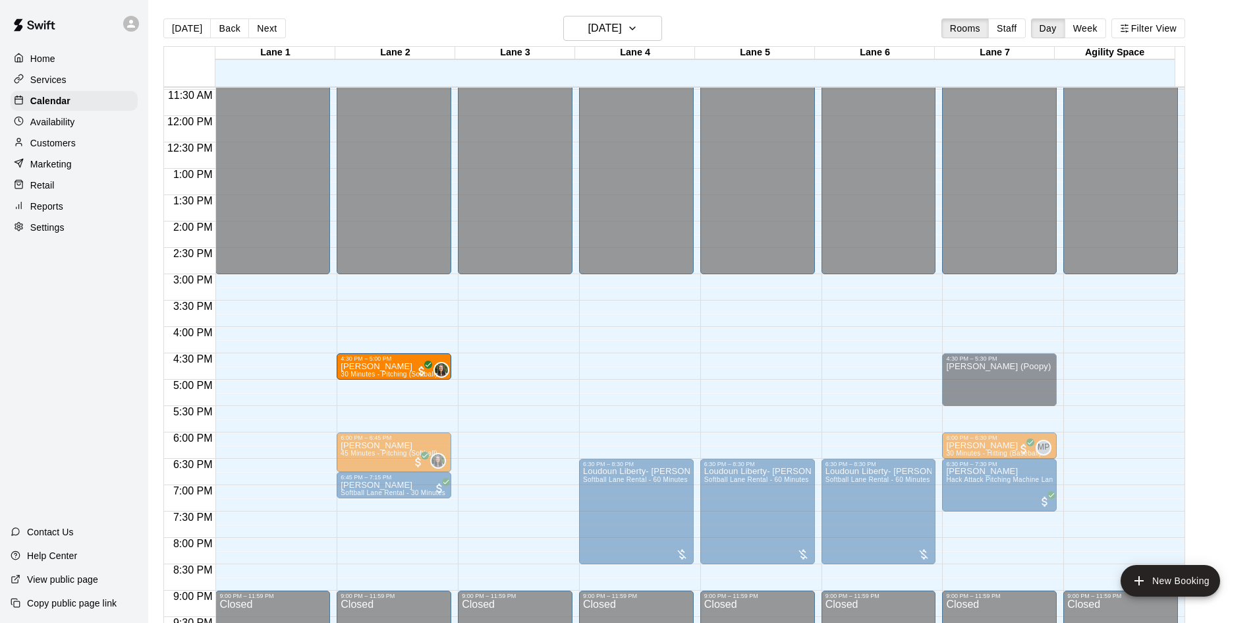
drag, startPoint x: 395, startPoint y: 398, endPoint x: 401, endPoint y: 379, distance: 20.0
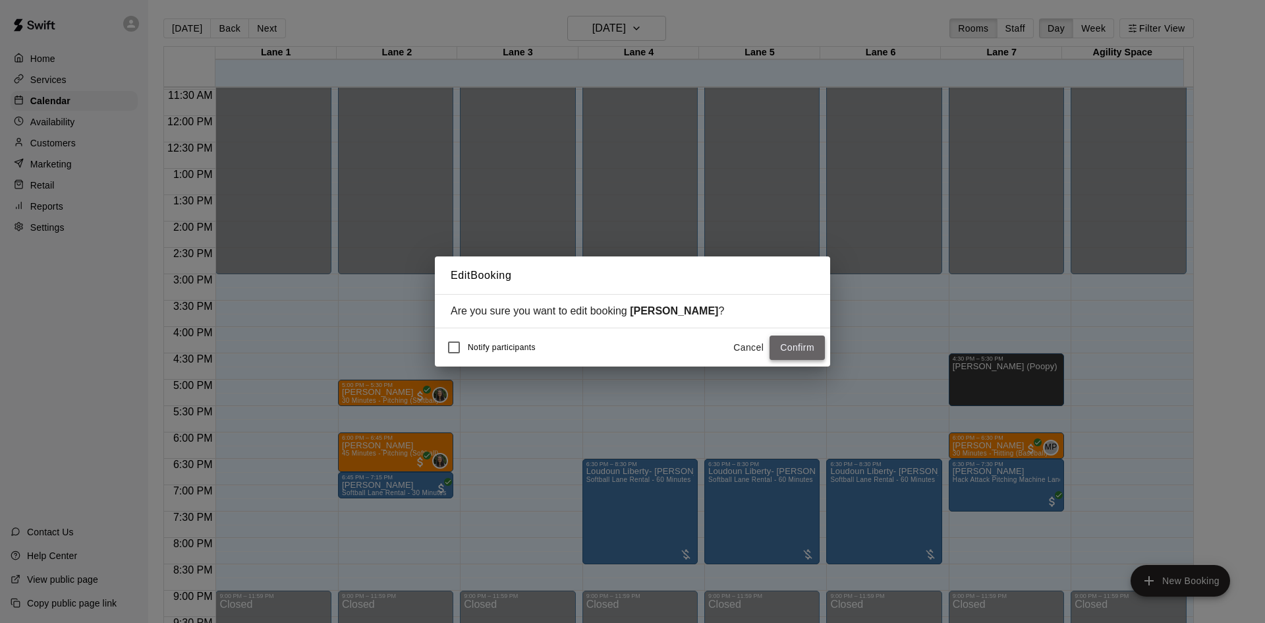
click at [804, 353] on button "Confirm" at bounding box center [797, 347] width 55 height 24
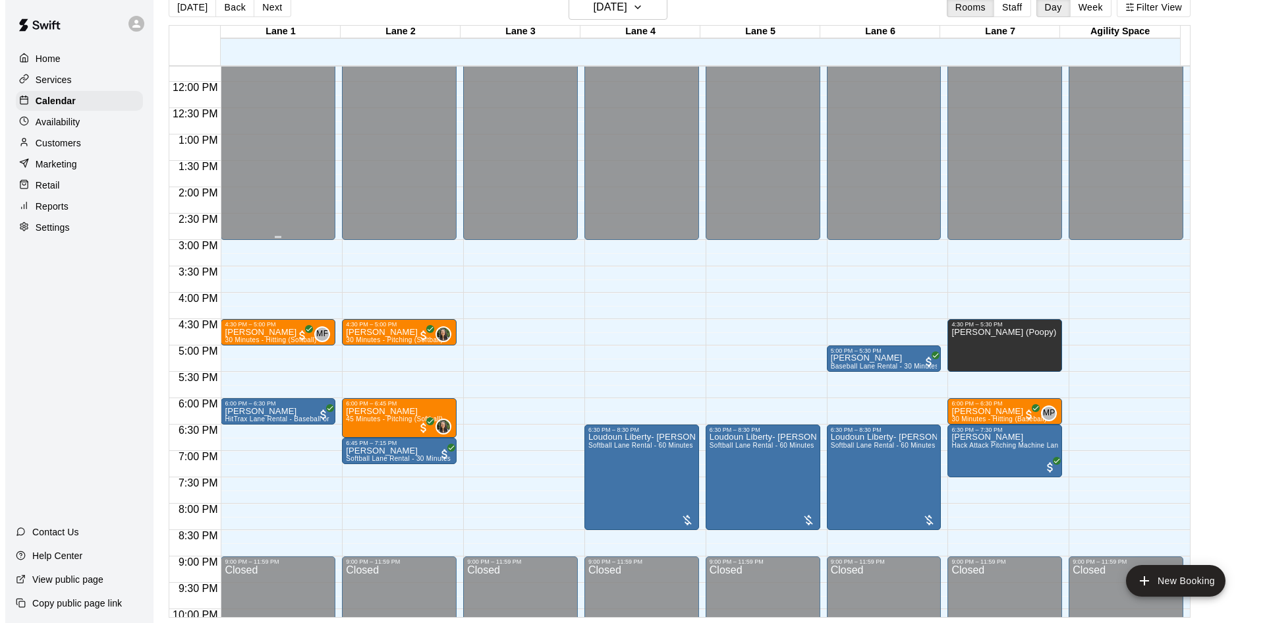
scroll to position [620, 0]
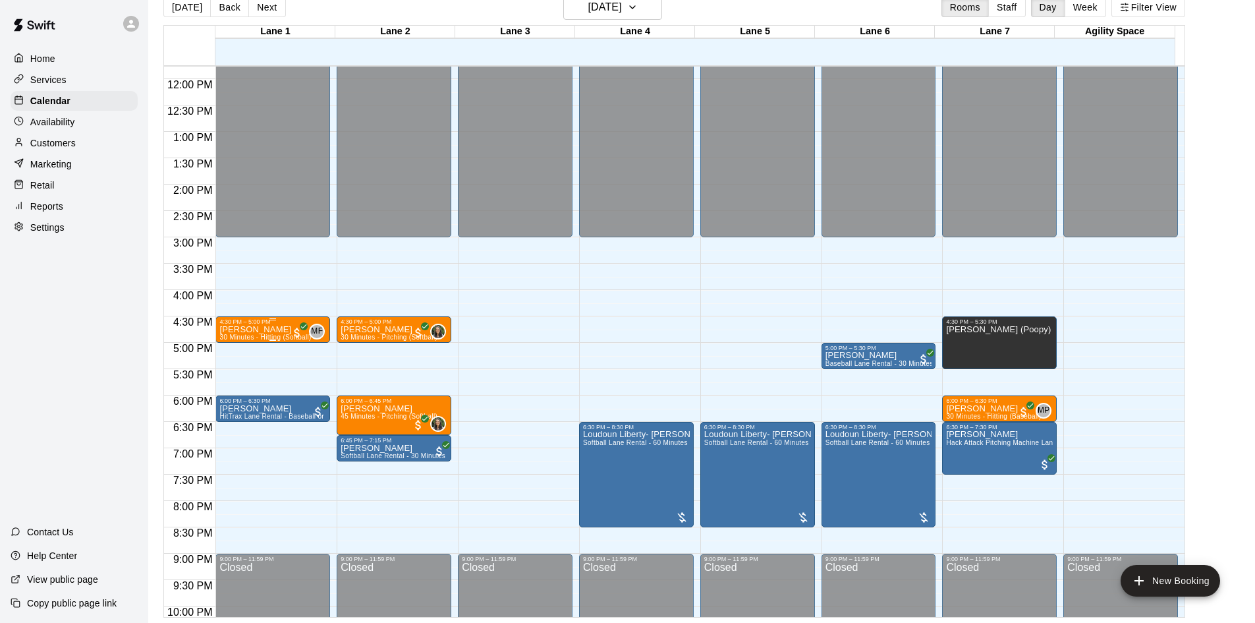
click at [258, 330] on p "Liliana Gooding" at bounding box center [265, 330] width 92 height 0
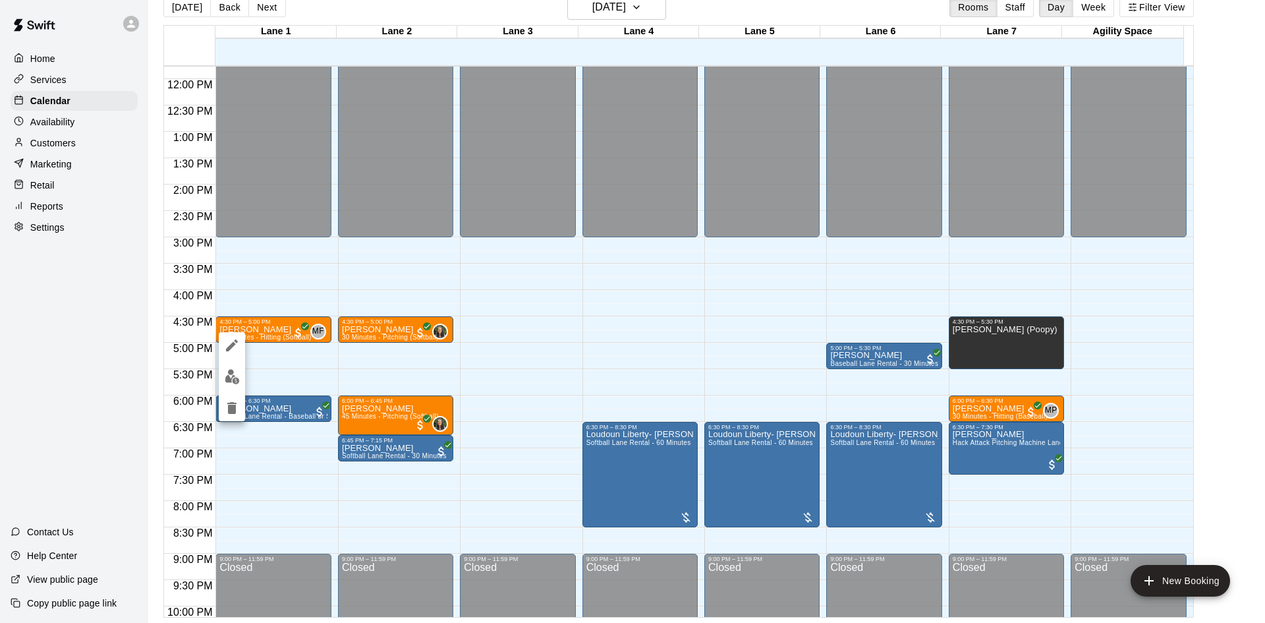
drag, startPoint x: 279, startPoint y: 330, endPoint x: 291, endPoint y: 330, distance: 11.9
click at [291, 330] on div at bounding box center [632, 311] width 1265 height 623
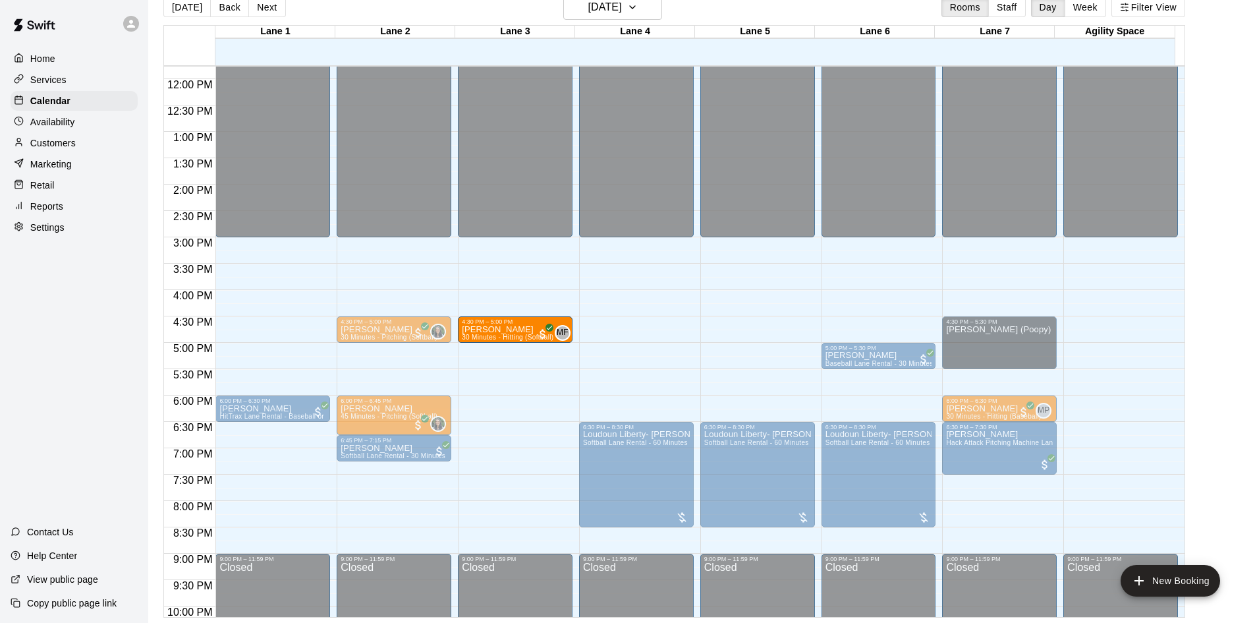
drag, startPoint x: 293, startPoint y: 335, endPoint x: 478, endPoint y: 337, distance: 184.5
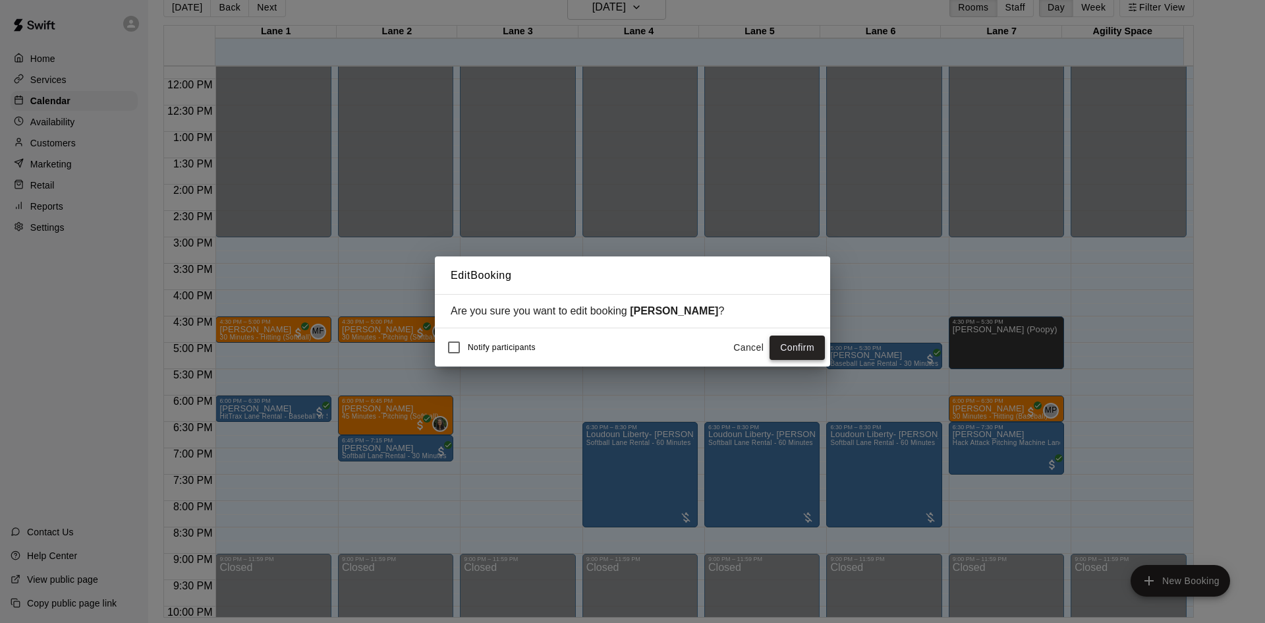
click at [788, 348] on button "Confirm" at bounding box center [797, 347] width 55 height 24
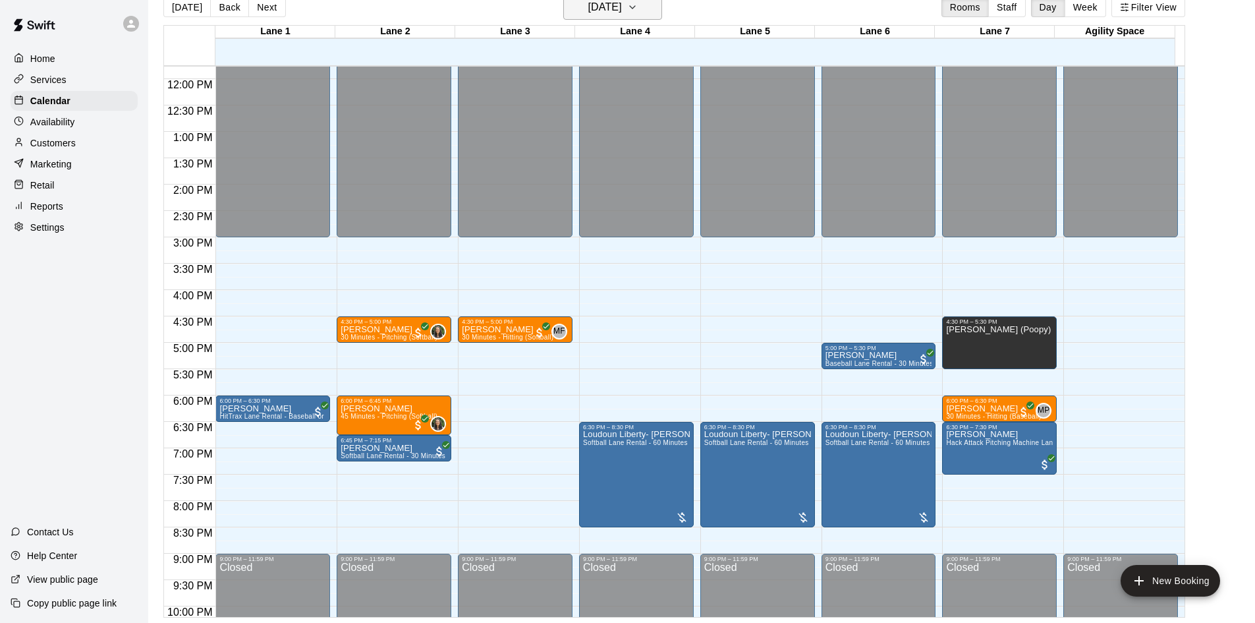
click at [638, 7] on icon "button" at bounding box center [632, 7] width 11 height 16
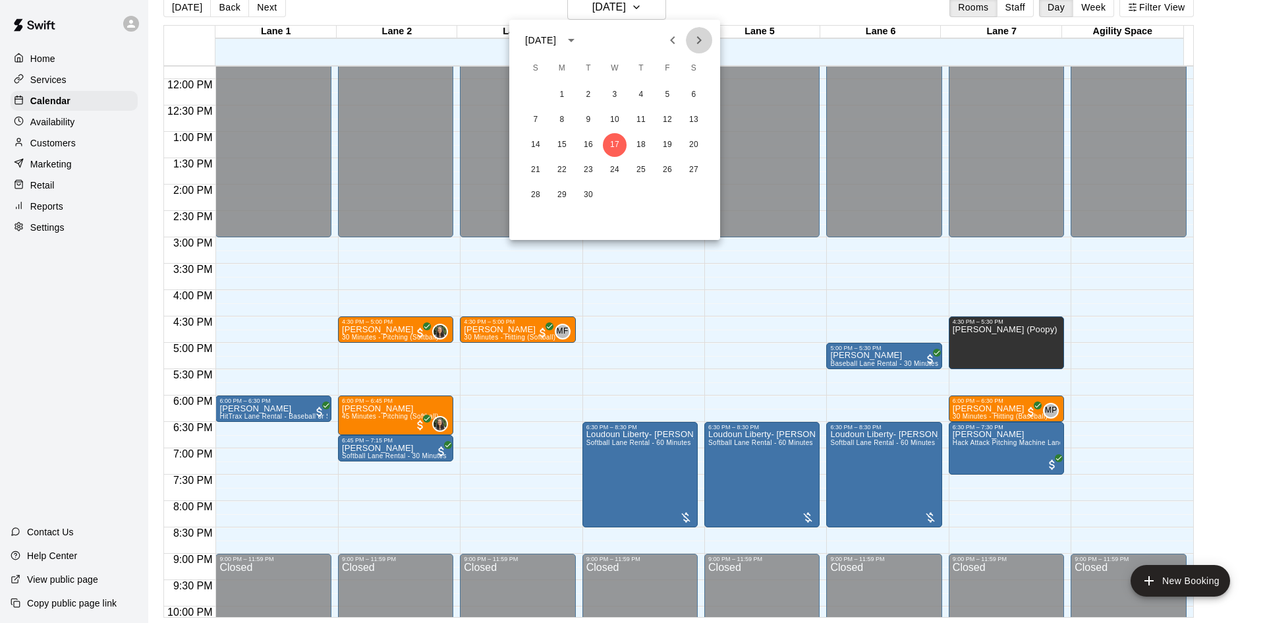
click at [696, 36] on icon "Next month" at bounding box center [699, 40] width 16 height 16
click at [561, 120] on button "5" at bounding box center [562, 120] width 24 height 24
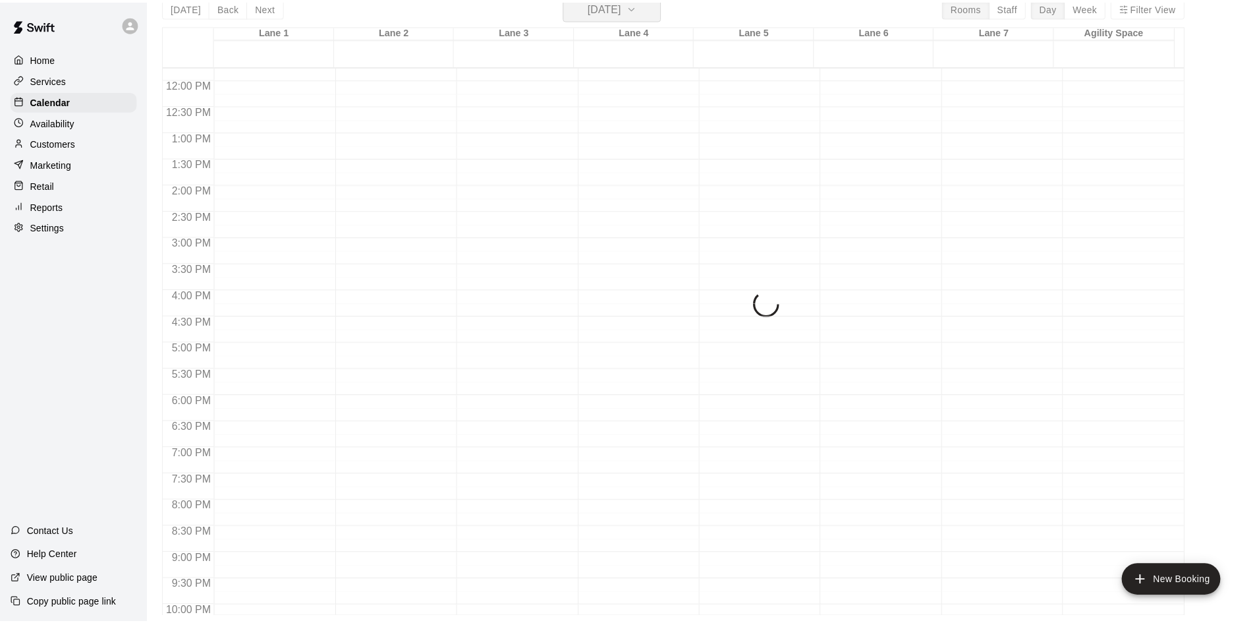
scroll to position [16, 0]
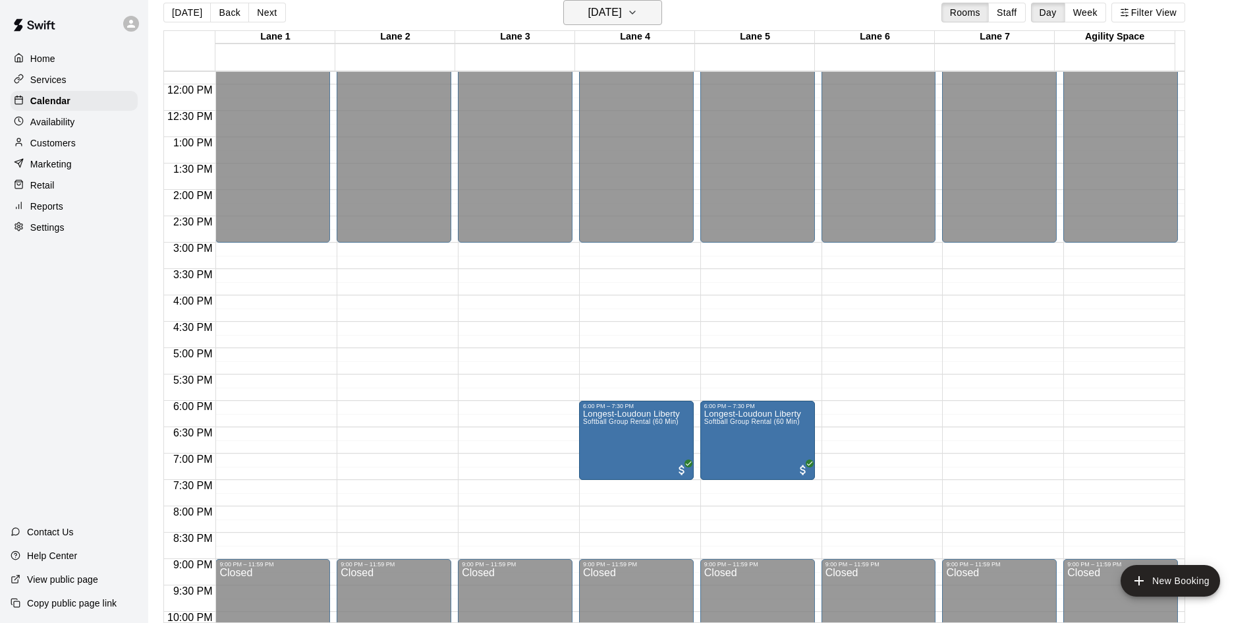
click at [638, 9] on icon "button" at bounding box center [632, 13] width 11 height 16
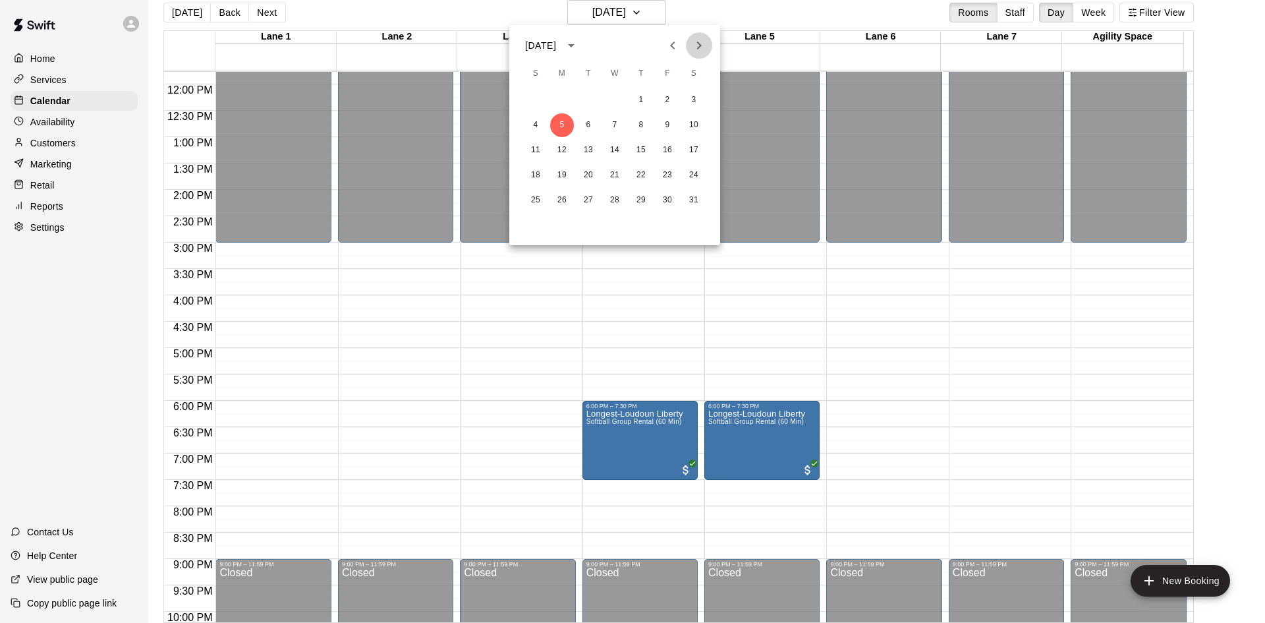
click at [693, 43] on icon "Next month" at bounding box center [699, 46] width 16 height 16
click at [562, 124] on button "9" at bounding box center [562, 125] width 24 height 24
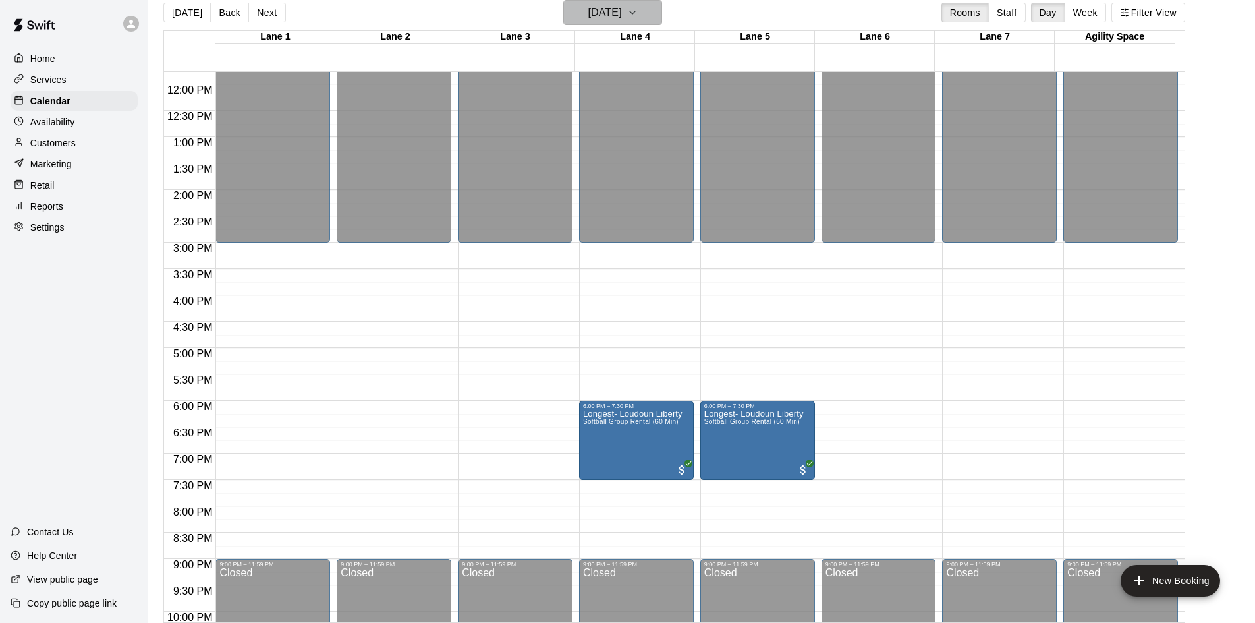
click at [638, 10] on icon "button" at bounding box center [632, 13] width 11 height 16
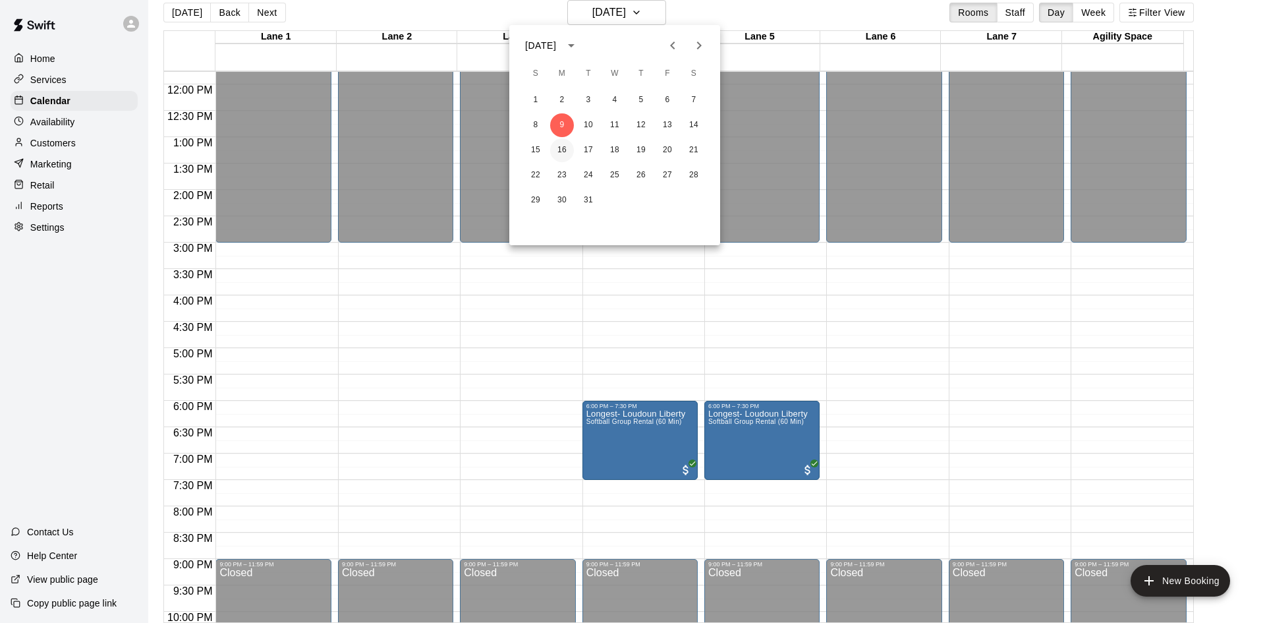
click at [567, 149] on button "16" at bounding box center [562, 150] width 24 height 24
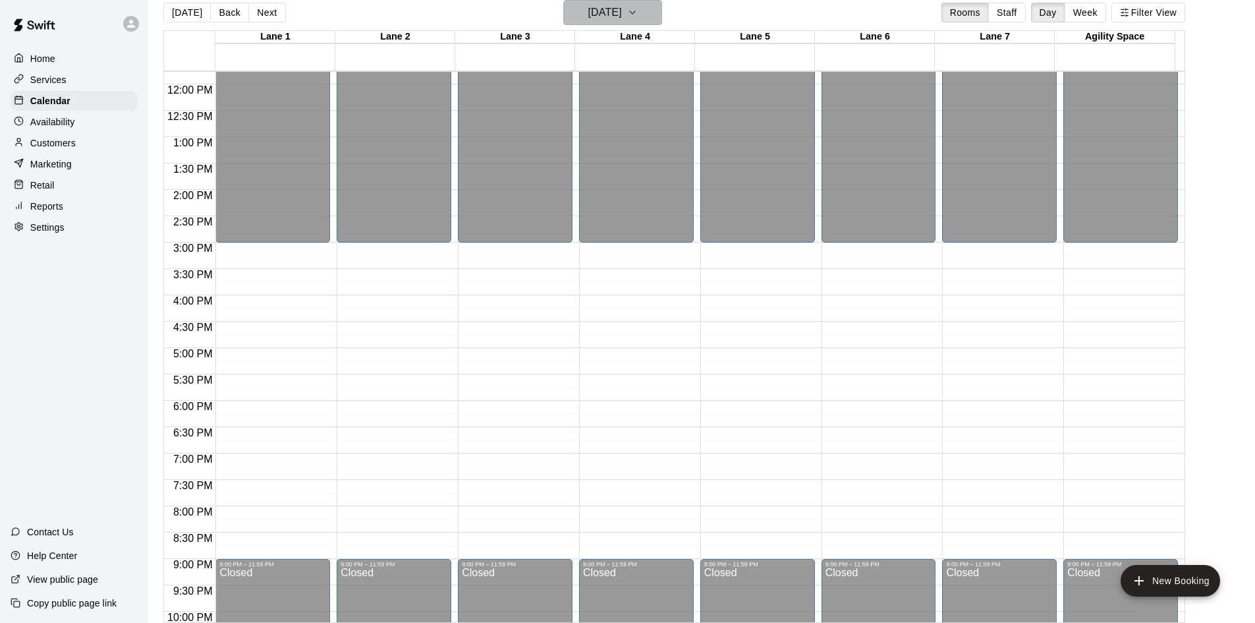
click at [638, 16] on icon "button" at bounding box center [632, 13] width 11 height 16
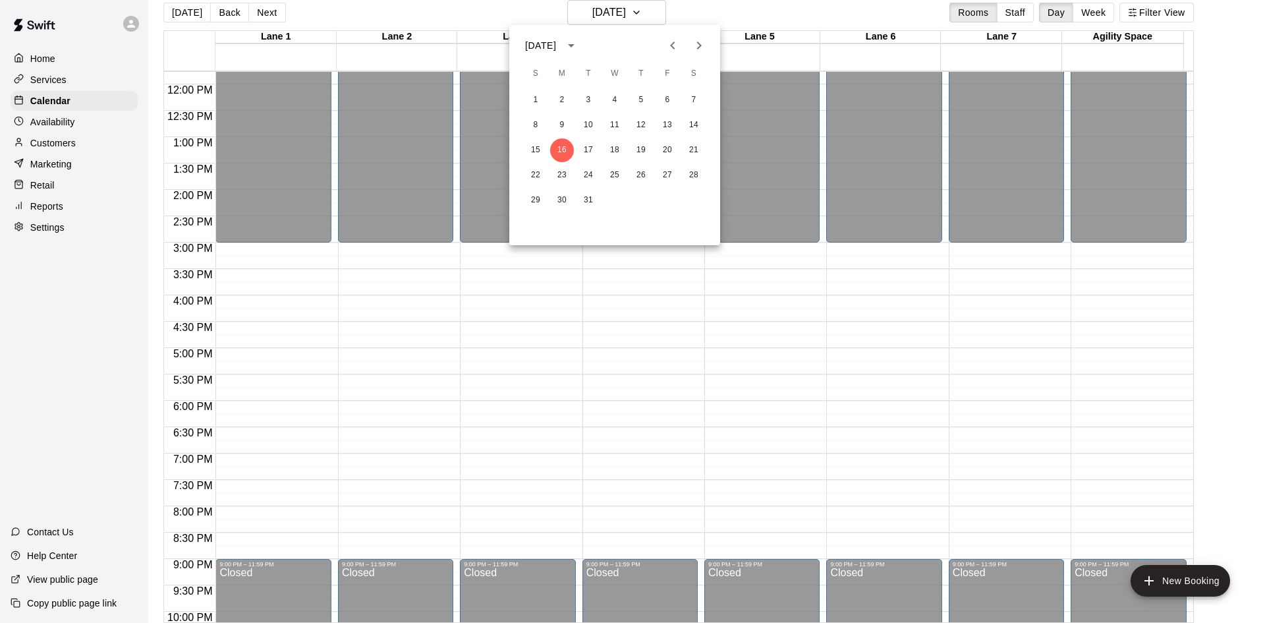
click at [182, 13] on div at bounding box center [632, 311] width 1265 height 623
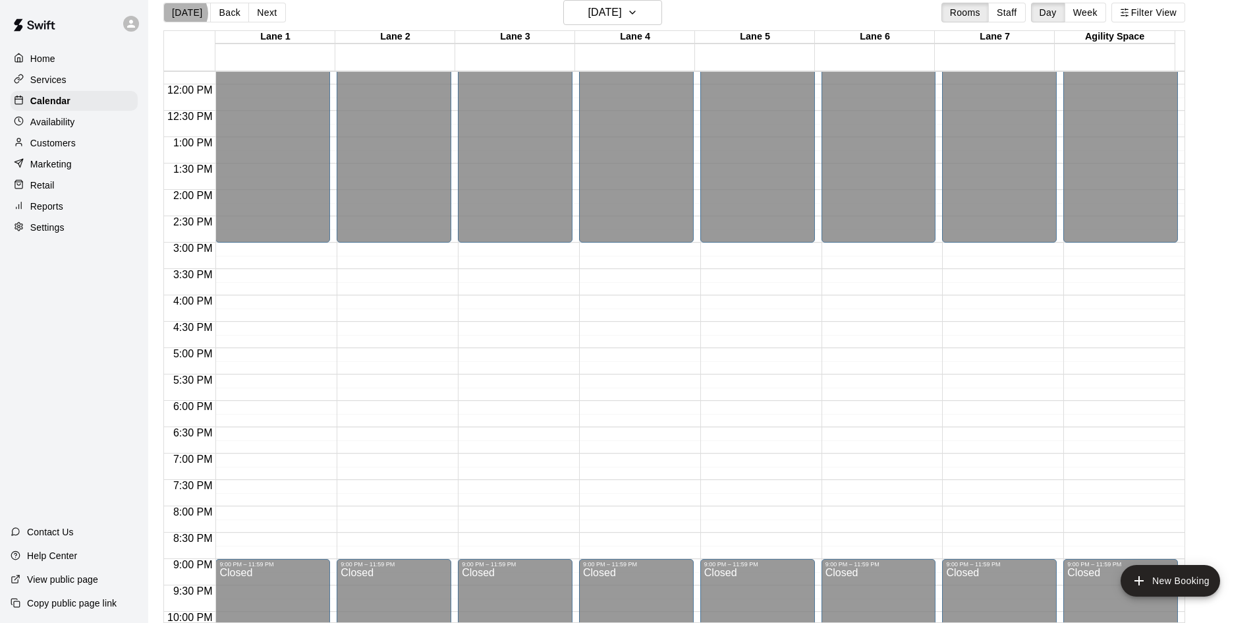
click at [183, 13] on button "[DATE]" at bounding box center [186, 13] width 47 height 20
